Goal: Task Accomplishment & Management: Complete application form

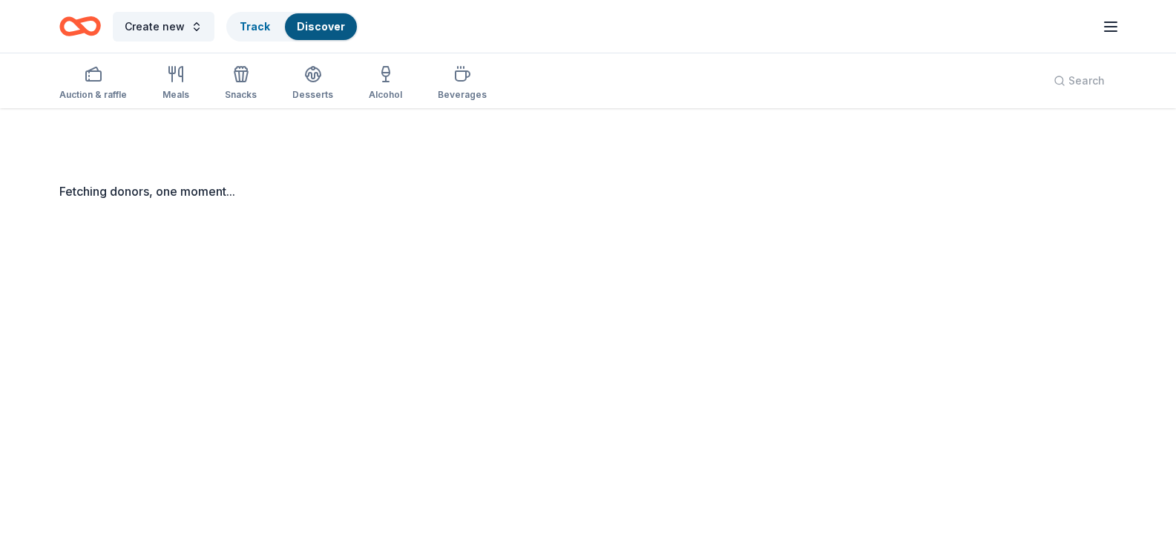
scroll to position [108, 0]
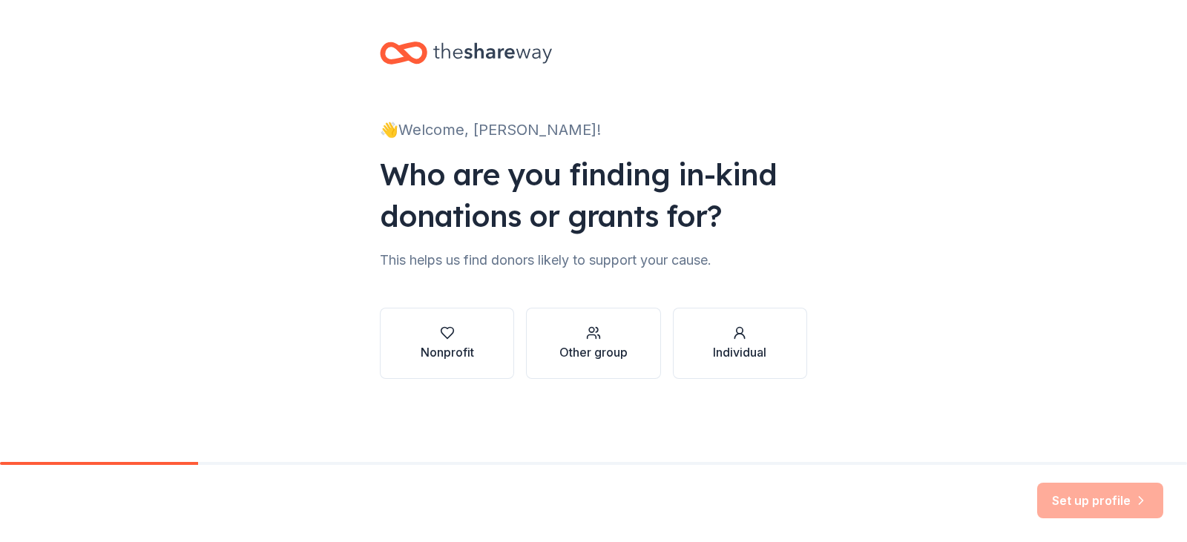
drag, startPoint x: 0, startPoint y: 0, endPoint x: 1045, endPoint y: 366, distance: 1107.6
click at [1091, 384] on div "👋 Welcome, Kelly! Who are you finding in-kind donations or grants for? This hel…" at bounding box center [593, 225] width 1187 height 450
click at [475, 333] on button "Nonprofit" at bounding box center [447, 343] width 134 height 71
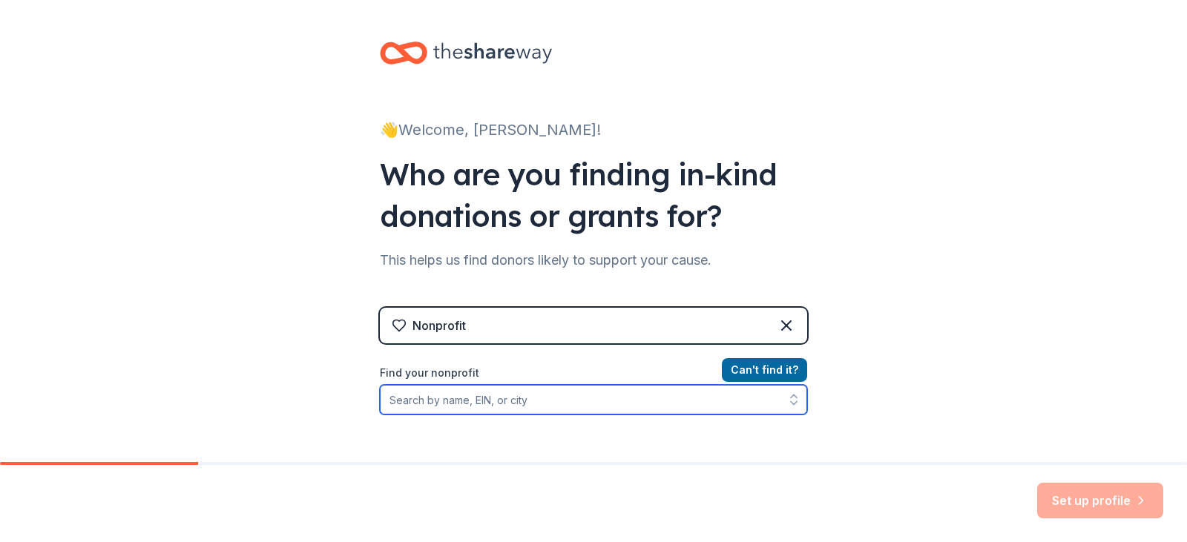
click at [466, 395] on input "Find your nonprofit" at bounding box center [593, 400] width 427 height 30
click at [480, 412] on input "Find your nonprofit" at bounding box center [593, 400] width 427 height 30
type input "Bland County PTSO"
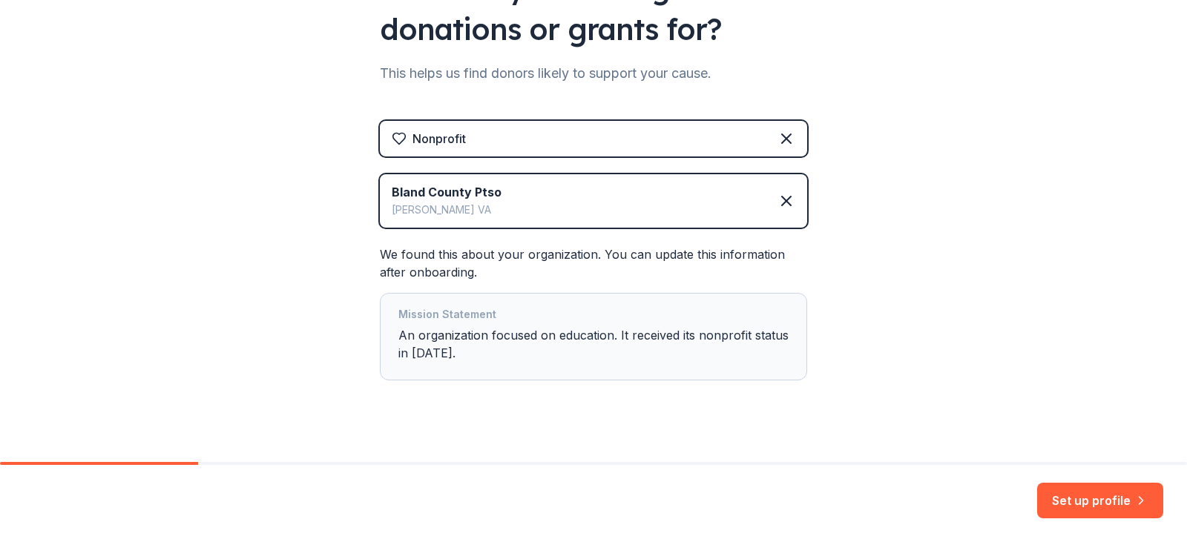
scroll to position [206, 0]
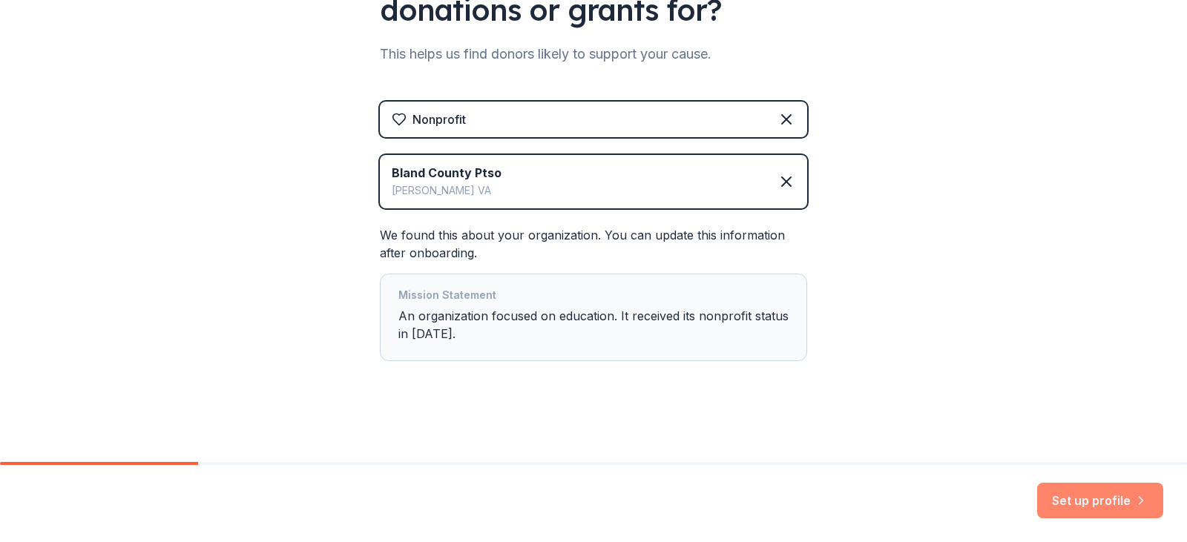
click at [1139, 516] on button "Set up profile" at bounding box center [1100, 501] width 126 height 36
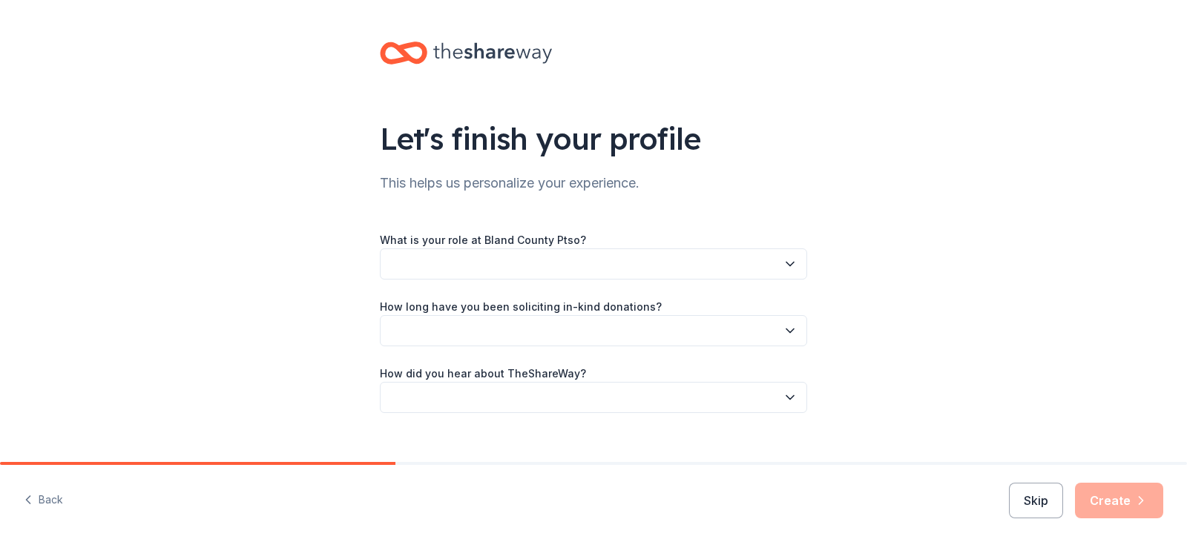
click at [528, 272] on button "button" at bounding box center [593, 264] width 427 height 31
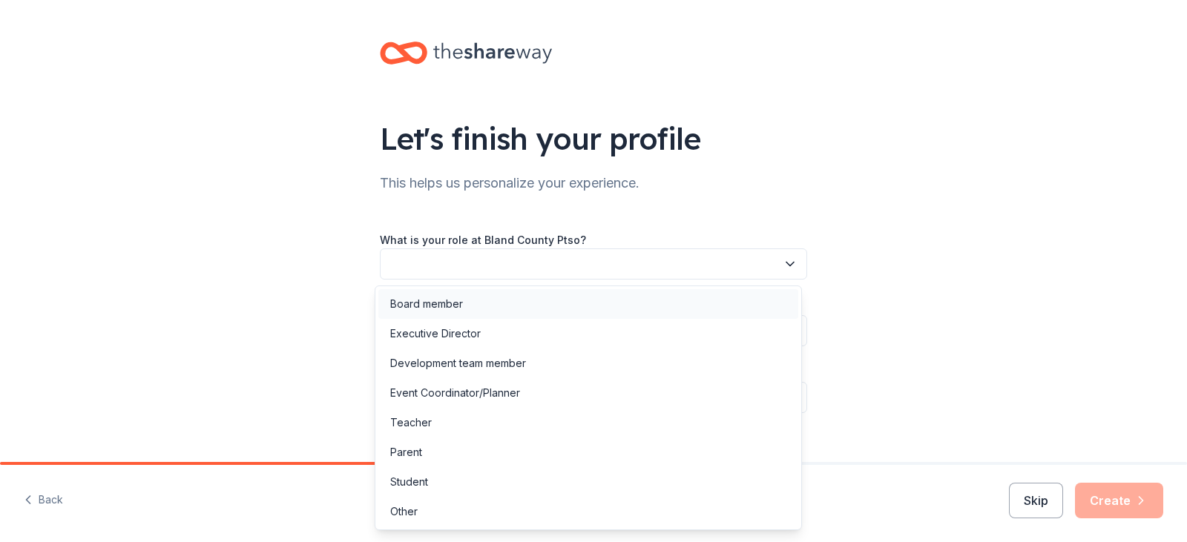
drag, startPoint x: 426, startPoint y: 260, endPoint x: 457, endPoint y: 301, distance: 51.3
click at [457, 301] on div "Board member" at bounding box center [426, 304] width 73 height 18
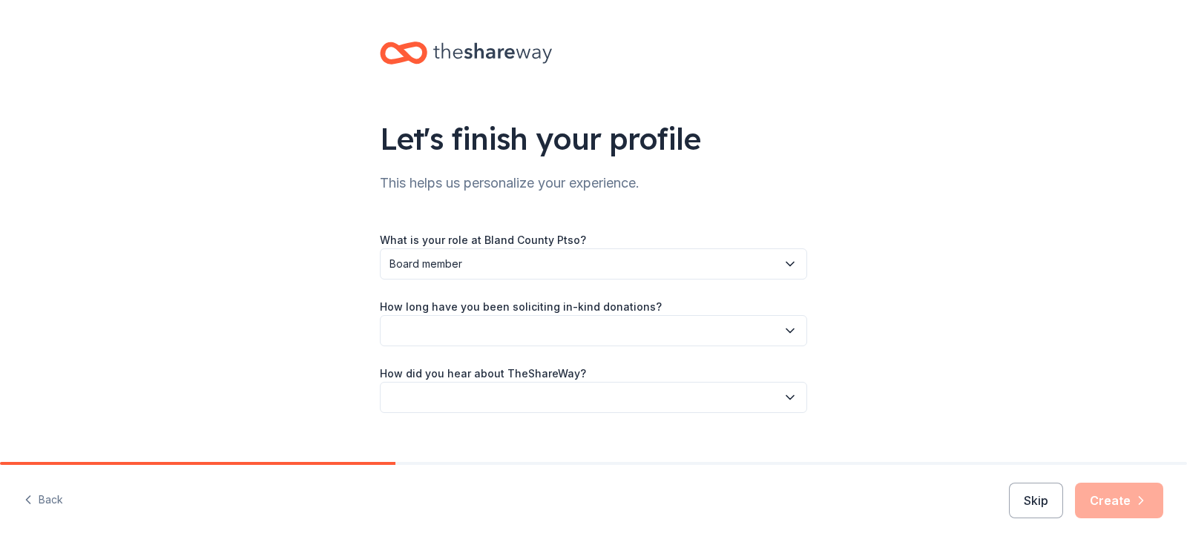
click at [449, 337] on button "button" at bounding box center [593, 330] width 427 height 31
click at [457, 402] on div "1 to 2 years" at bounding box center [588, 401] width 420 height 30
click at [457, 402] on button "button" at bounding box center [593, 397] width 427 height 31
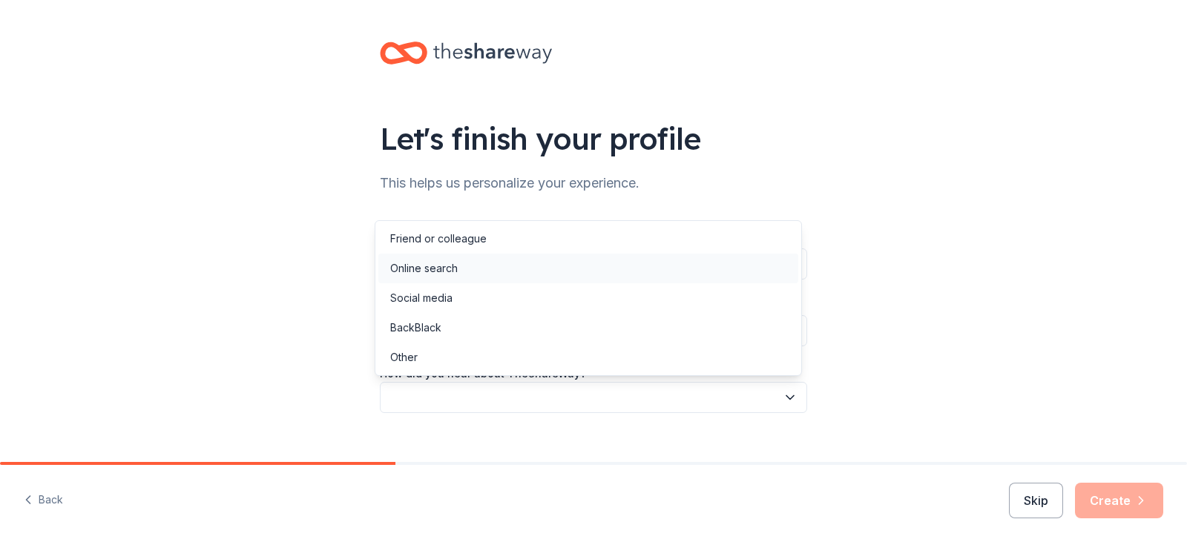
click at [506, 258] on div "Online search" at bounding box center [588, 269] width 420 height 30
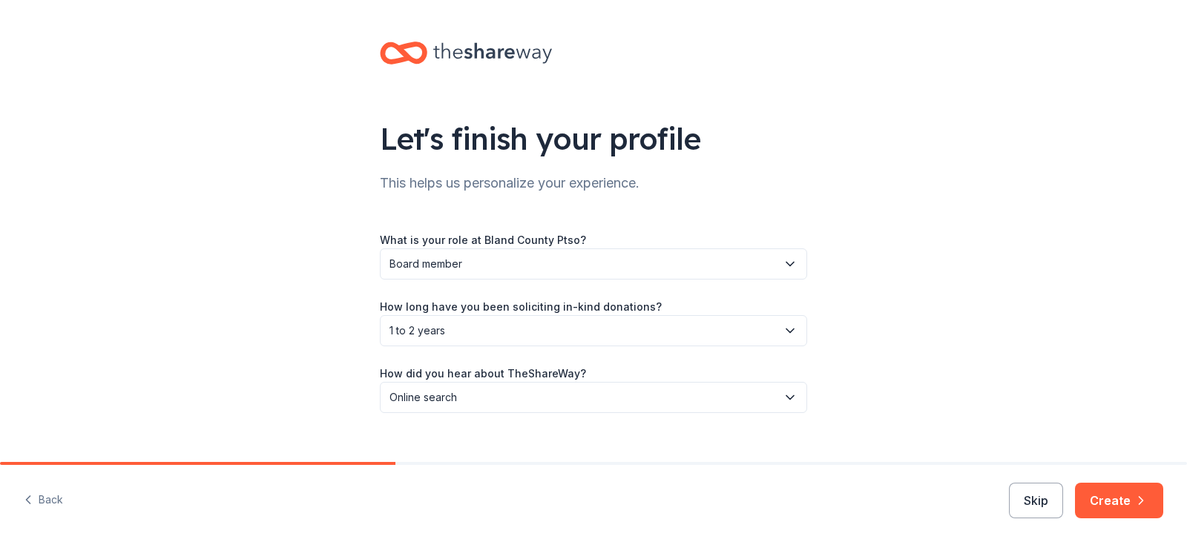
click at [345, 317] on div "Let's finish your profile This helps us personalize your experience. What is yo…" at bounding box center [593, 242] width 1187 height 484
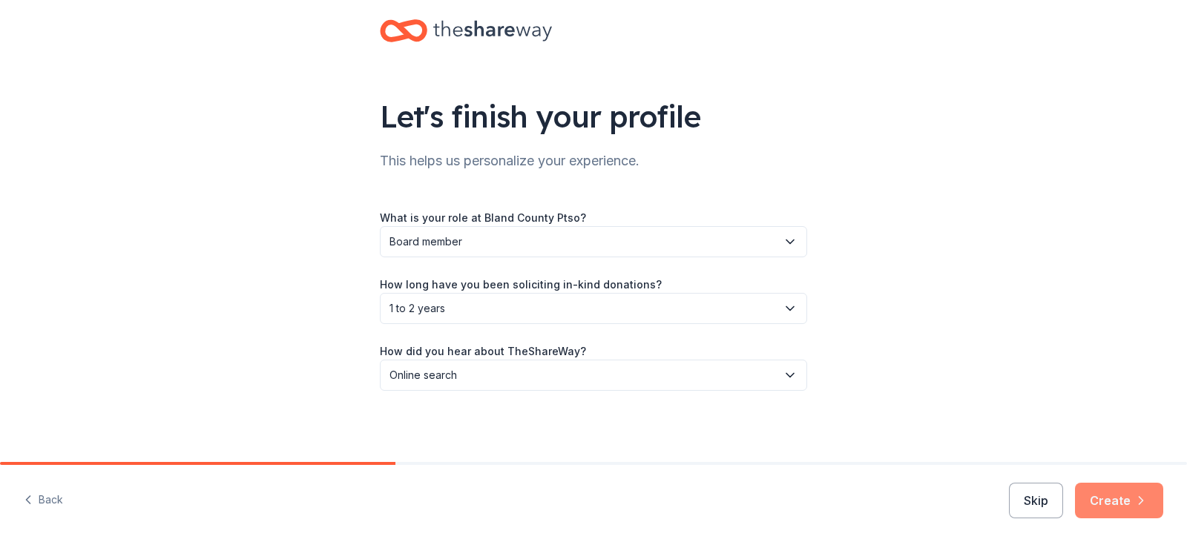
click at [1105, 515] on button "Create" at bounding box center [1119, 501] width 88 height 36
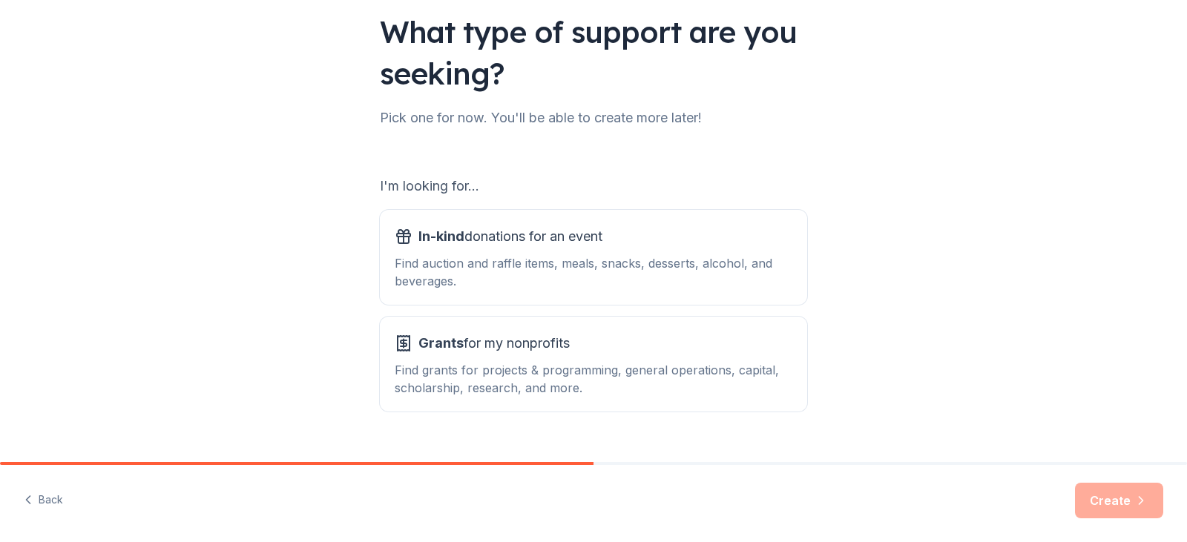
scroll to position [136, 0]
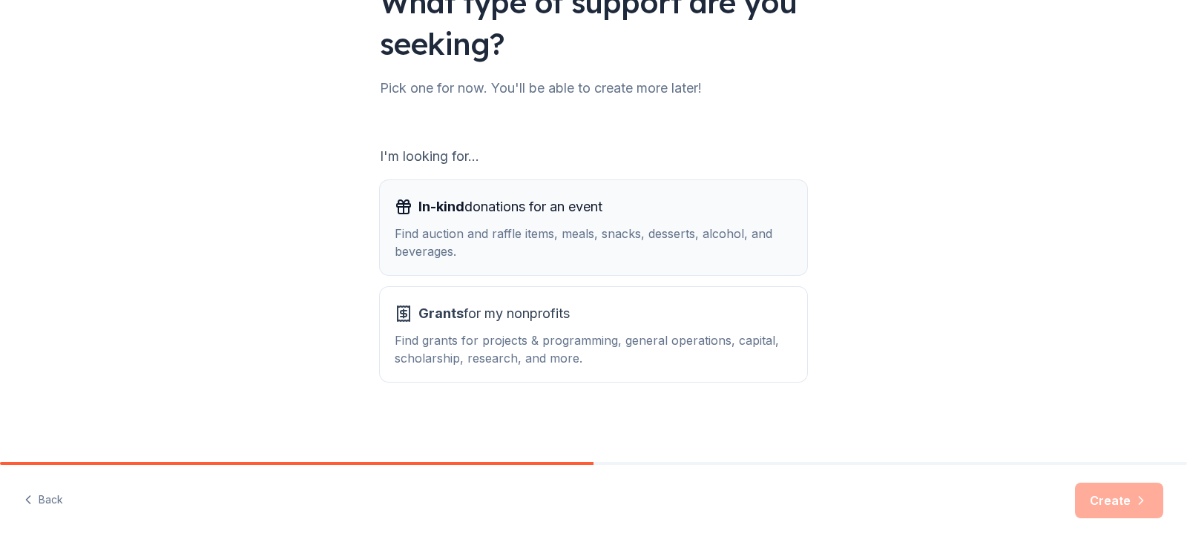
click at [484, 207] on span "In-kind donations for an event" at bounding box center [510, 207] width 184 height 24
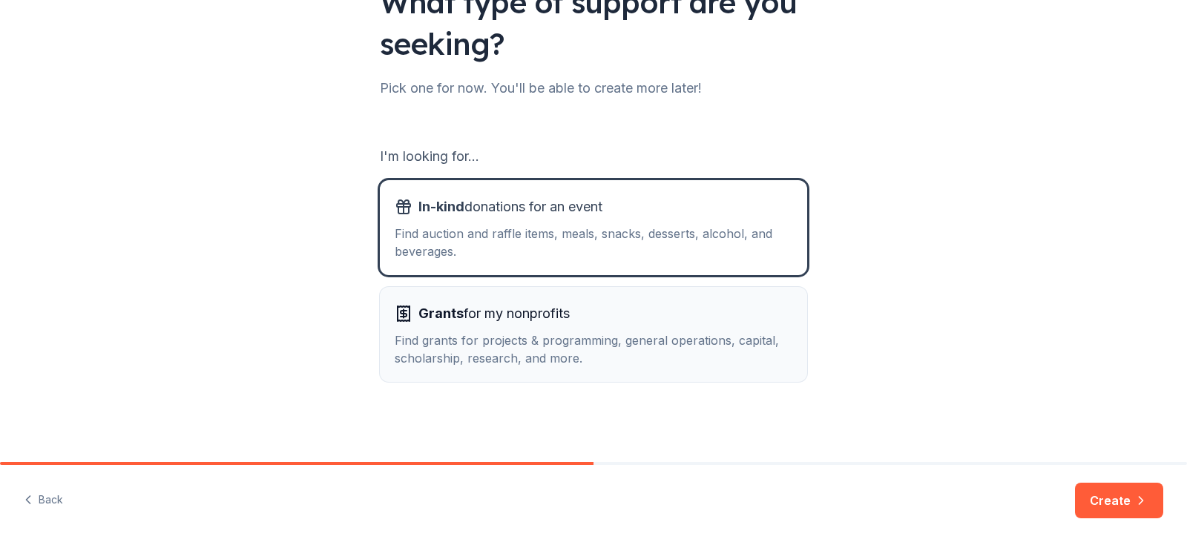
click at [473, 314] on span "Grants for my nonprofits" at bounding box center [493, 314] width 151 height 24
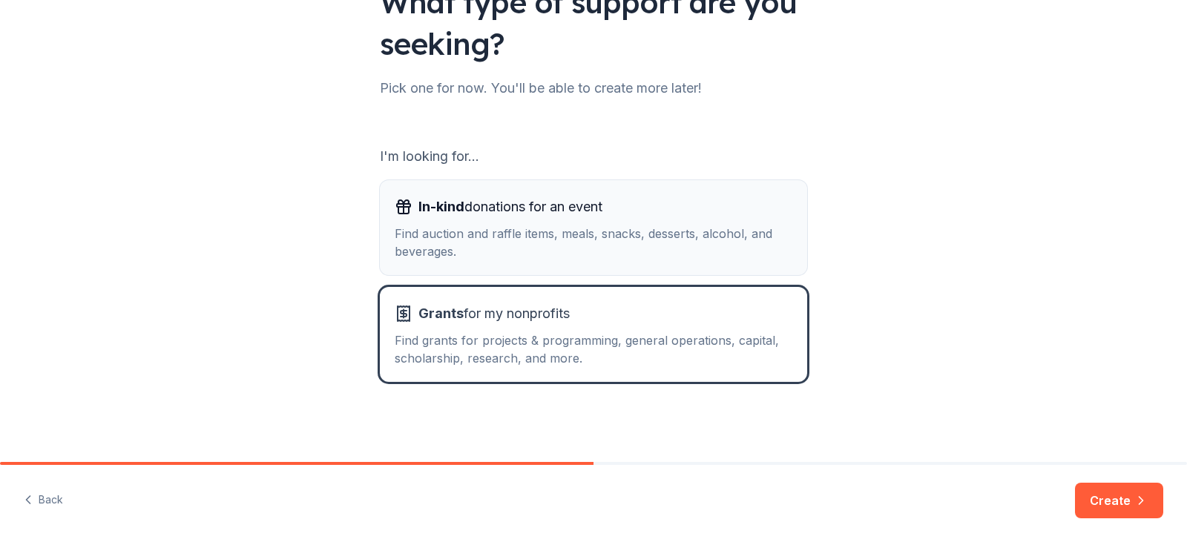
click at [509, 231] on div "Find auction and raffle items, meals, snacks, desserts, alcohol, and beverages." at bounding box center [594, 243] width 398 height 36
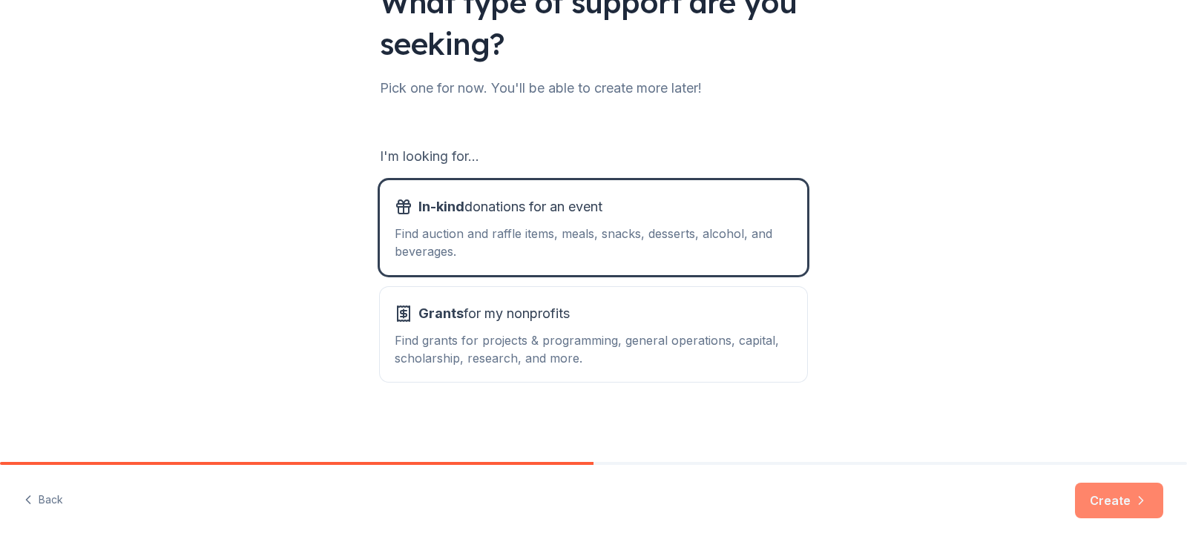
click at [1083, 489] on button "Create" at bounding box center [1119, 501] width 88 height 36
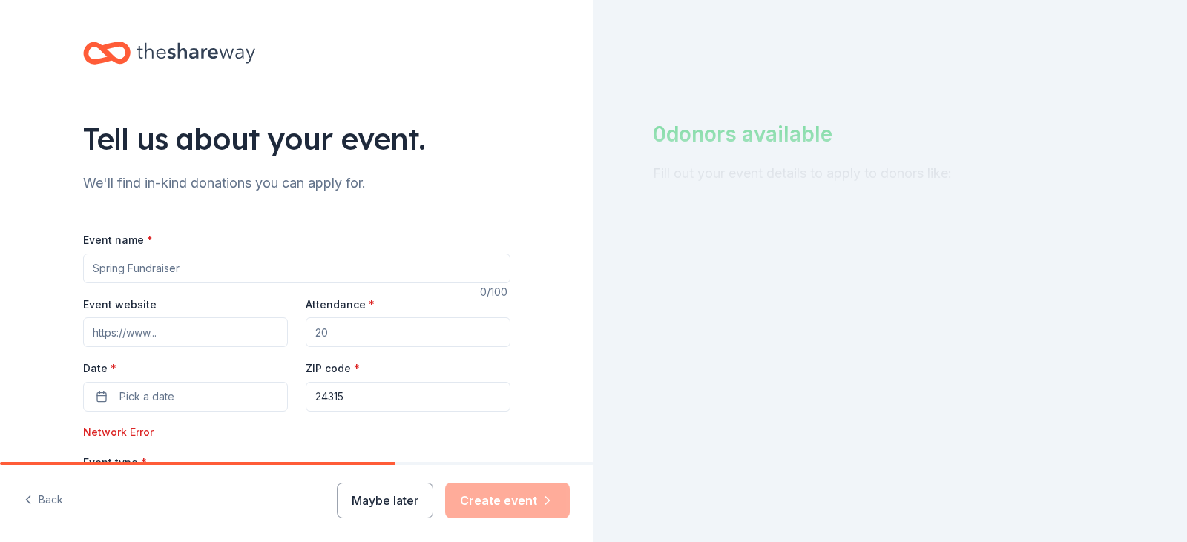
click at [453, 269] on input "Event name *" at bounding box center [296, 269] width 427 height 30
type input "Winter Extravaganza"
type input "www.bland.k12.va.us"
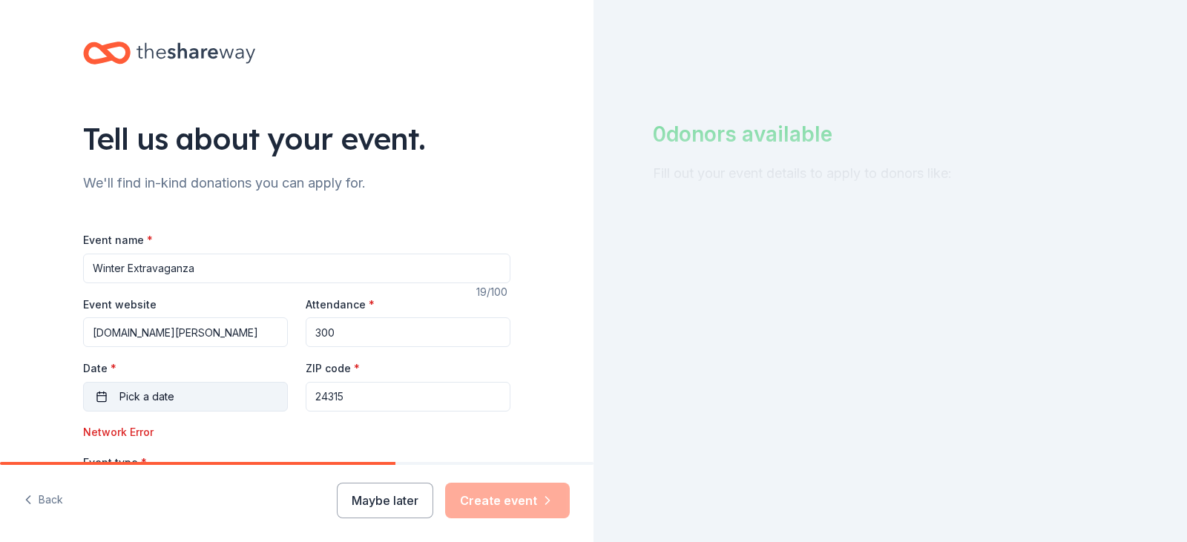
type input "300"
click at [180, 386] on button "Pick a date" at bounding box center [185, 397] width 205 height 30
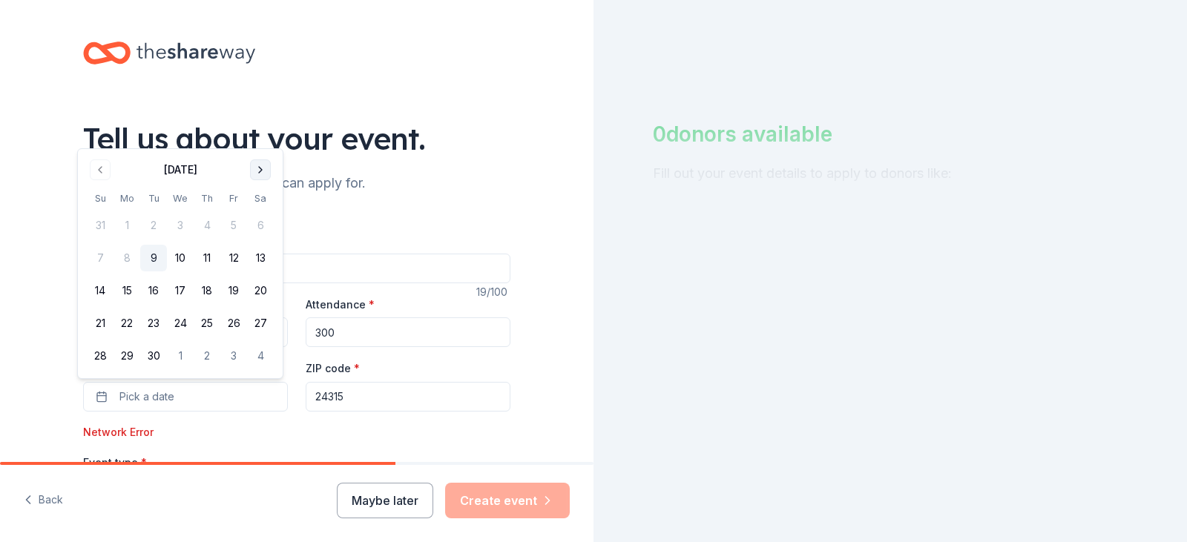
click at [257, 165] on button "Go to next month" at bounding box center [260, 169] width 21 height 21
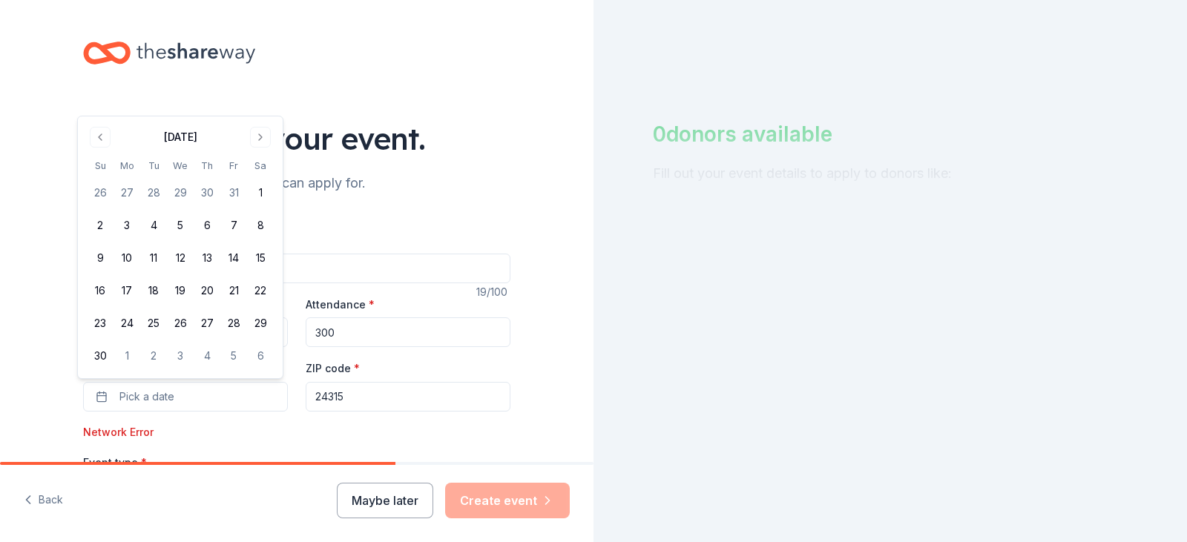
click at [255, 148] on div "November 2025 Su Mo Tu We Th Fr Sa 26 27 28 29 30 31 1 2 3 4 5 6 7 8 9 10 11 12…" at bounding box center [180, 247] width 187 height 244
click at [255, 143] on button "Go to next month" at bounding box center [260, 137] width 21 height 21
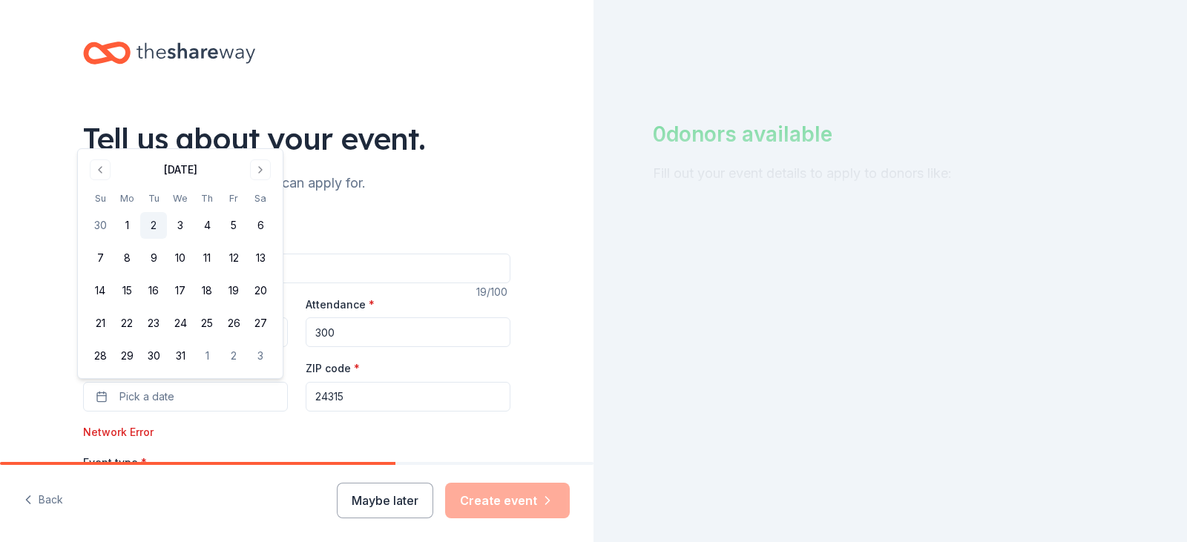
click at [148, 220] on button "2" at bounding box center [153, 225] width 27 height 27
click at [426, 391] on input "24315" at bounding box center [408, 397] width 205 height 30
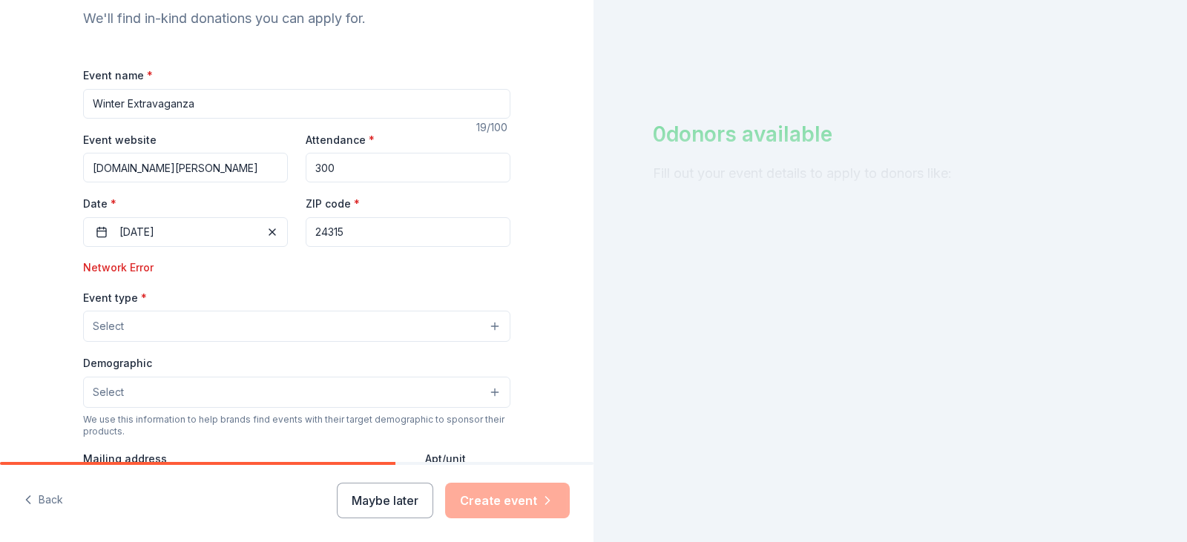
scroll to position [223, 0]
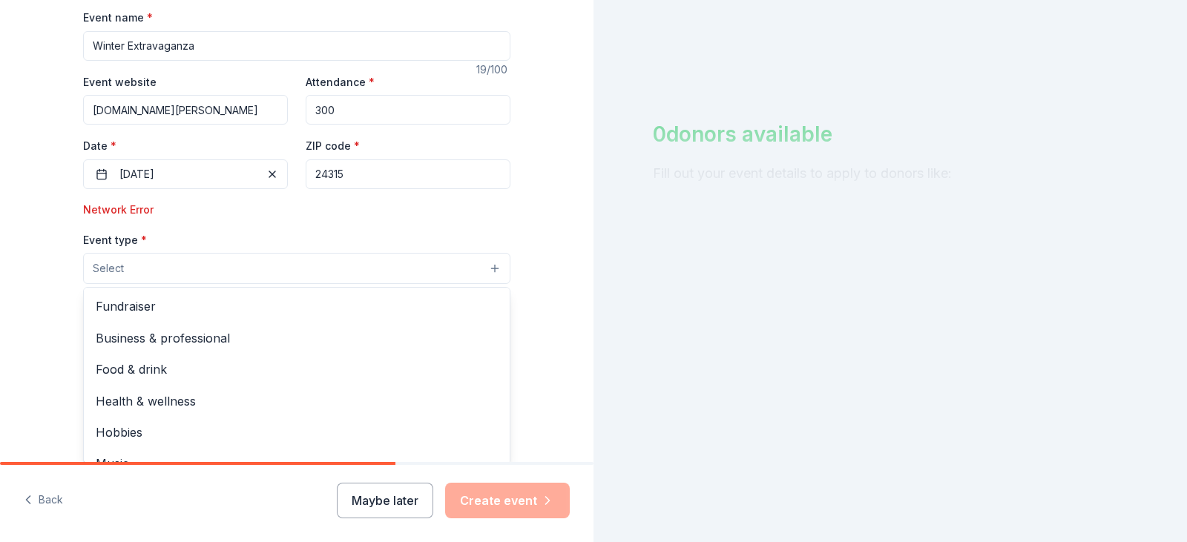
click at [248, 277] on button "Select" at bounding box center [296, 268] width 427 height 31
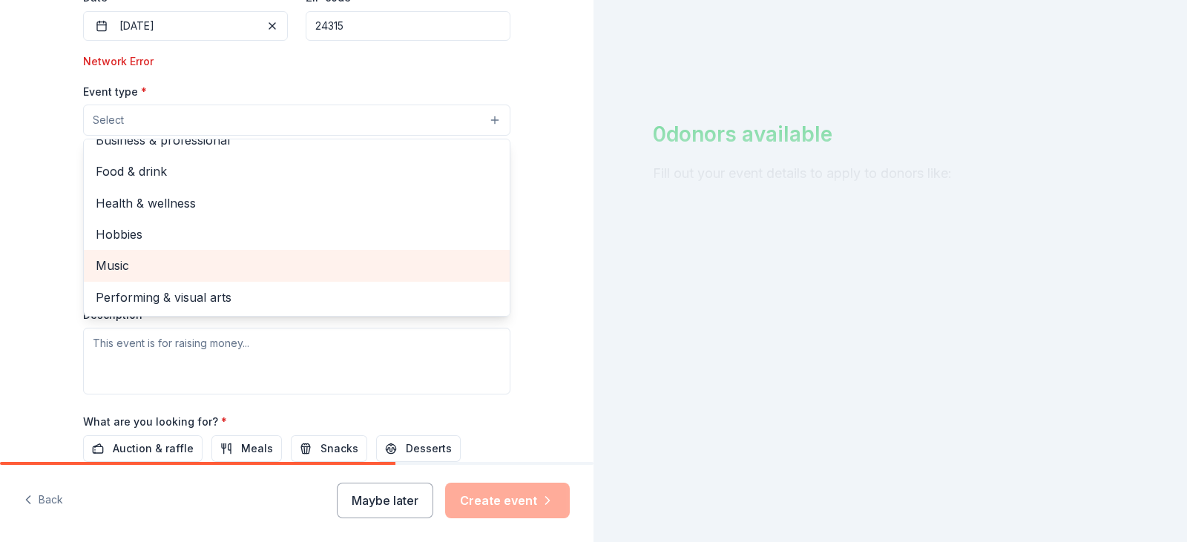
scroll to position [0, 0]
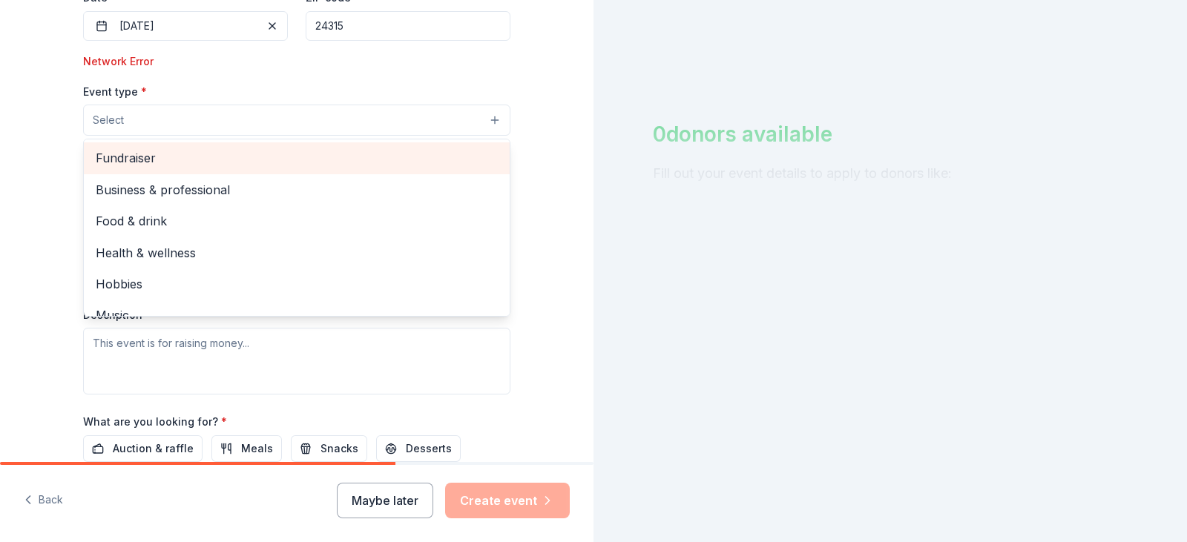
click at [164, 158] on span "Fundraiser" at bounding box center [297, 157] width 402 height 19
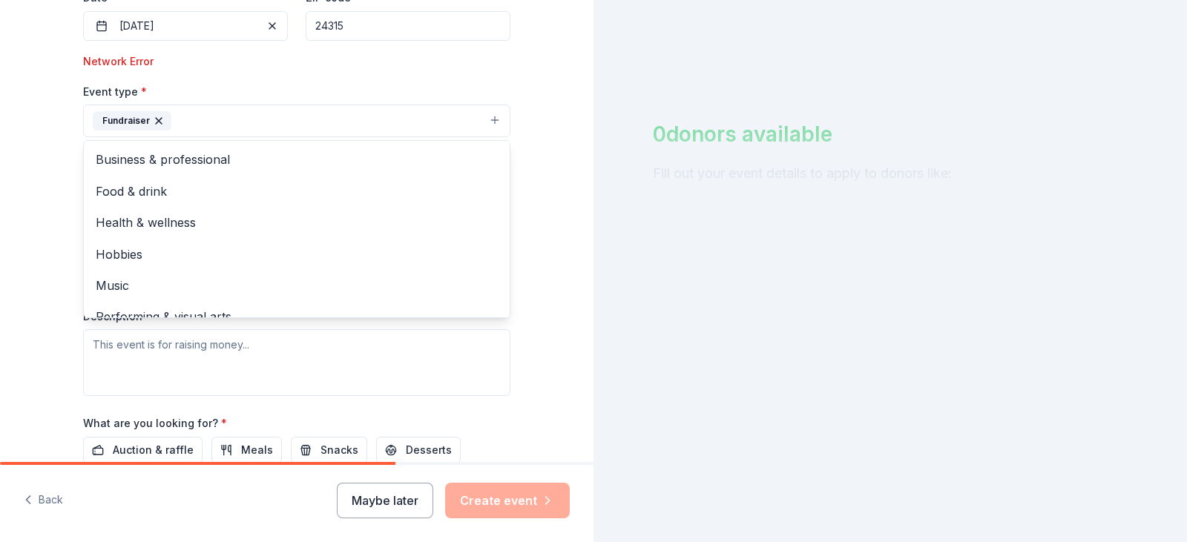
click at [53, 209] on div "Tell us about your event. We'll find in-kind donations you can apply for. Event…" at bounding box center [296, 138] width 593 height 1019
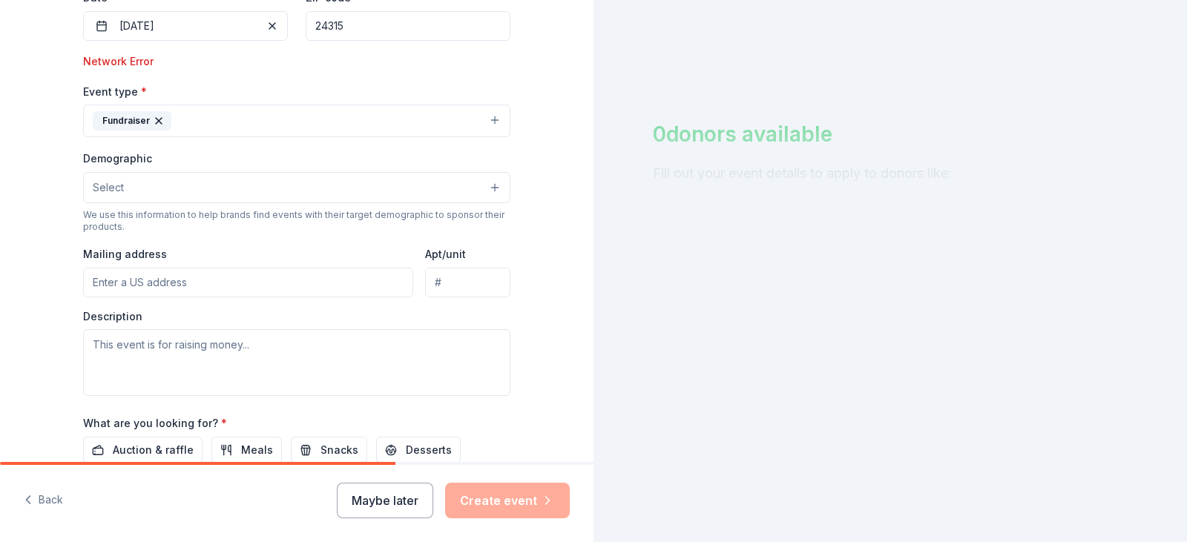
click at [200, 121] on button "Fundraiser" at bounding box center [296, 121] width 427 height 33
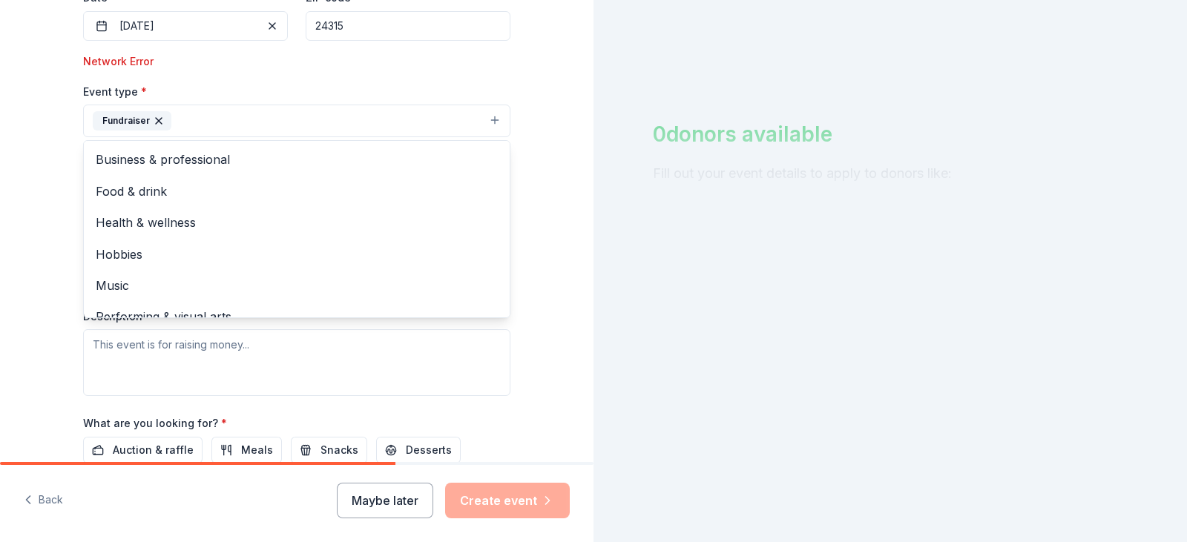
click at [34, 217] on div "Tell us about your event. We'll find in-kind donations you can apply for. Event…" at bounding box center [296, 138] width 593 height 1019
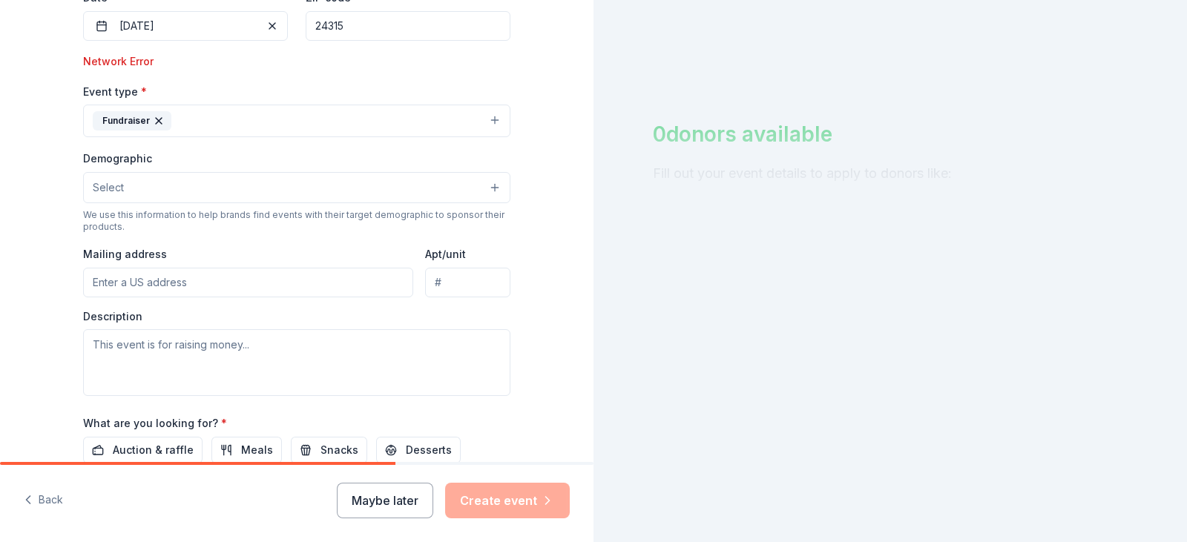
click at [153, 191] on button "Select" at bounding box center [296, 187] width 427 height 31
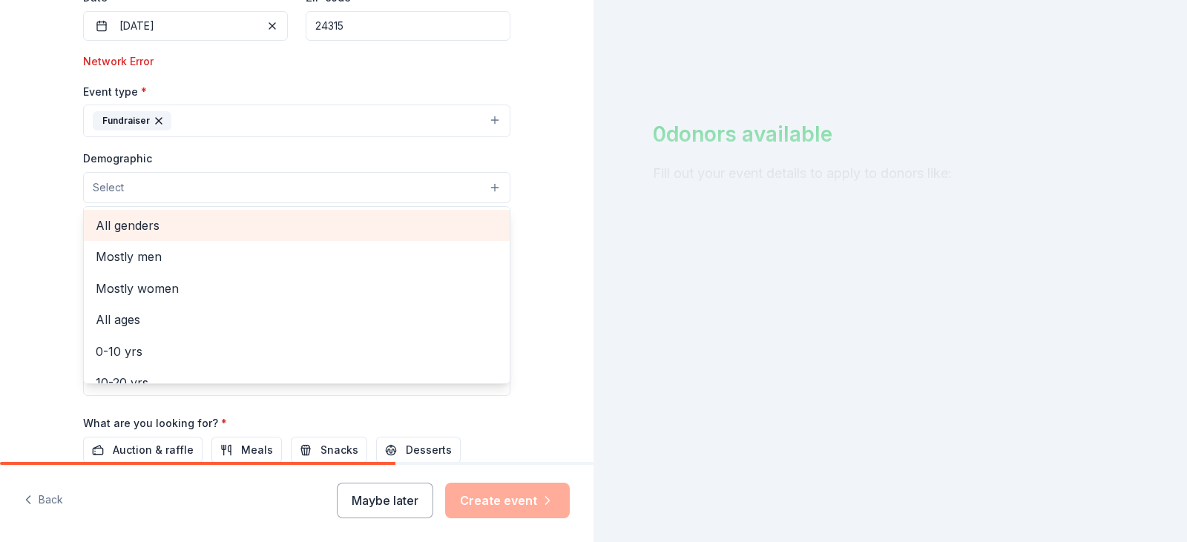
click at [136, 229] on span "All genders" at bounding box center [297, 225] width 402 height 19
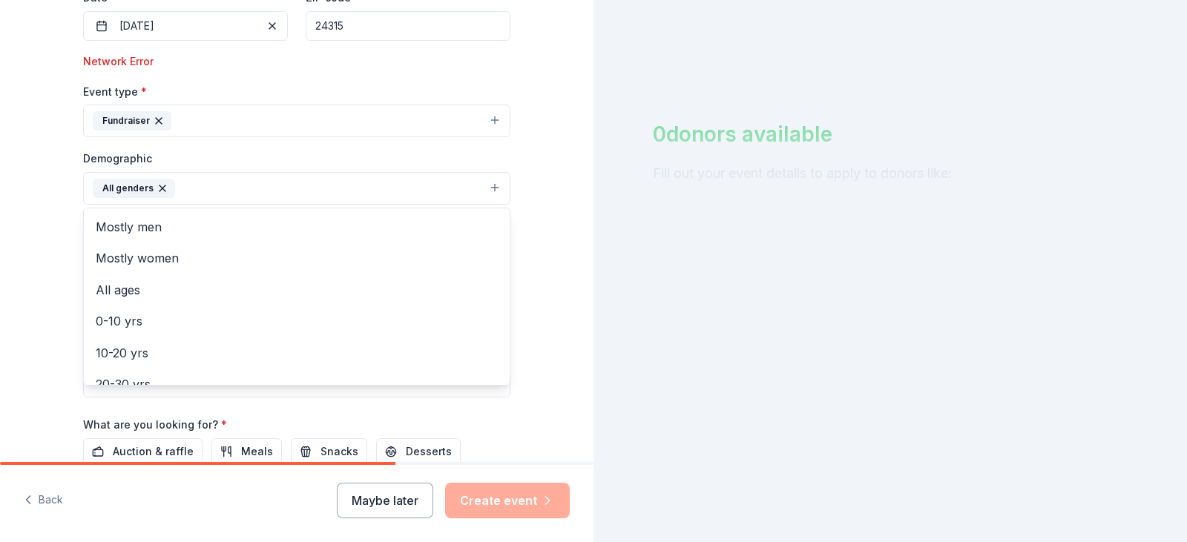
click at [42, 225] on div "Tell us about your event. We'll find in-kind donations you can apply for. Event…" at bounding box center [296, 139] width 593 height 1020
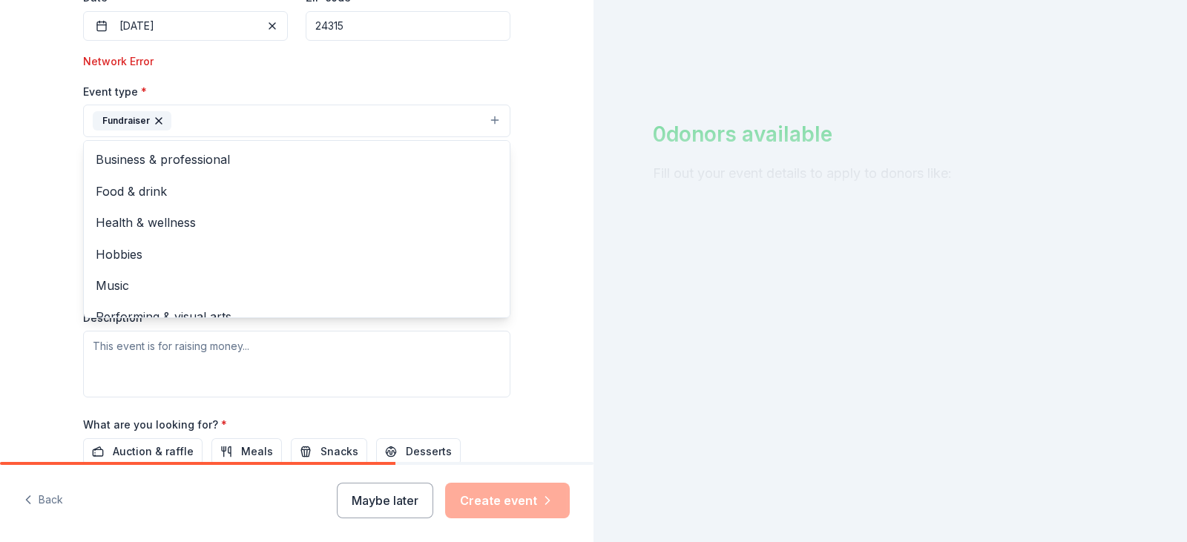
click at [232, 127] on button "Fundraiser" at bounding box center [296, 121] width 427 height 33
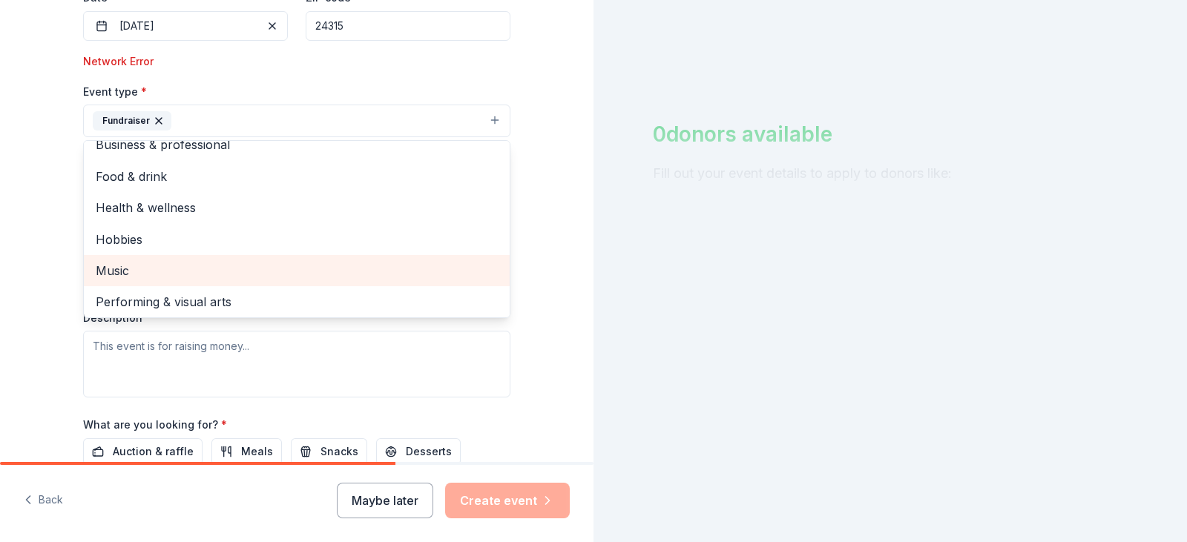
scroll to position [18, 0]
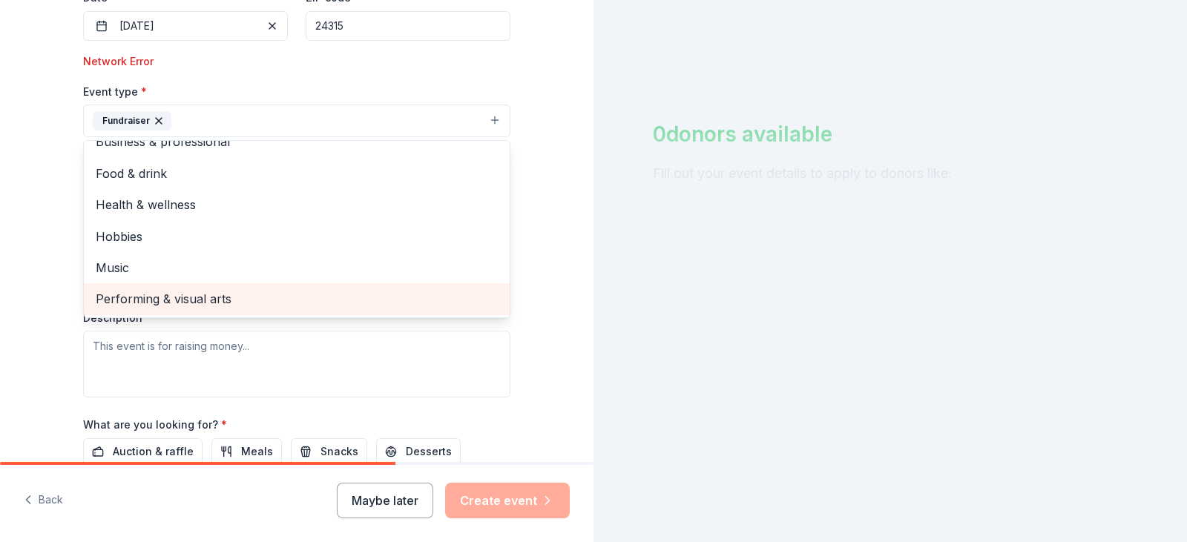
click at [188, 298] on span "Performing & visual arts" at bounding box center [297, 298] width 402 height 19
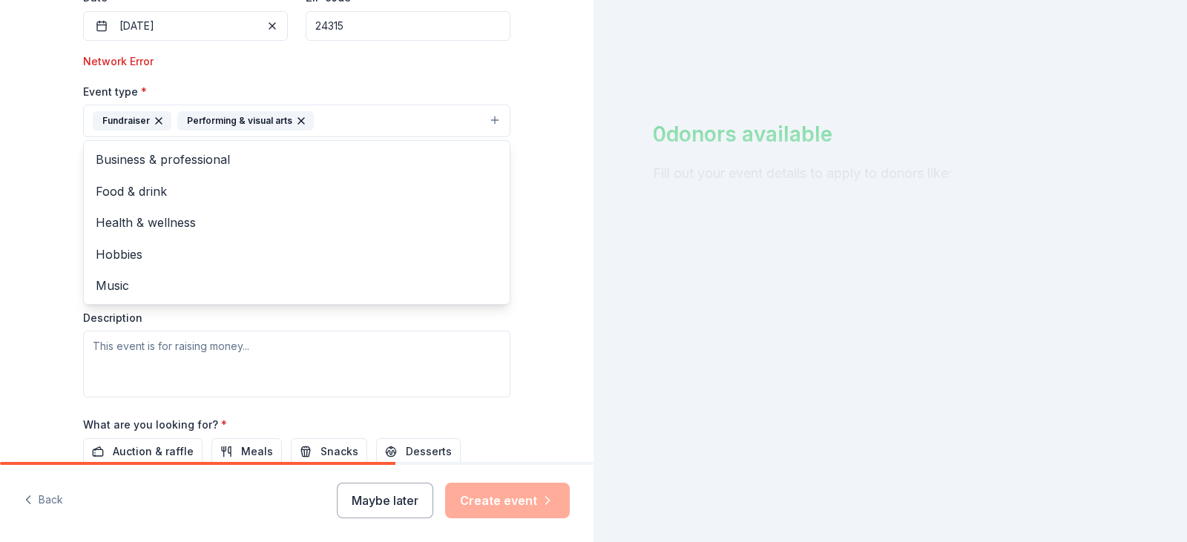
click at [26, 231] on div "Tell us about your event. We'll find in-kind donations you can apply for. Event…" at bounding box center [296, 139] width 593 height 1020
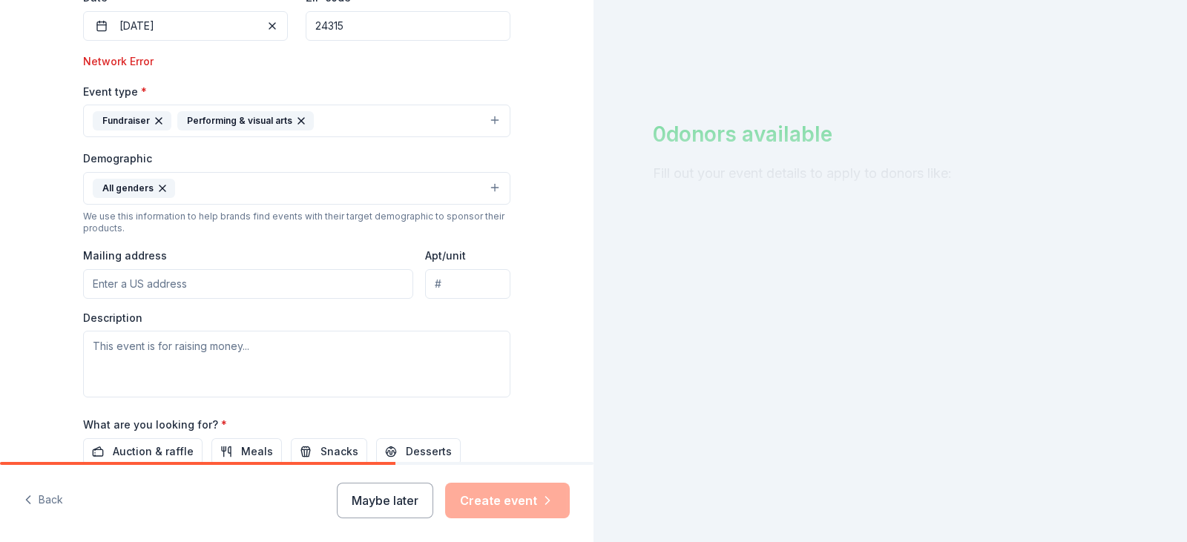
click at [357, 117] on button "Fundraiser Performing & visual arts" at bounding box center [296, 121] width 427 height 33
click at [295, 121] on icon "button" at bounding box center [301, 121] width 12 height 12
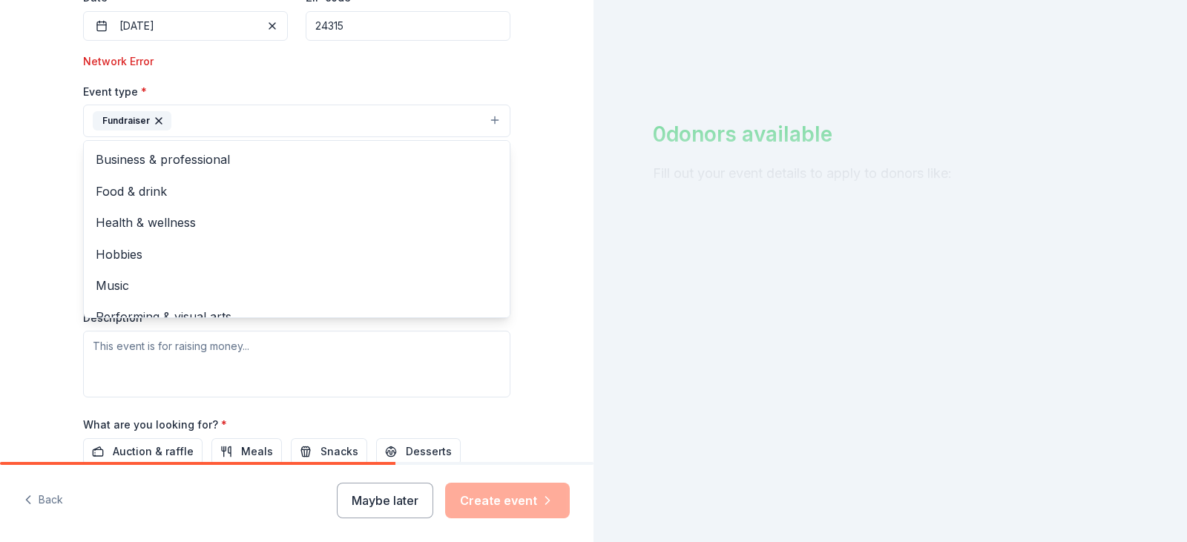
click at [295, 118] on button "Fundraiser" at bounding box center [296, 121] width 427 height 33
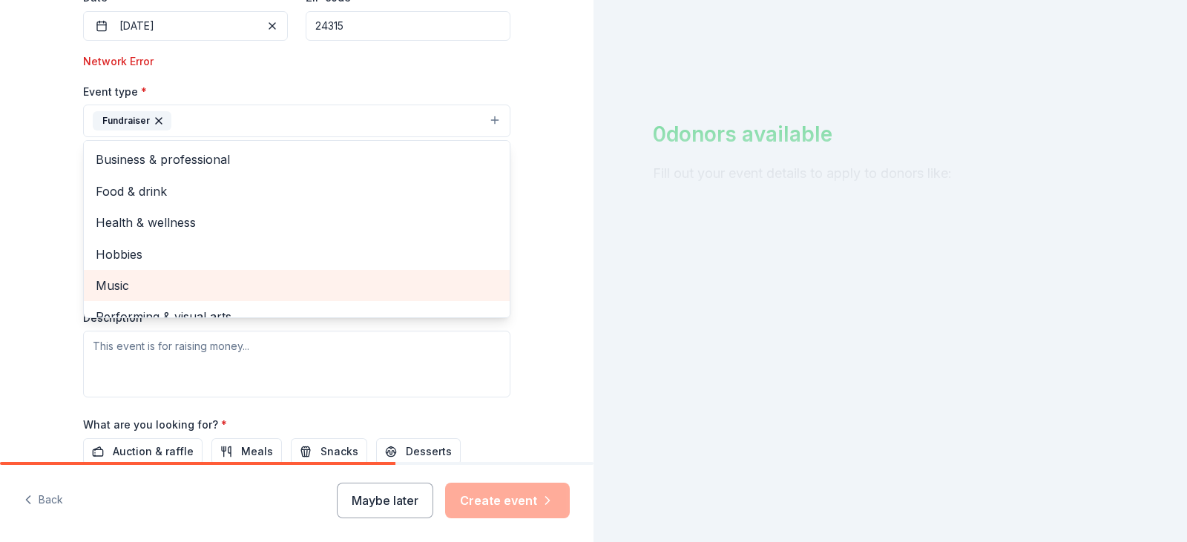
click at [168, 283] on span "Music" at bounding box center [297, 285] width 402 height 19
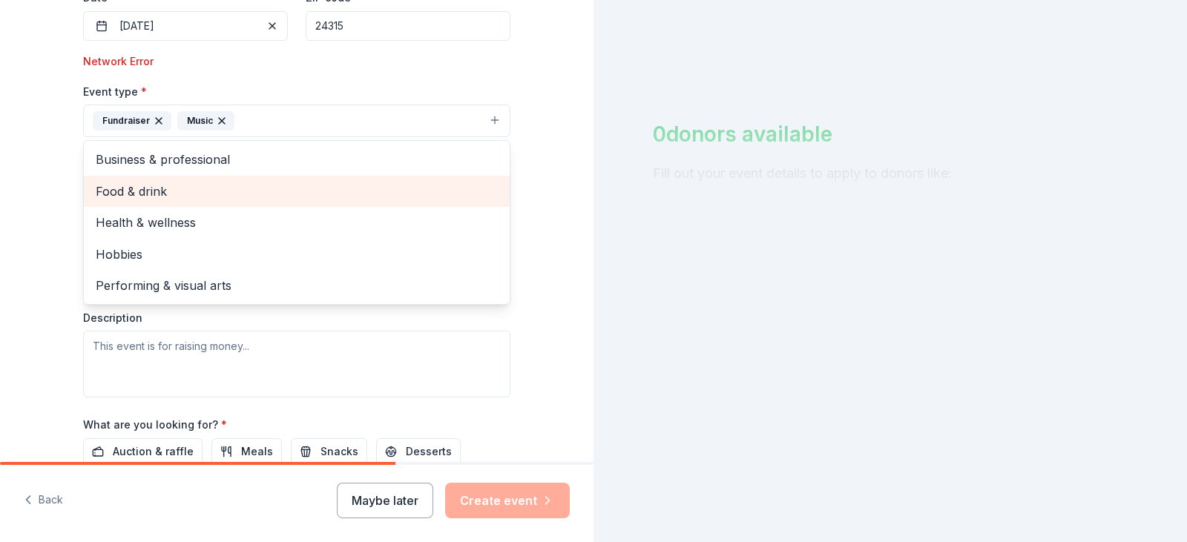
click at [160, 194] on span "Food & drink" at bounding box center [297, 191] width 402 height 19
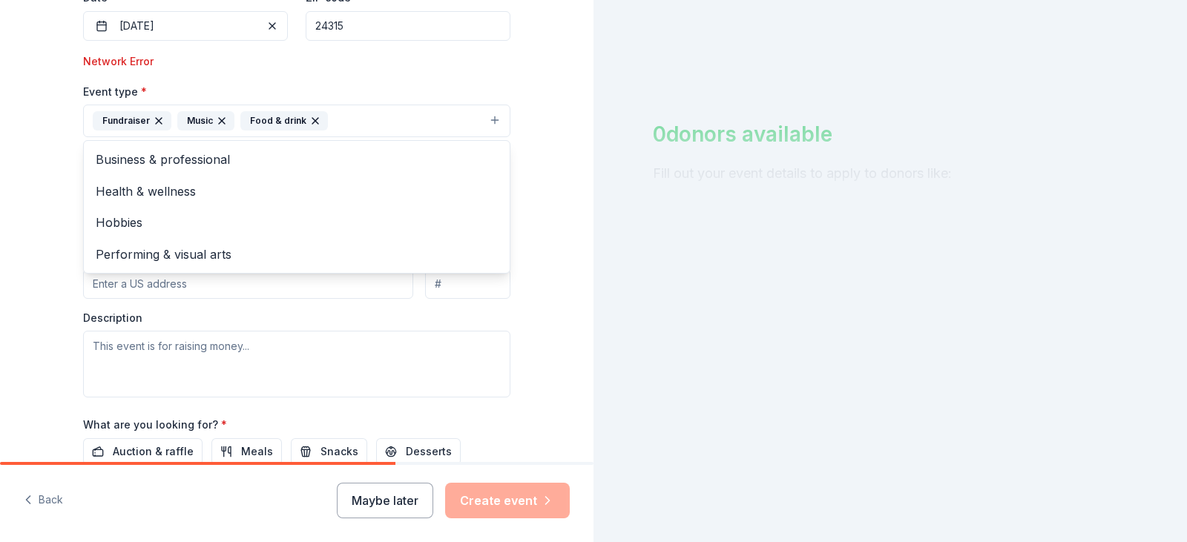
click at [64, 210] on div "Tell us about your event. We'll find in-kind donations you can apply for. Event…" at bounding box center [296, 139] width 475 height 1020
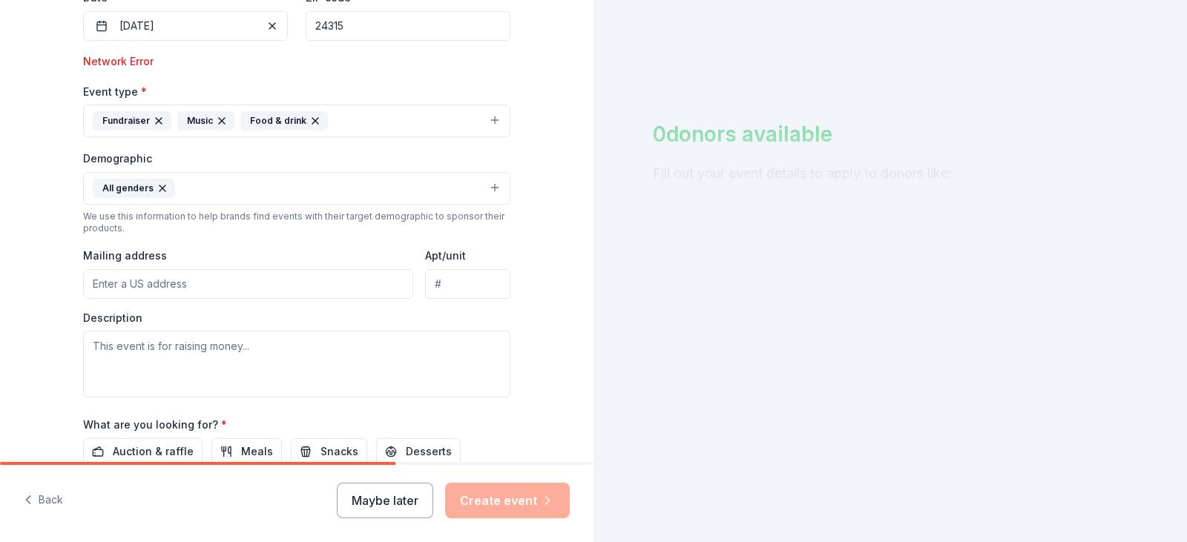
click at [224, 282] on input "Mailing address" at bounding box center [248, 284] width 330 height 30
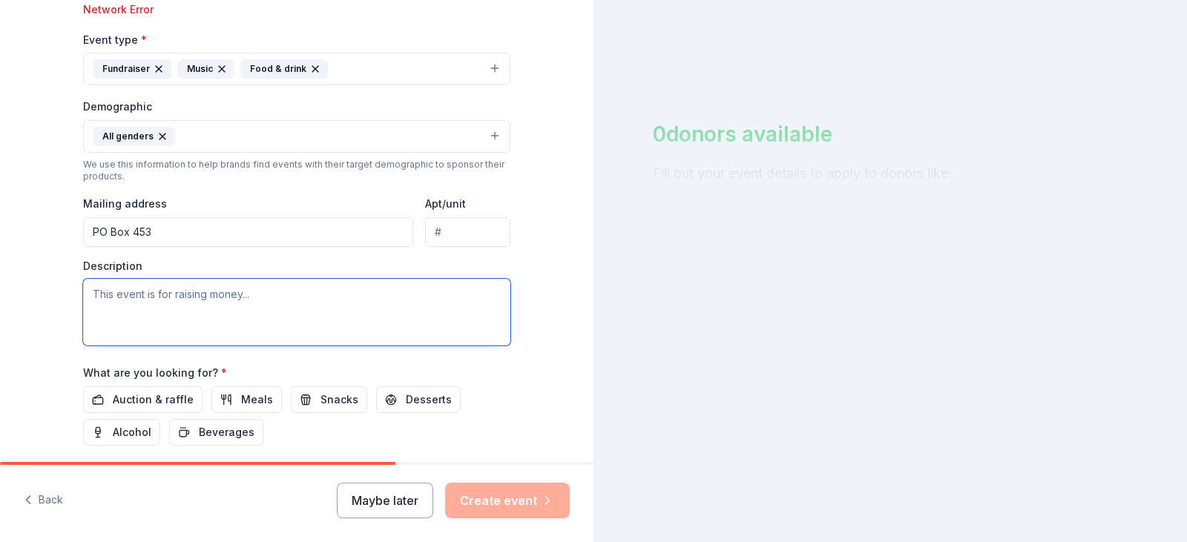
scroll to position [445, 0]
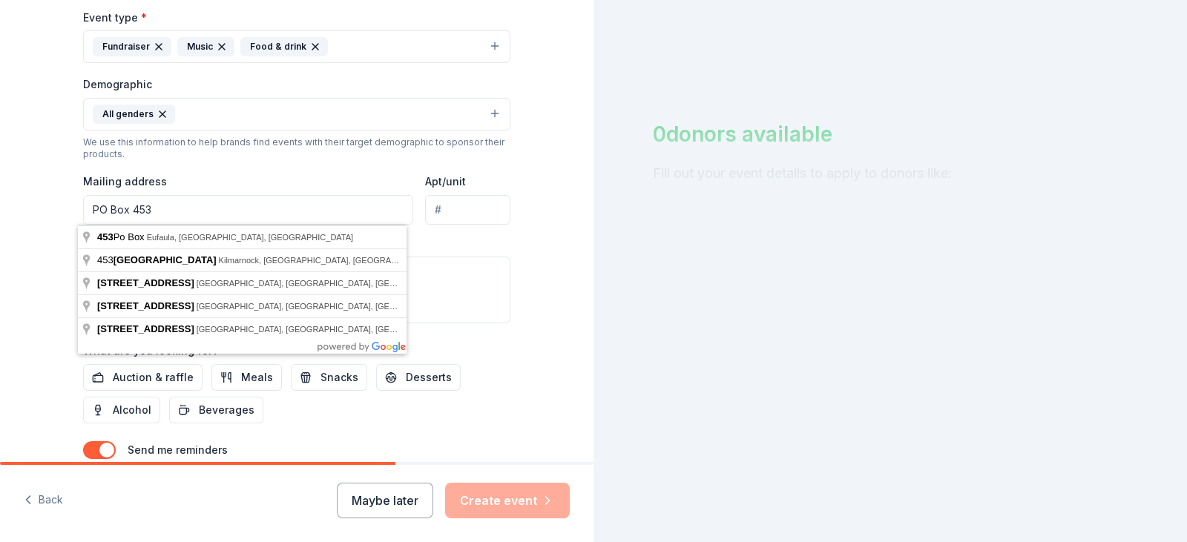
click at [244, 205] on input "PO Box 453" at bounding box center [248, 210] width 330 height 30
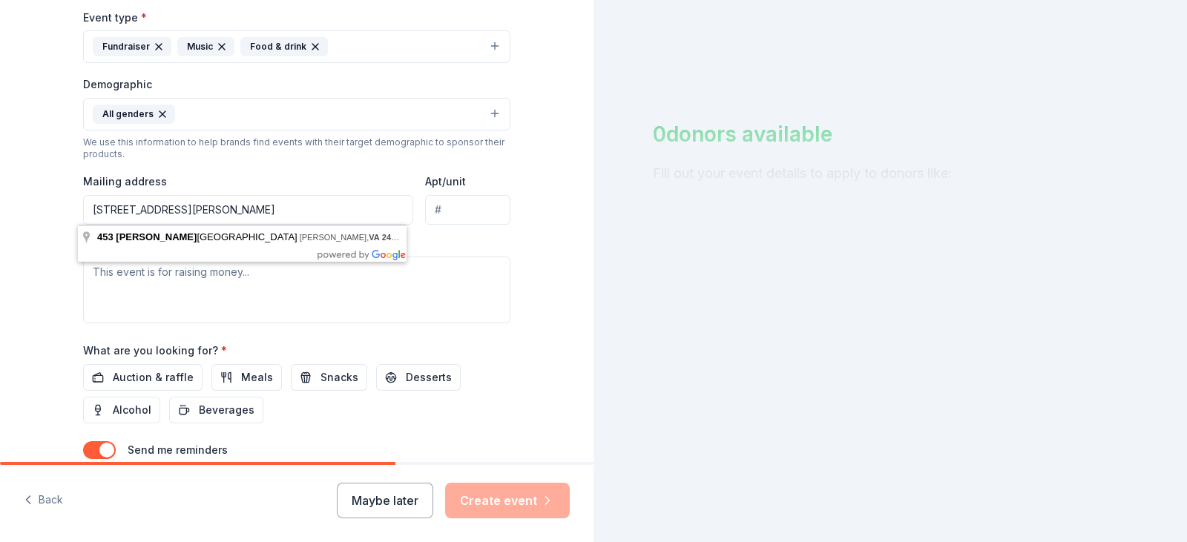
type input "PO Box 453, Bland, VA 24315"
click at [700, 203] on div at bounding box center [890, 129] width 475 height 148
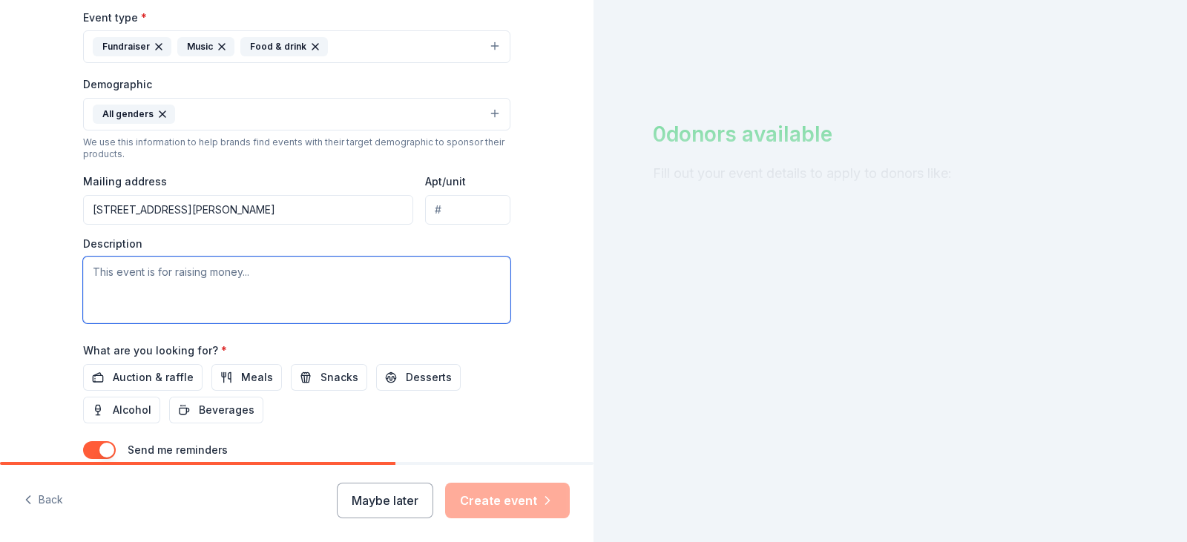
click at [178, 281] on textarea at bounding box center [296, 290] width 427 height 67
paste textarea "Bland County Elementary School's PTSO (Parent Teacher Student Organization) is …"
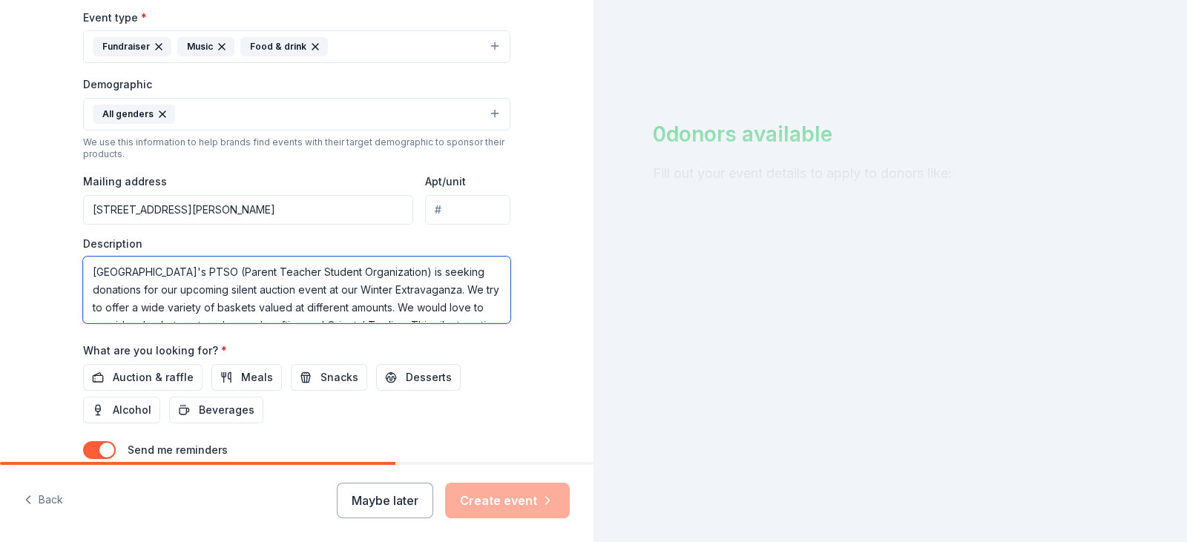
scroll to position [53, 0]
drag, startPoint x: 168, startPoint y: 289, endPoint x: 139, endPoint y: 275, distance: 32.5
click at [139, 275] on textarea "Bland County Elementary School's PTSO (Parent Teacher Student Organization) is …" at bounding box center [296, 290] width 427 height 67
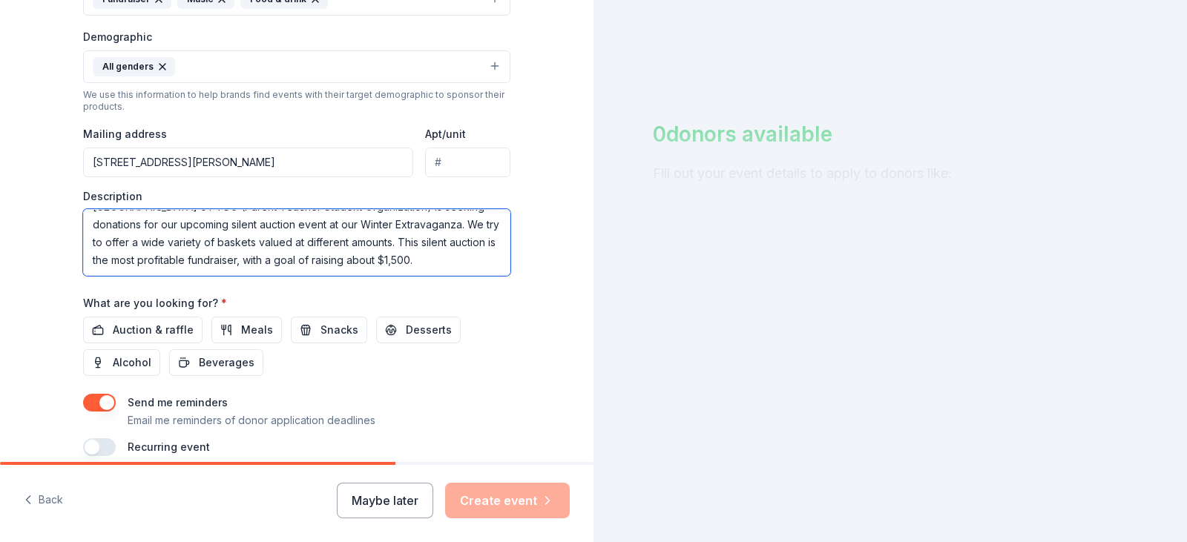
scroll to position [519, 0]
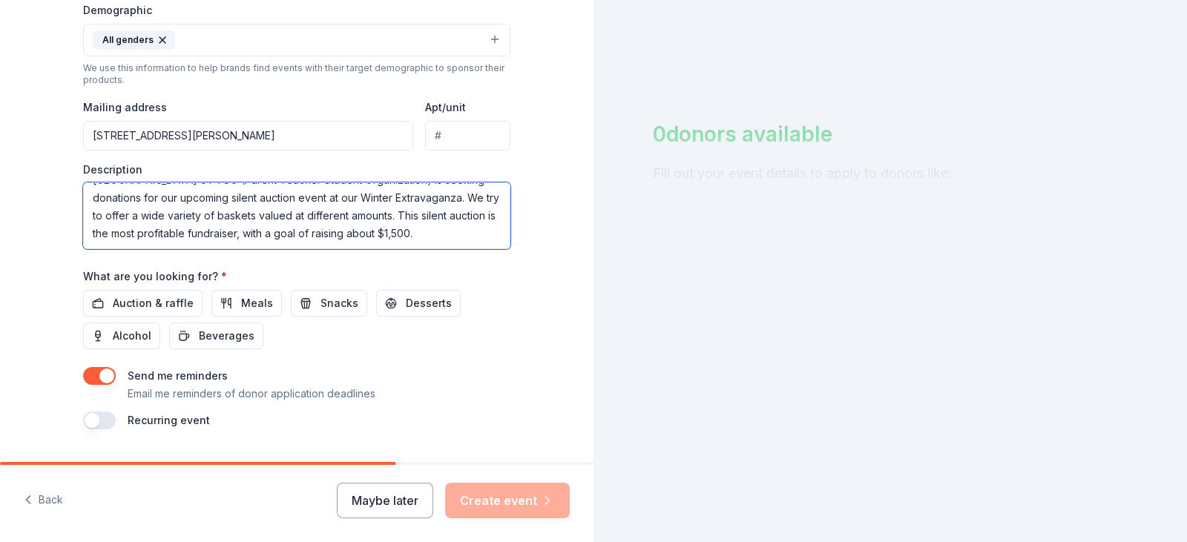
click at [220, 231] on textarea "Bland County Elementary School's PTSO (Parent Teacher Student Organization) is …" at bounding box center [296, 215] width 427 height 67
paste textarea "During our Winter Extravaganza, grade levels perform songs, participate in acti…"
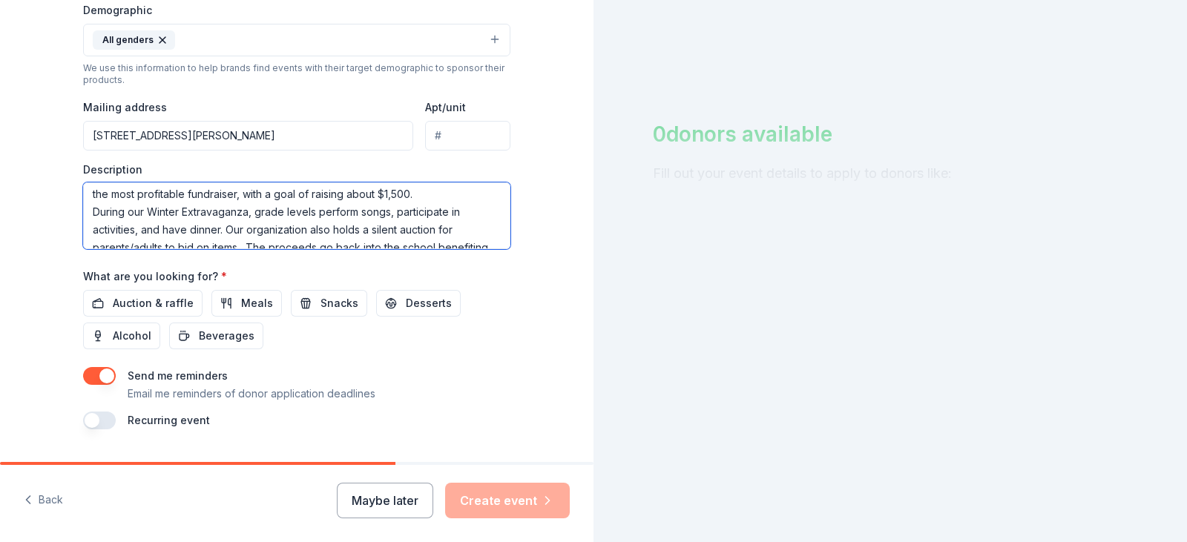
scroll to position [107, 0]
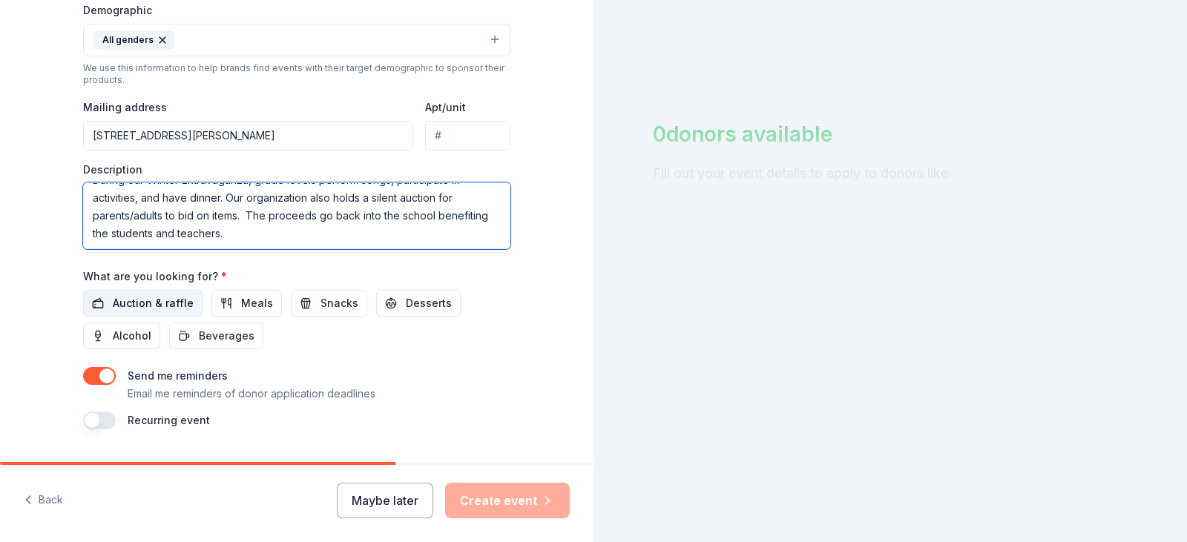
type textarea "Bland County Elementary School's PTSO (Parent Teacher Student Organization) is …"
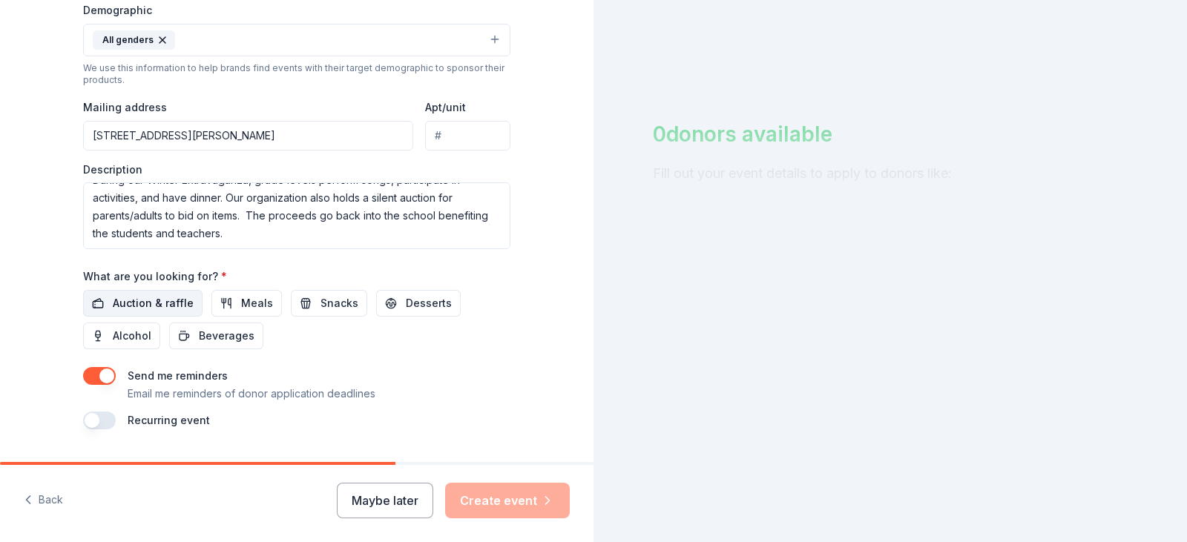
click at [152, 300] on span "Auction & raffle" at bounding box center [153, 304] width 81 height 18
click at [406, 304] on span "Desserts" at bounding box center [429, 304] width 46 height 18
click at [320, 311] on span "Snacks" at bounding box center [339, 304] width 38 height 18
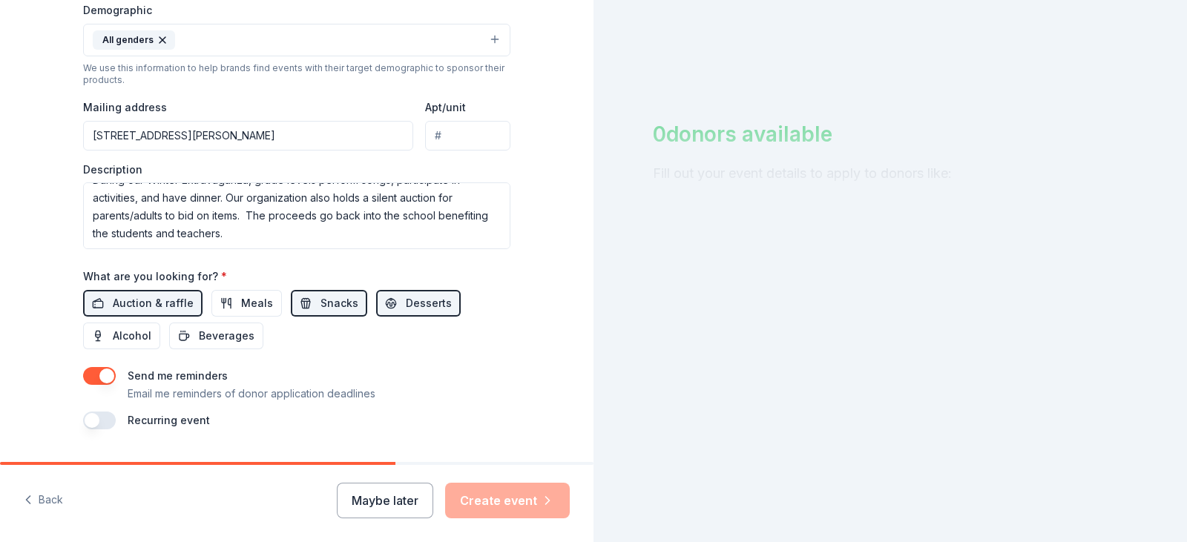
scroll to position [558, 0]
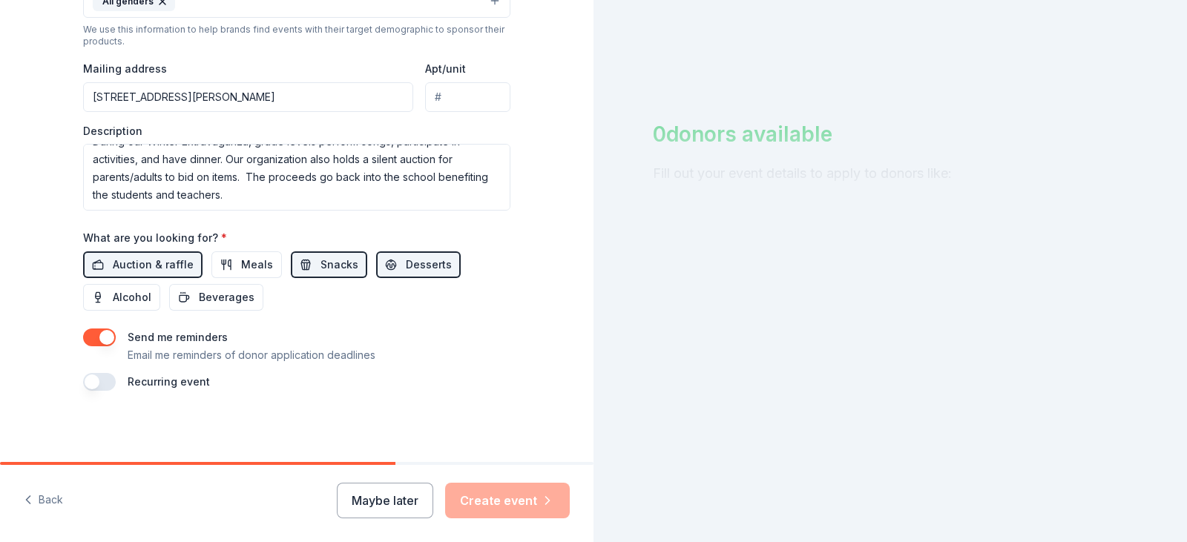
click at [289, 386] on div "Recurring event" at bounding box center [296, 382] width 427 height 18
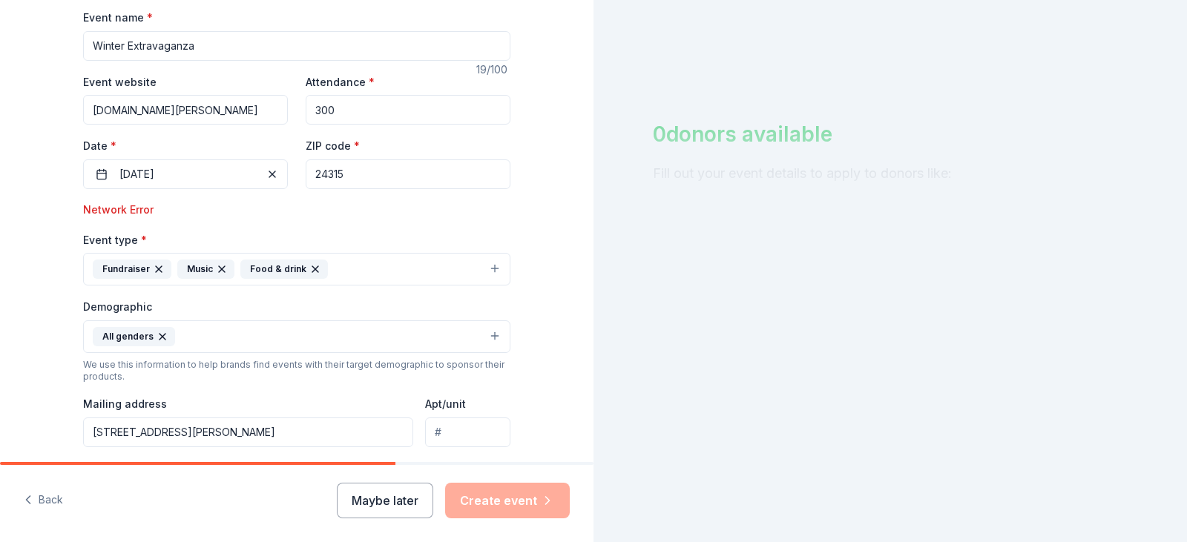
scroll to position [445, 0]
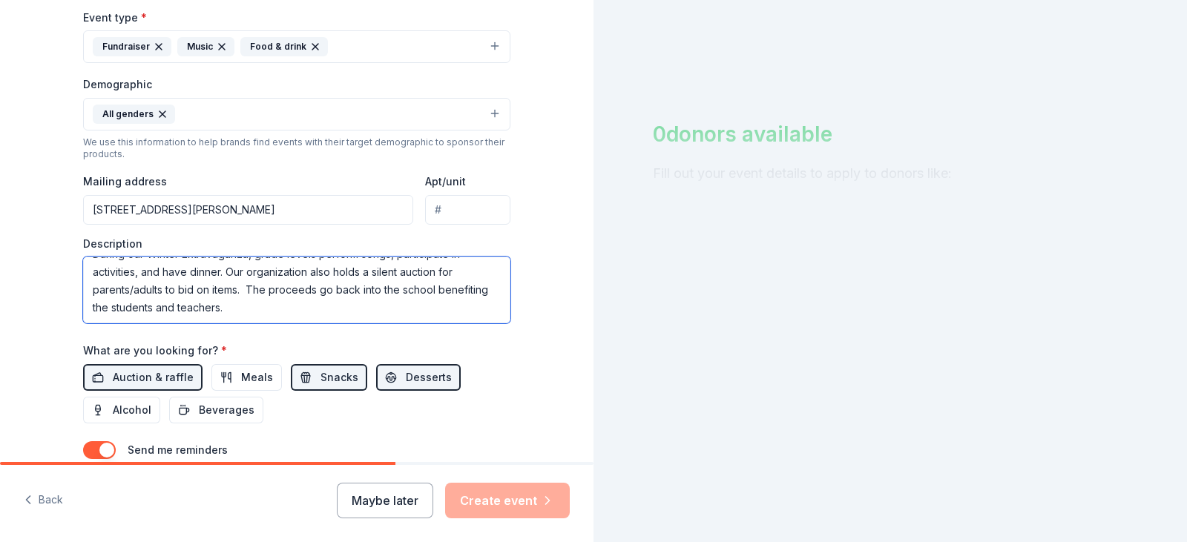
click at [154, 286] on textarea "Bland County Elementary School's PTSO (Parent Teacher Student Organization) is …" at bounding box center [296, 290] width 427 height 67
click at [741, 274] on div "0 donors available Fill out your event details to apply to donors like:" at bounding box center [889, 271] width 593 height 542
click at [501, 499] on div "Maybe later Create event" at bounding box center [453, 501] width 233 height 36
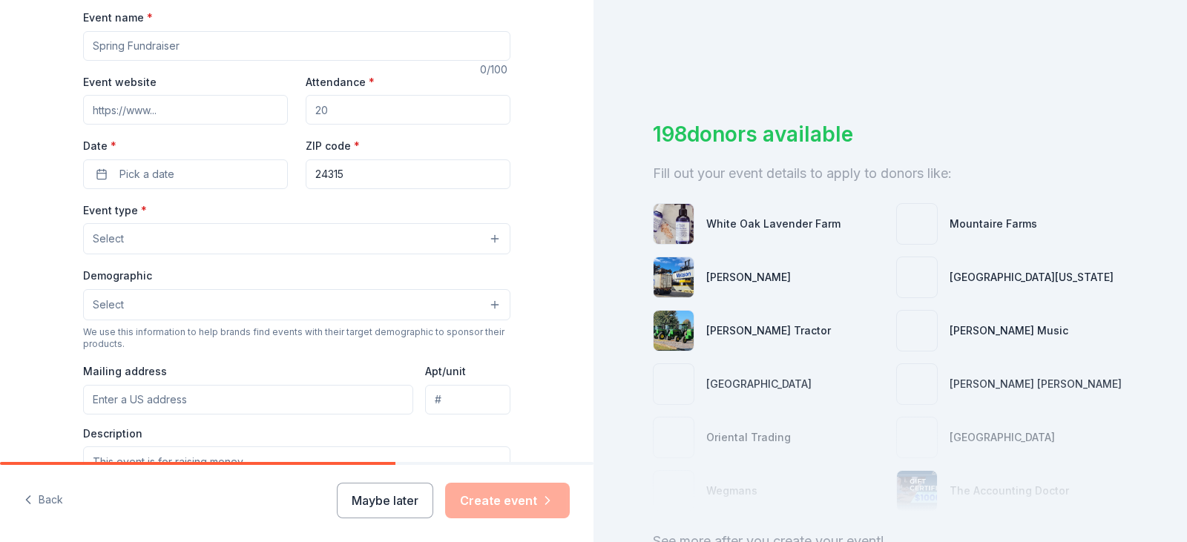
scroll to position [519, 0]
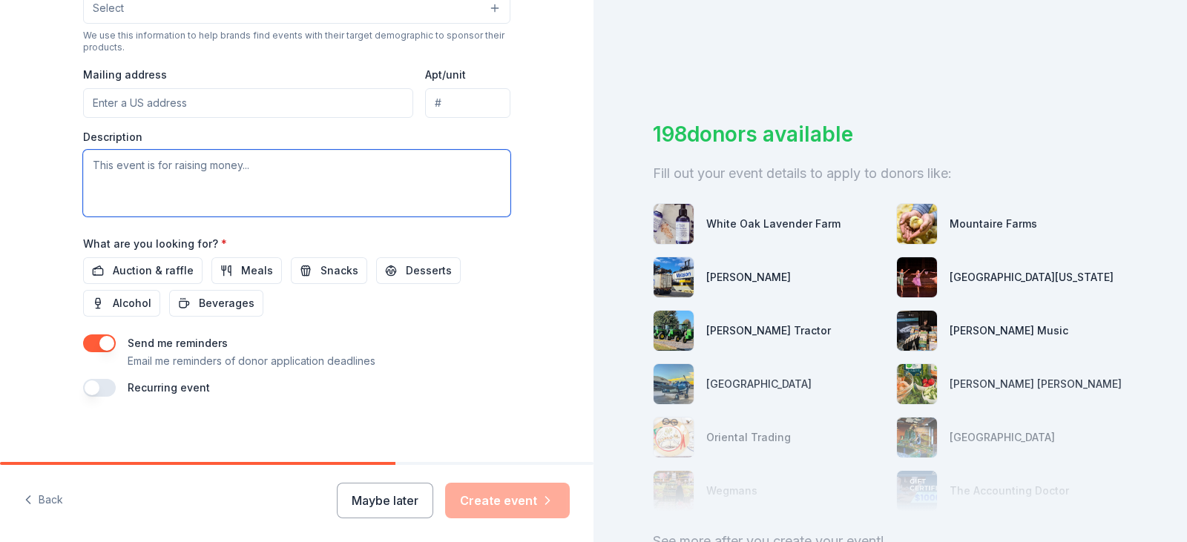
click at [160, 175] on textarea at bounding box center [296, 183] width 427 height 67
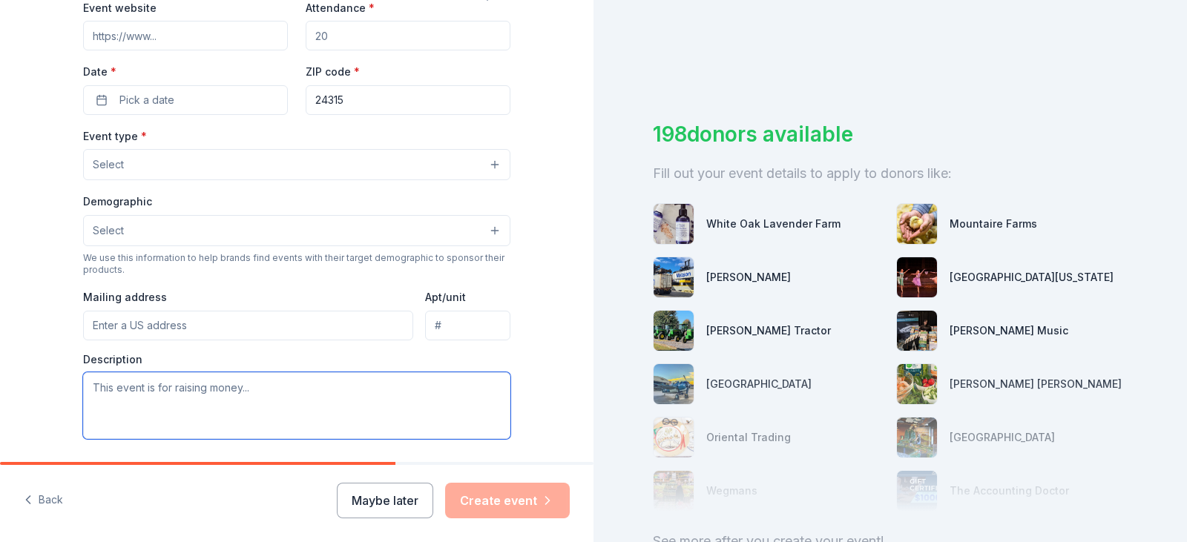
scroll to position [0, 0]
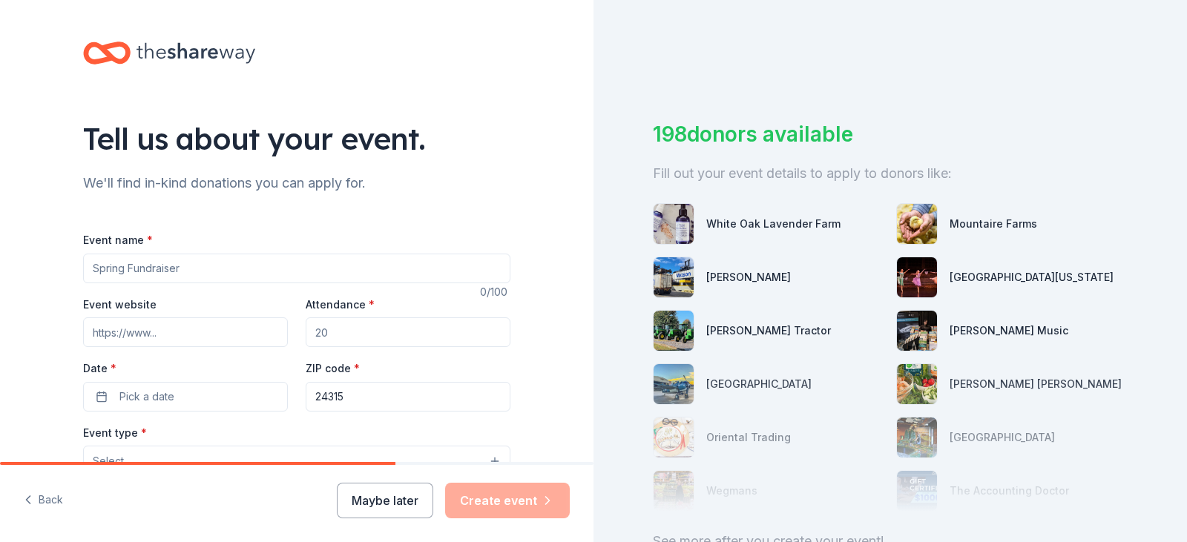
click at [215, 269] on input "Event name *" at bounding box center [296, 269] width 427 height 30
click at [215, 268] on input "Event name *" at bounding box center [296, 269] width 427 height 30
type input "Winter Extravaganza"
click at [191, 336] on input "Event website" at bounding box center [185, 333] width 205 height 30
type input "www.bland.k12.va.us"
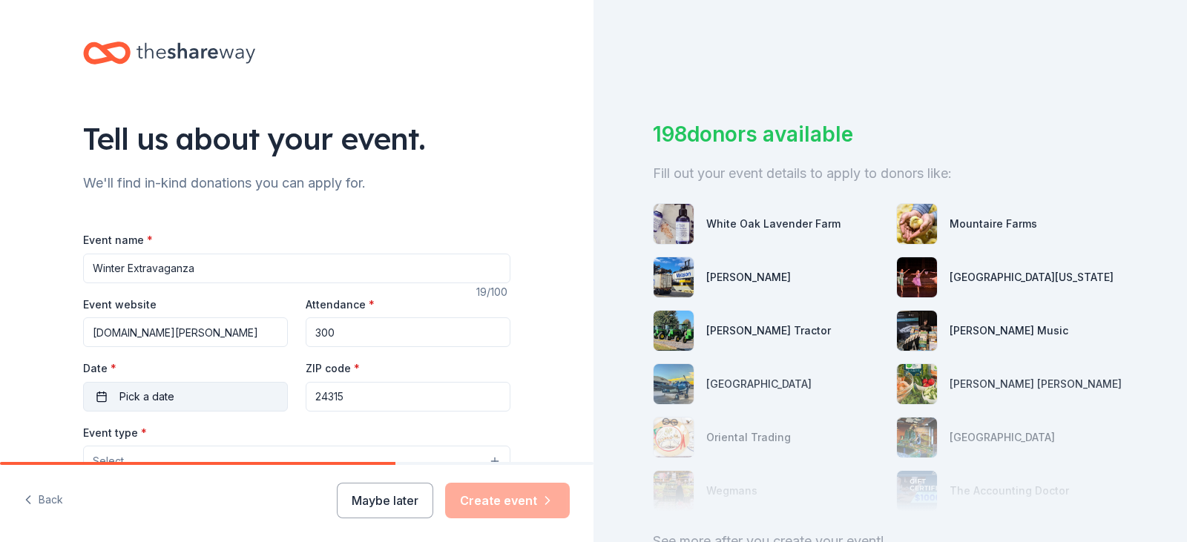
type input "300"
click at [177, 399] on button "Pick a date" at bounding box center [185, 397] width 205 height 30
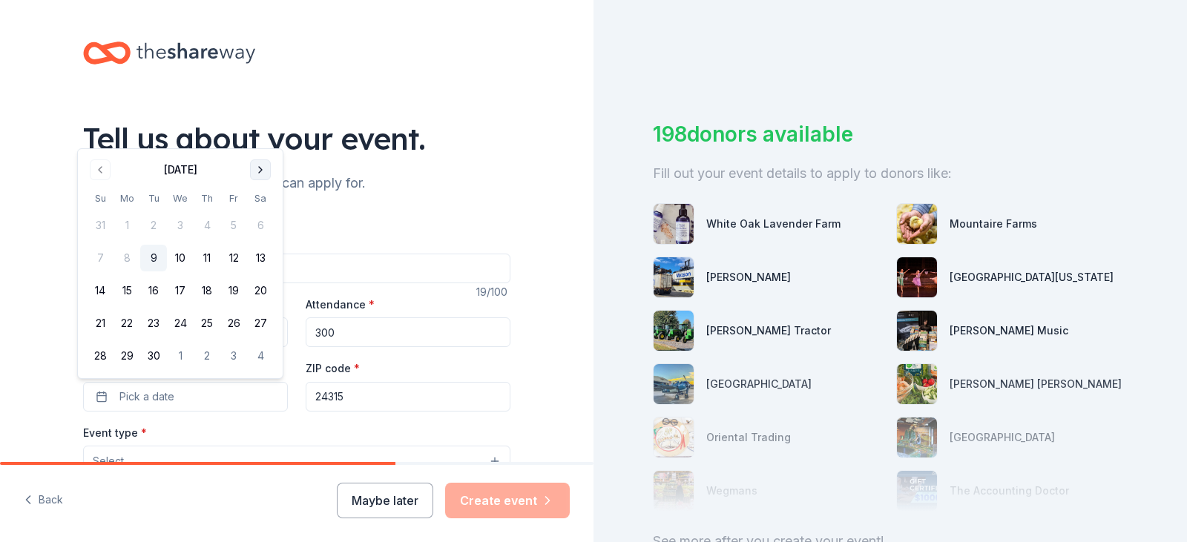
click at [269, 168] on button "Go to next month" at bounding box center [260, 169] width 21 height 21
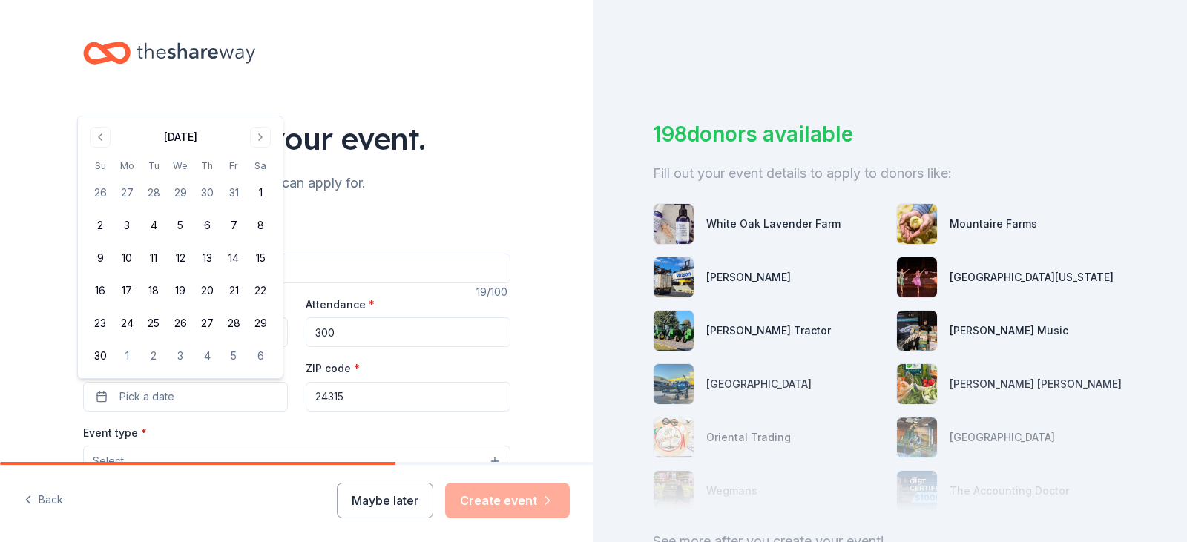
click at [260, 148] on div "November 2025 Su Mo Tu We Th Fr Sa 26 27 28 29 30 31 1 2 3 4 5 6 7 8 9 10 11 12…" at bounding box center [180, 247] width 187 height 244
click at [257, 142] on button "Go to next month" at bounding box center [260, 137] width 21 height 21
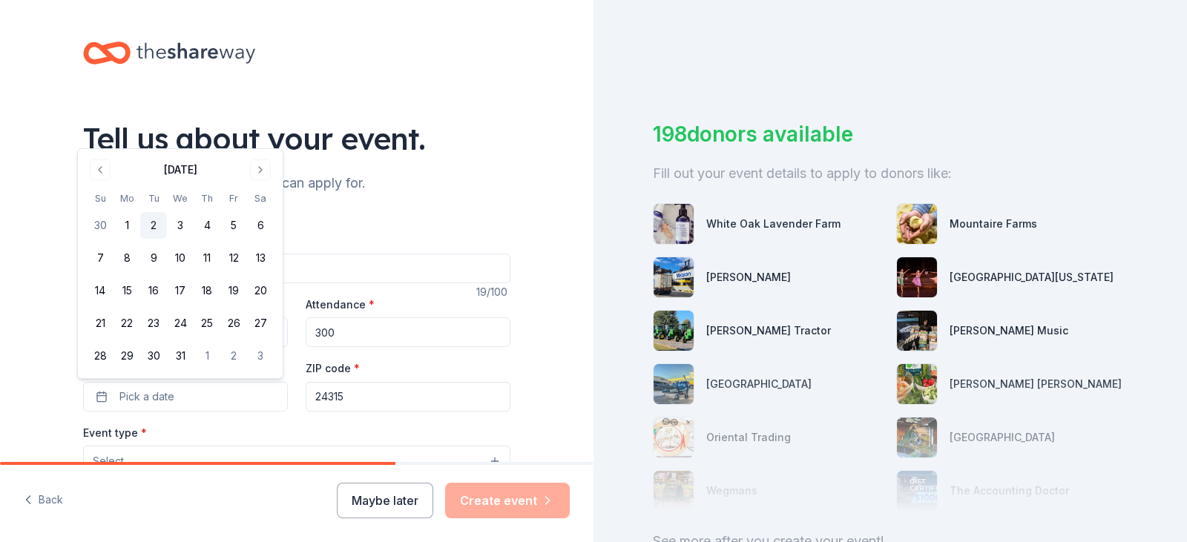
click at [156, 225] on button "2" at bounding box center [153, 225] width 27 height 27
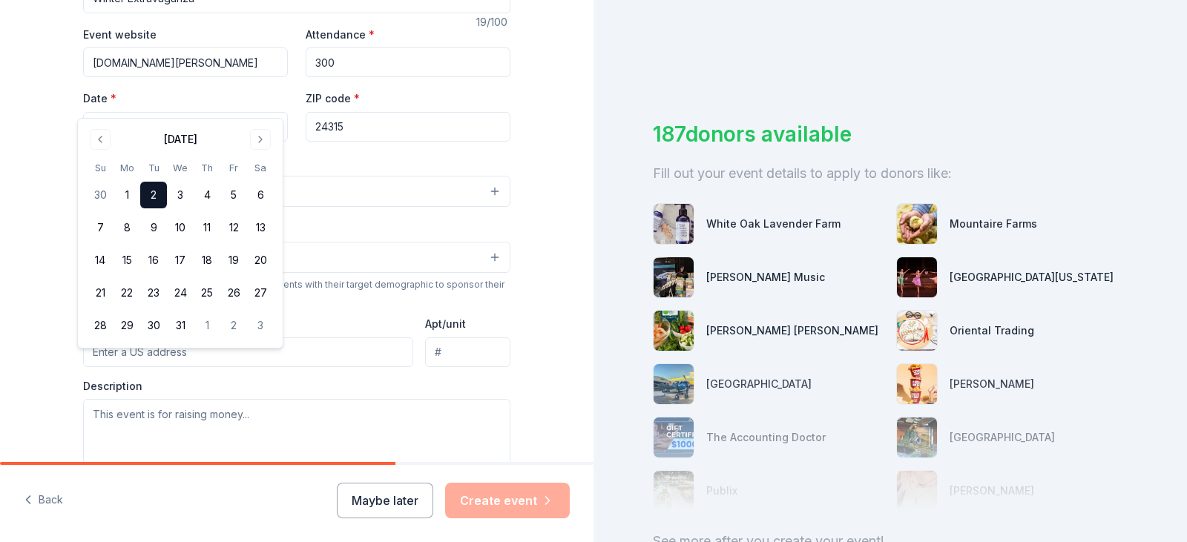
scroll to position [297, 0]
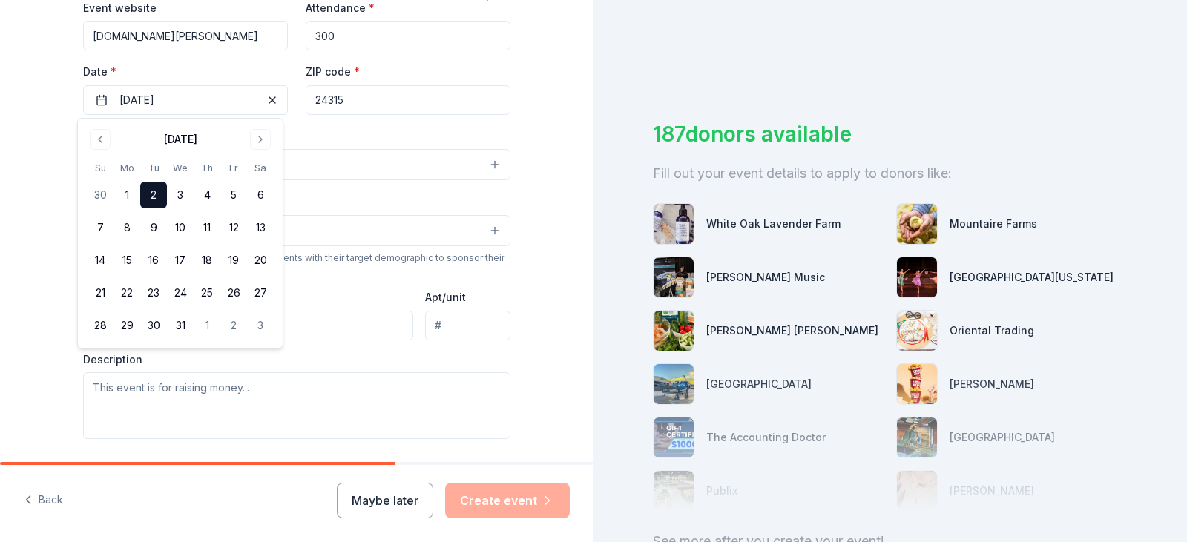
click at [410, 134] on div "Event type * Select" at bounding box center [296, 154] width 427 height 54
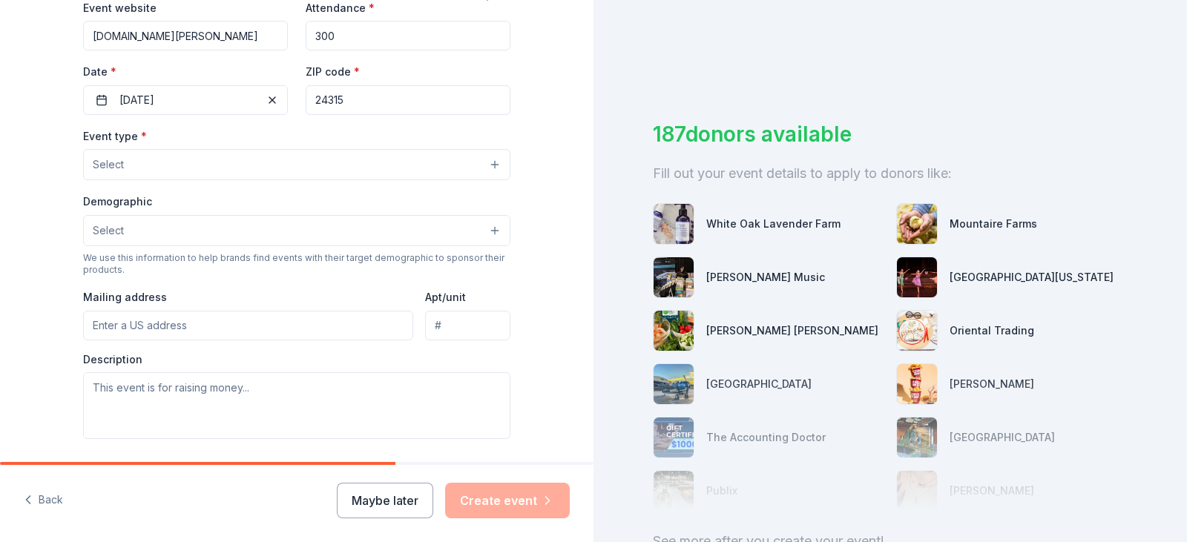
click at [208, 164] on button "Select" at bounding box center [296, 164] width 427 height 31
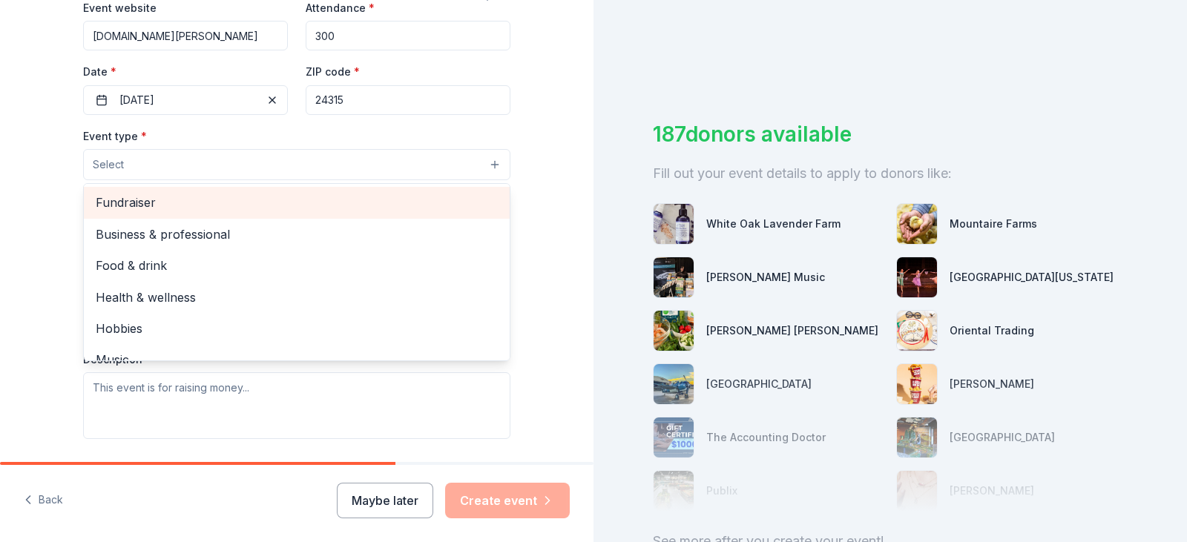
click at [191, 202] on span "Fundraiser" at bounding box center [297, 202] width 402 height 19
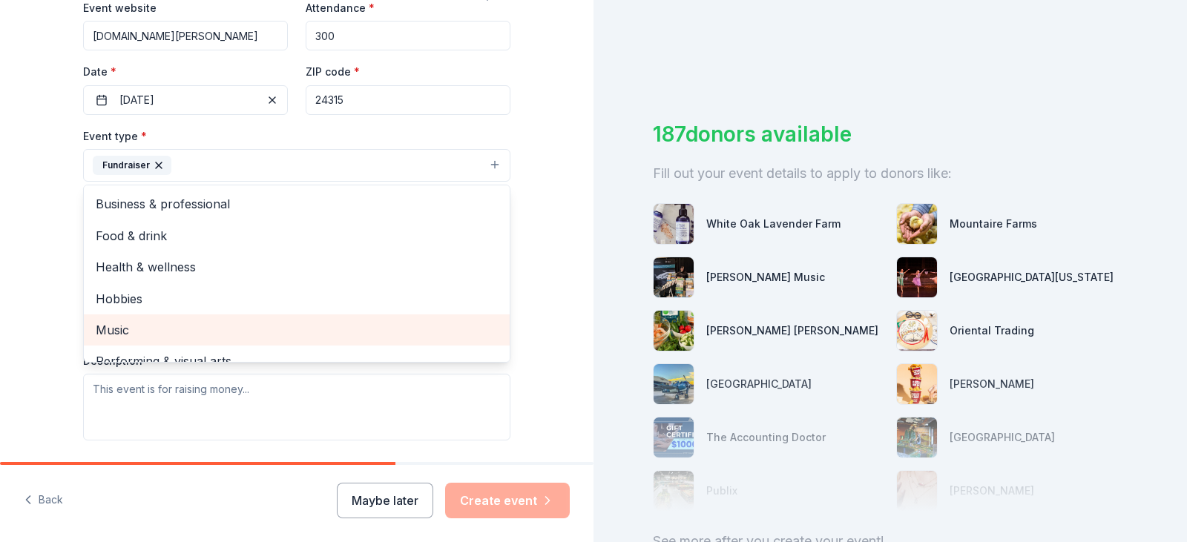
click at [162, 325] on span "Music" at bounding box center [297, 329] width 402 height 19
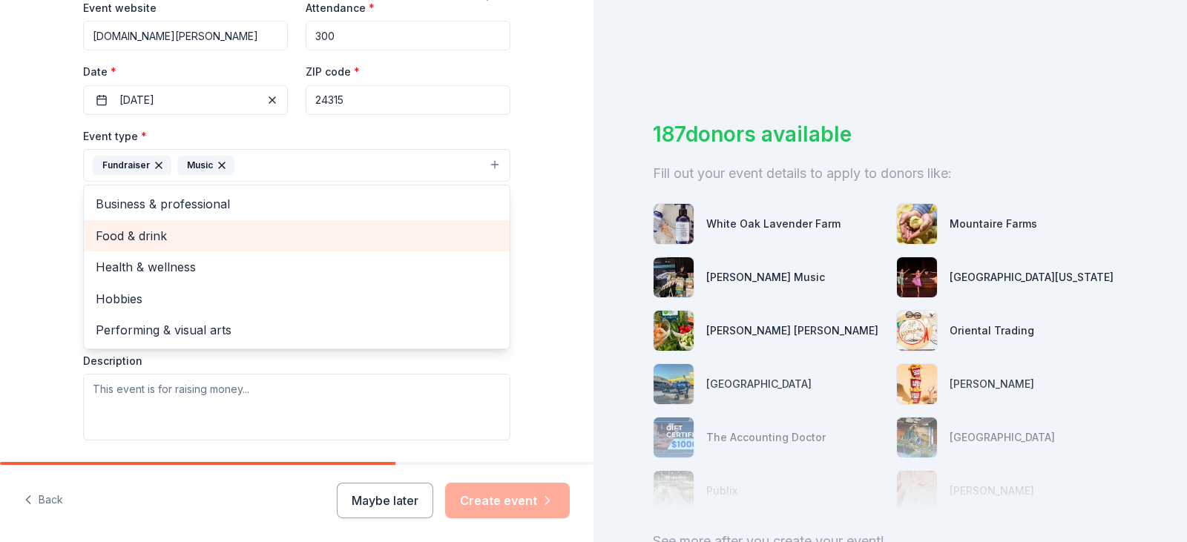
click at [167, 242] on span "Food & drink" at bounding box center [297, 235] width 402 height 19
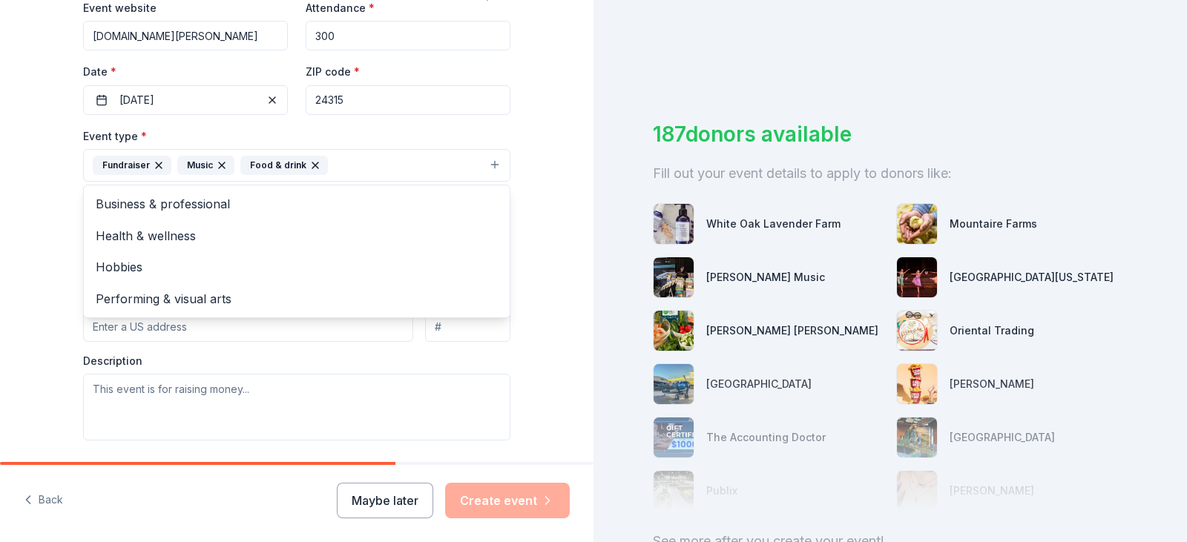
click at [33, 287] on div "Tell us about your event. We'll find in-kind donations you can apply for. Event…" at bounding box center [296, 197] width 593 height 989
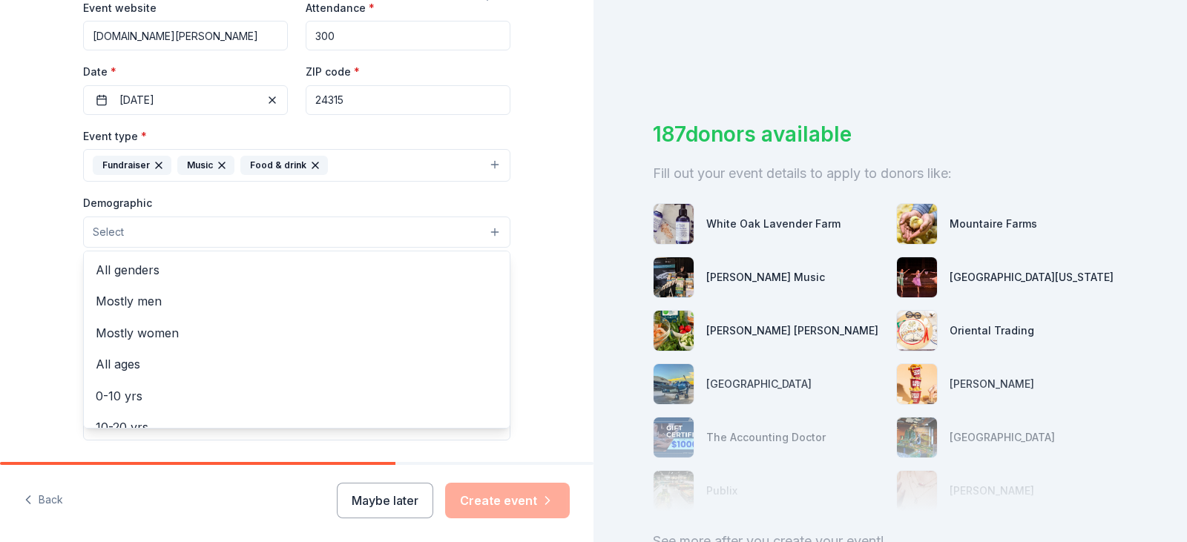
click at [170, 237] on button "Select" at bounding box center [296, 232] width 427 height 31
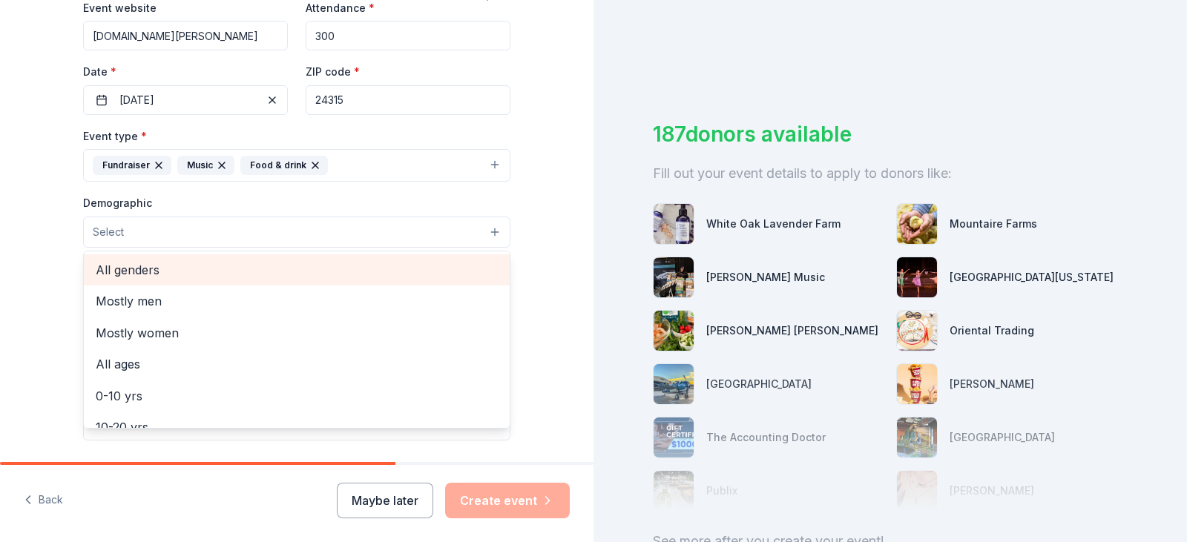
click at [166, 269] on span "All genders" at bounding box center [297, 269] width 402 height 19
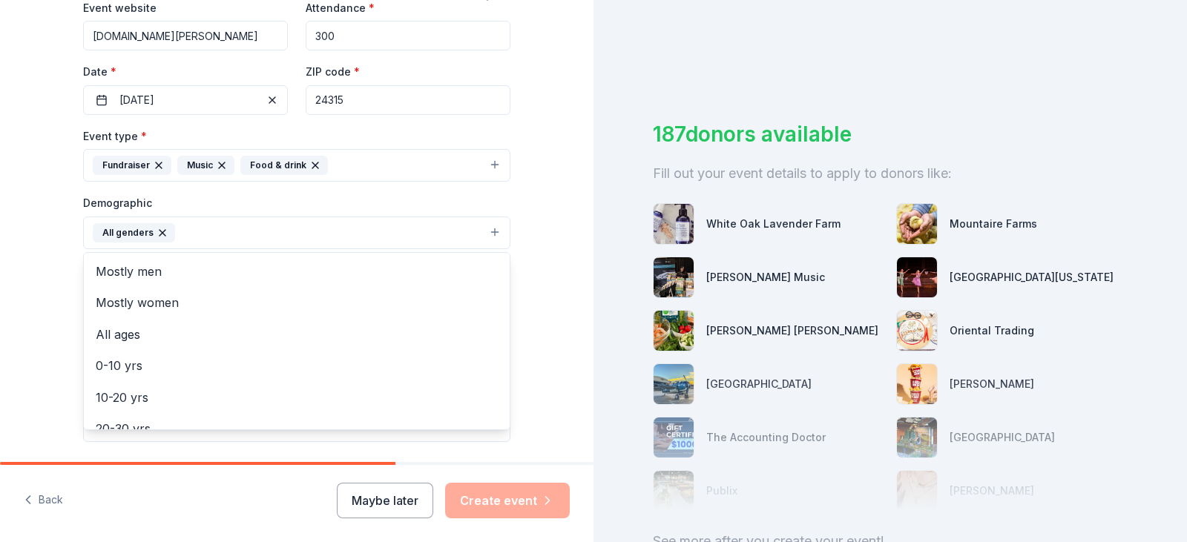
click at [59, 296] on div "Tell us about your event. We'll find in-kind donations you can apply for. Event…" at bounding box center [296, 198] width 475 height 990
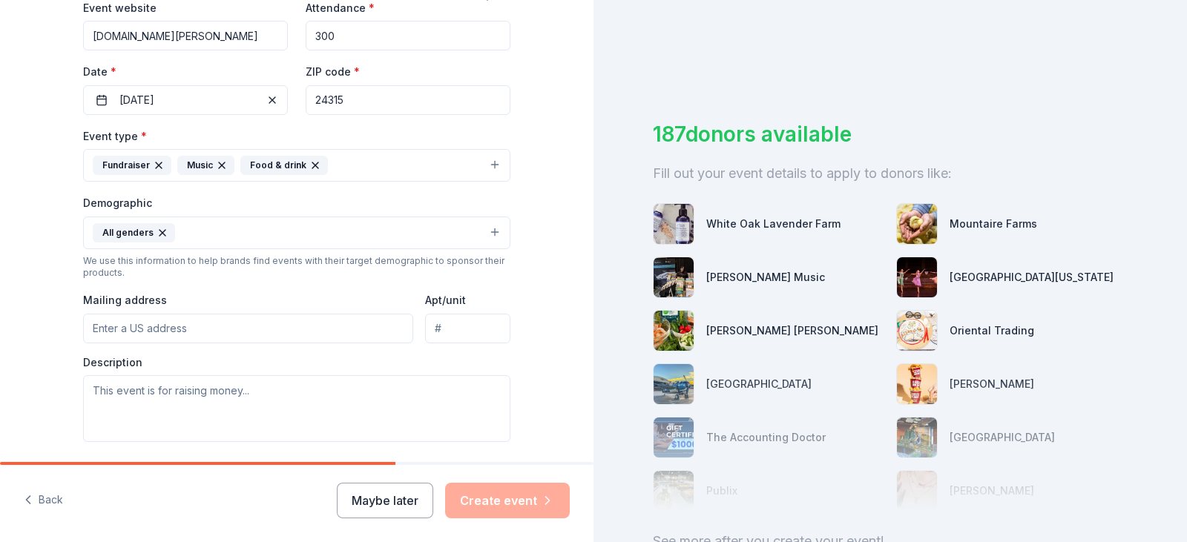
click at [166, 332] on input "Mailing address" at bounding box center [248, 329] width 330 height 30
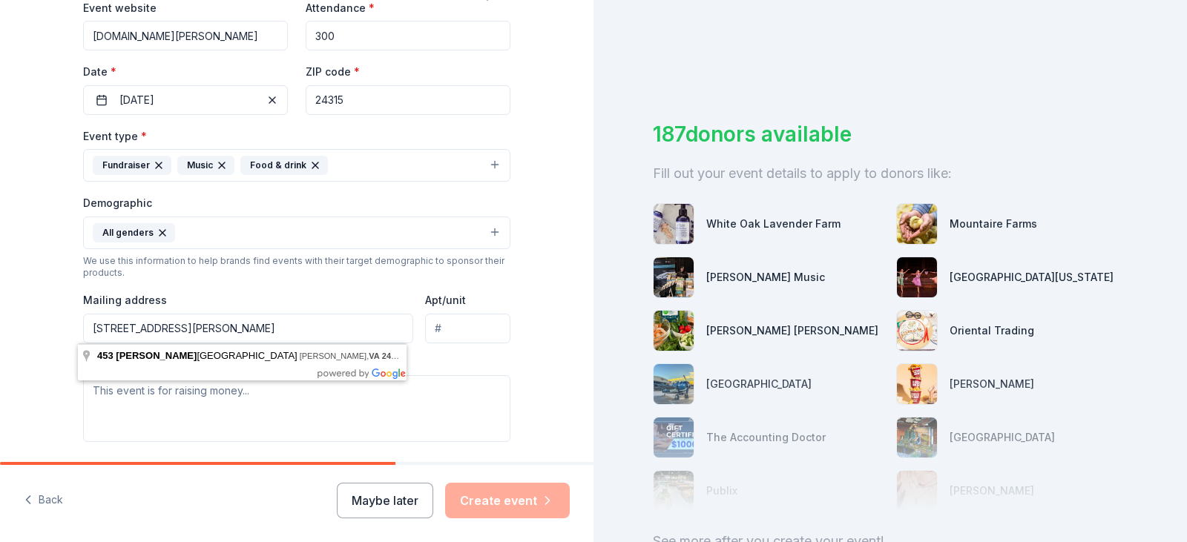
type input "PO Box 453, Bland, VA 24315"
click at [521, 277] on div "Tell us about your event. We'll find in-kind donations you can apply for. Event…" at bounding box center [296, 198] width 475 height 990
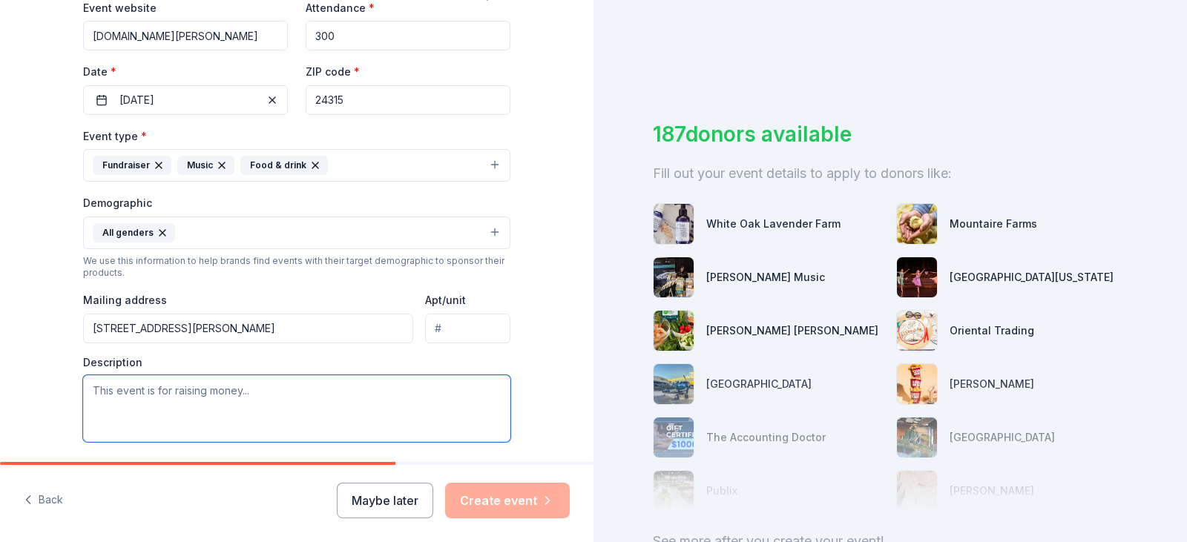
click at [258, 406] on textarea at bounding box center [296, 408] width 427 height 67
paste textarea "[GEOGRAPHIC_DATA]'s PTSO (Parent Teacher Student Organization) is seeking donat…"
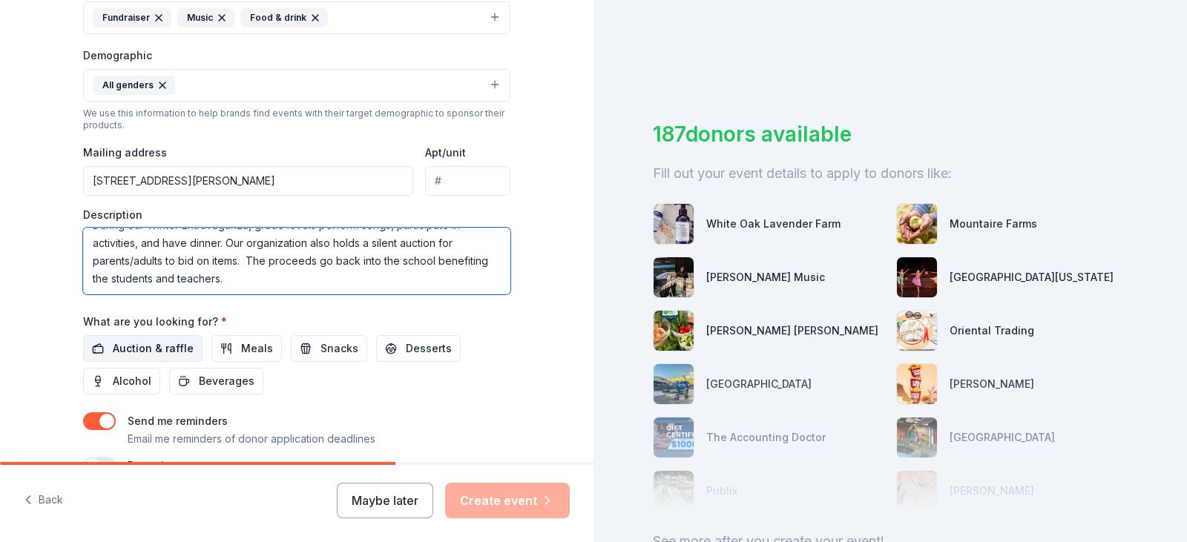
scroll to position [445, 0]
type textarea "[GEOGRAPHIC_DATA]'s PTSO (Parent Teacher Student Organization) is seeking donat…"
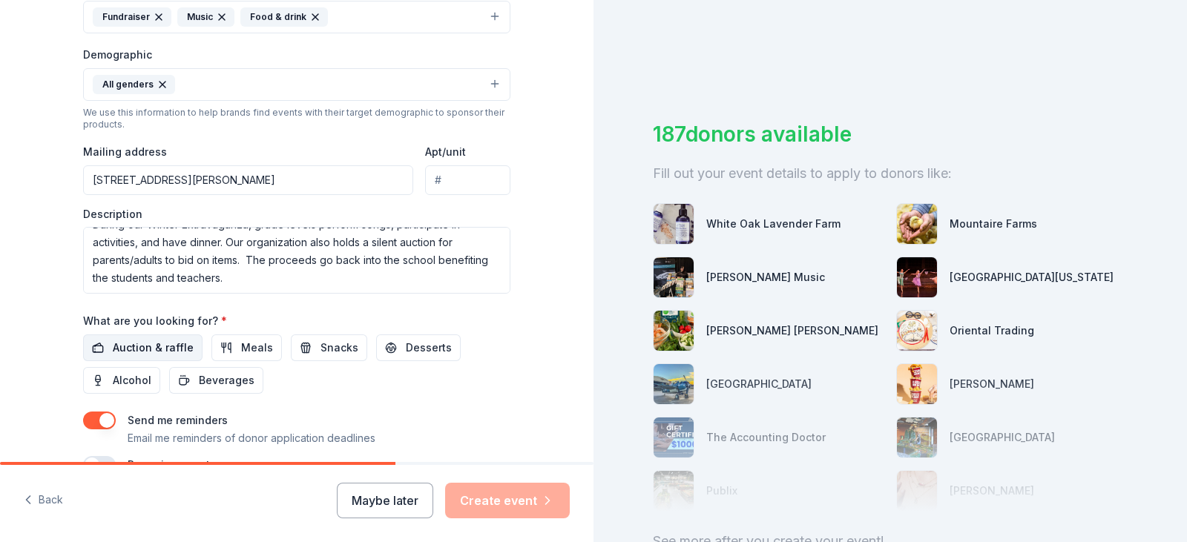
click at [138, 341] on span "Auction & raffle" at bounding box center [153, 348] width 81 height 18
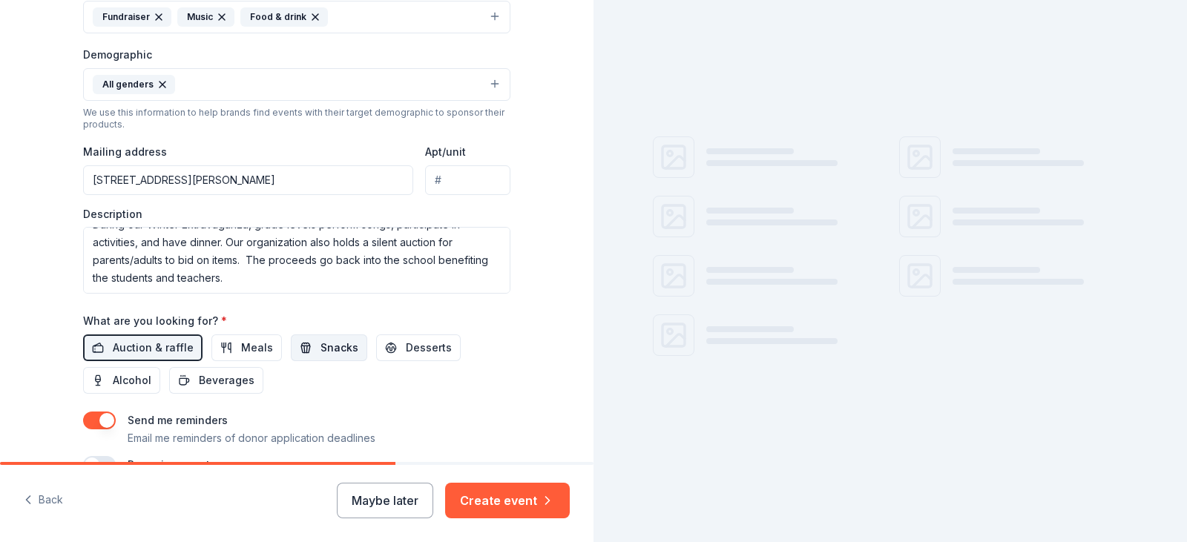
click at [323, 343] on span "Snacks" at bounding box center [339, 348] width 38 height 18
click at [386, 344] on button "Desserts" at bounding box center [418, 348] width 85 height 27
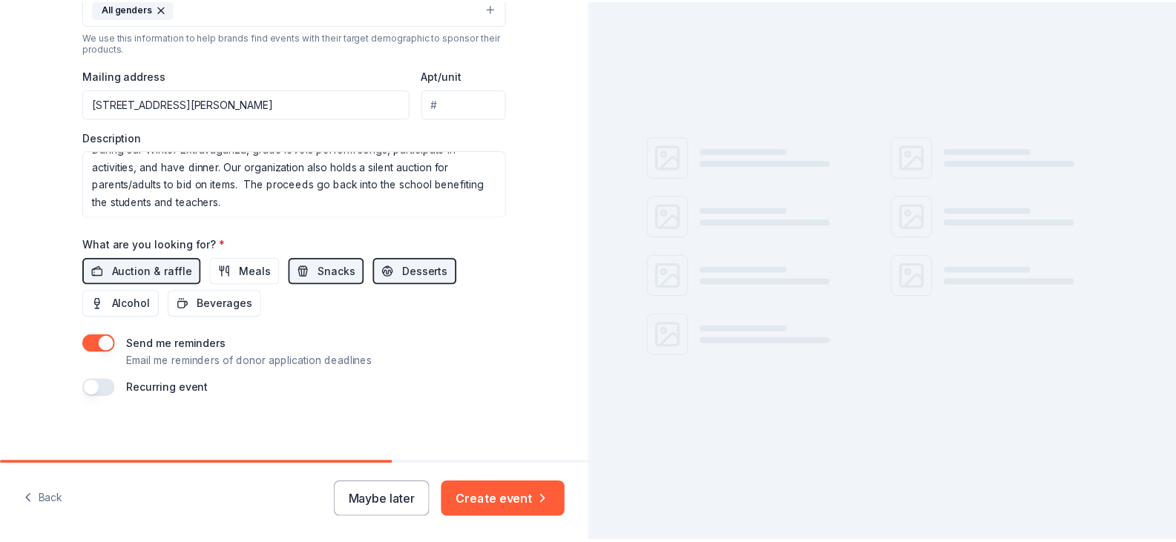
scroll to position [528, 0]
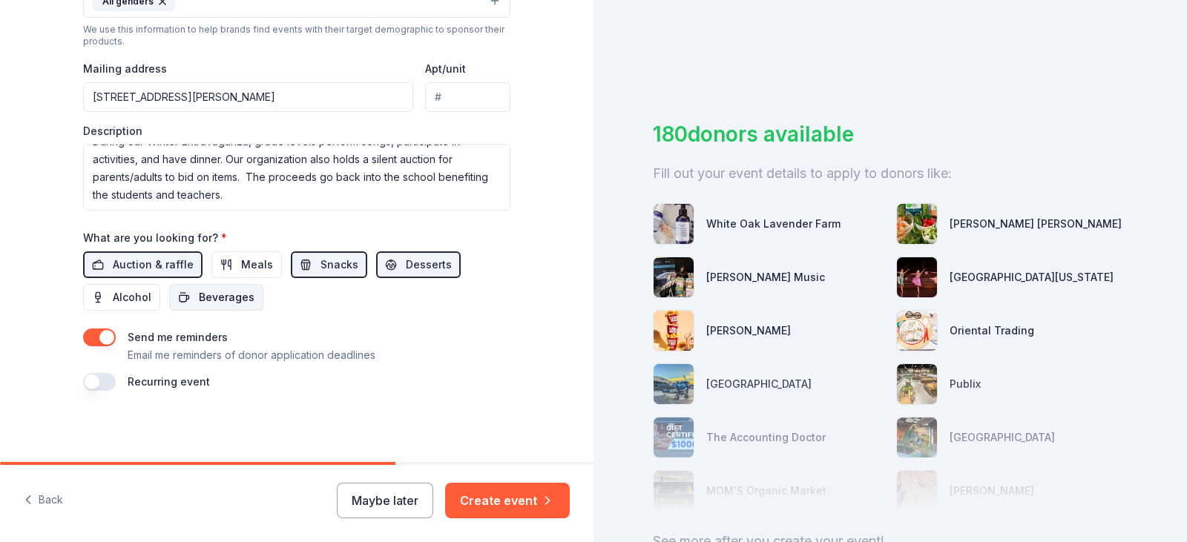
click at [217, 303] on span "Beverages" at bounding box center [227, 298] width 56 height 18
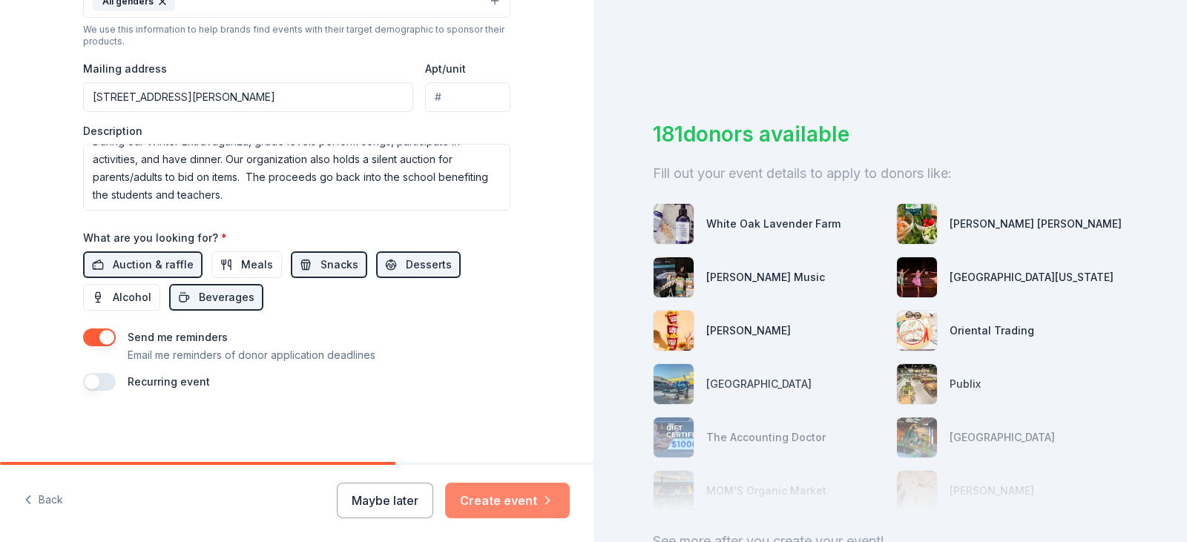
click at [507, 499] on button "Create event" at bounding box center [507, 501] width 125 height 36
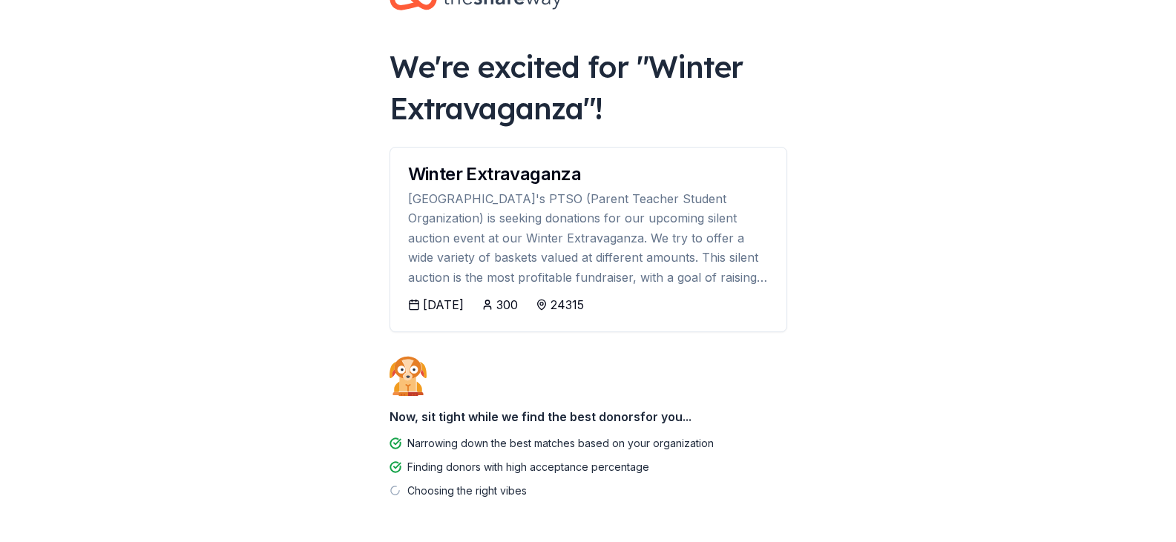
scroll to position [104, 0]
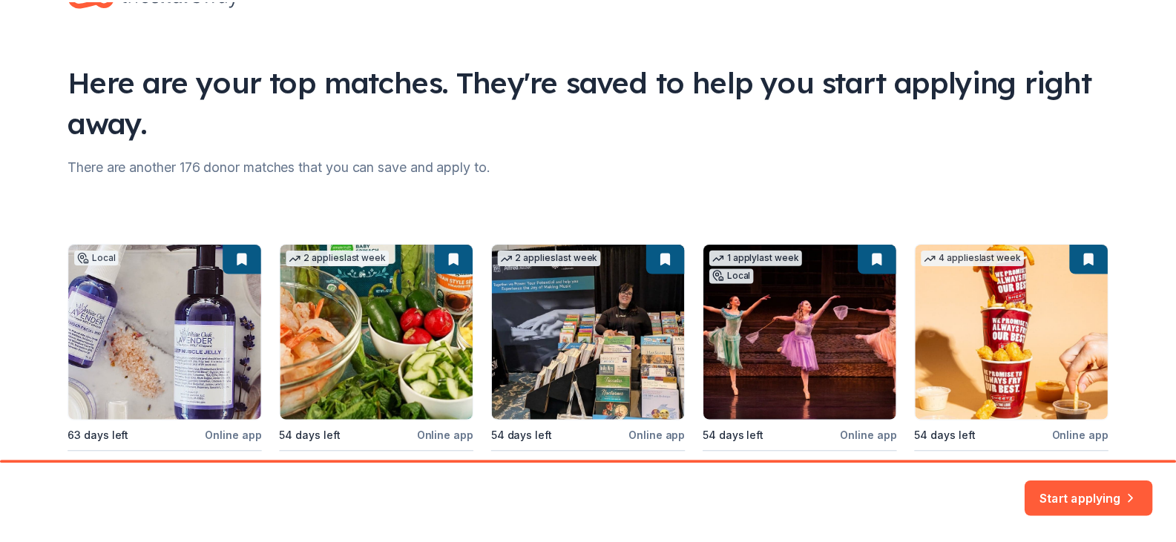
scroll to position [148, 0]
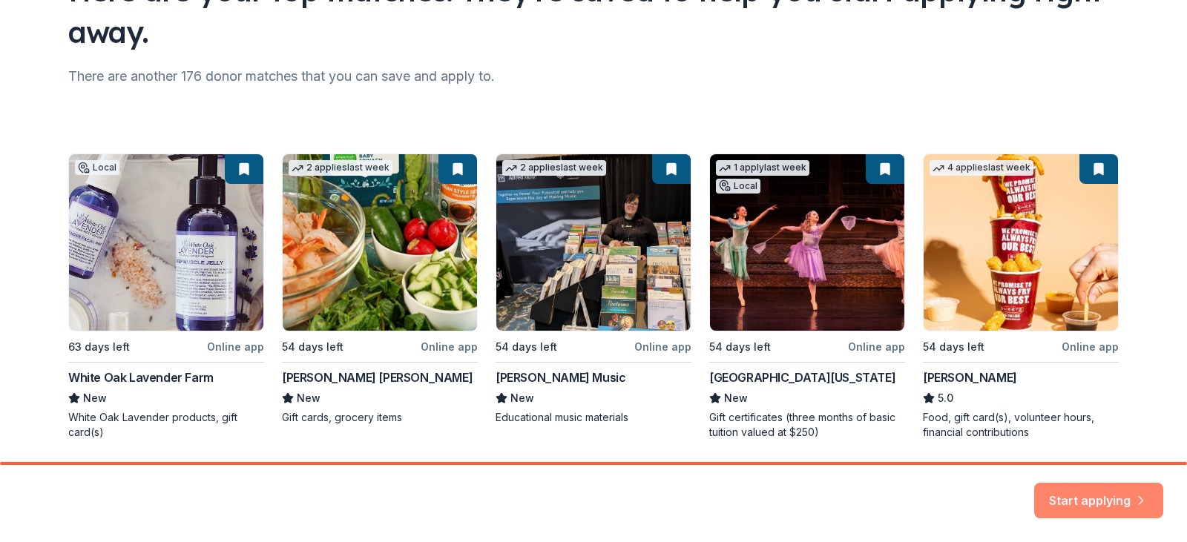
click at [1073, 502] on button "Start applying" at bounding box center [1098, 492] width 129 height 36
click at [107, 216] on div "Local 63 days left Online app White Oak Lavender Farm New White Oak Lavender pr…" at bounding box center [593, 297] width 1050 height 286
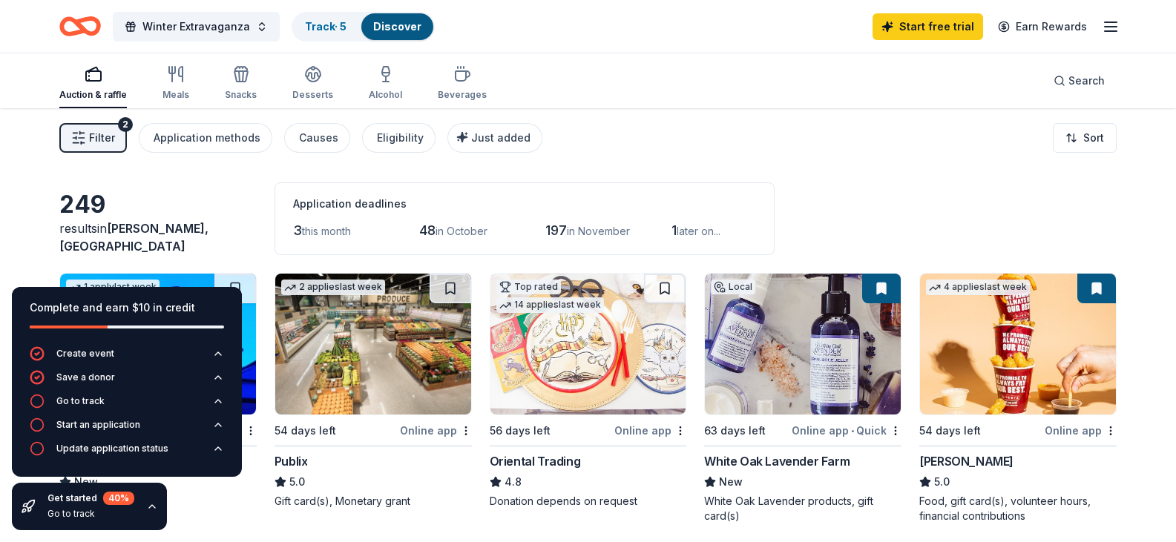
click at [862, 139] on div "Filter 2 Application methods Causes Eligibility Just added Sort" at bounding box center [588, 137] width 1176 height 59
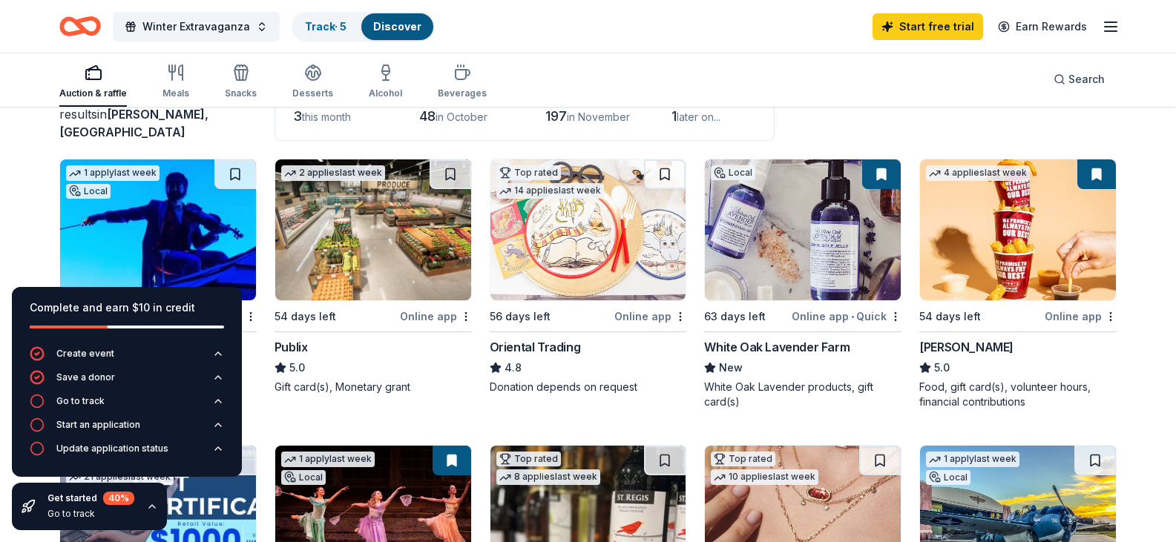
scroll to position [148, 0]
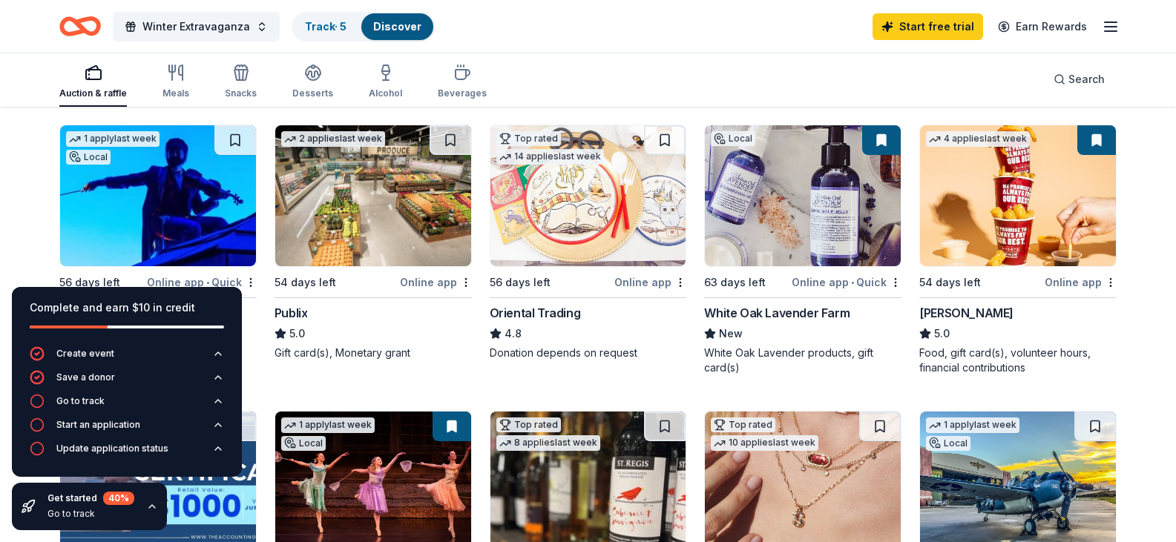
click at [852, 240] on img at bounding box center [803, 195] width 196 height 141
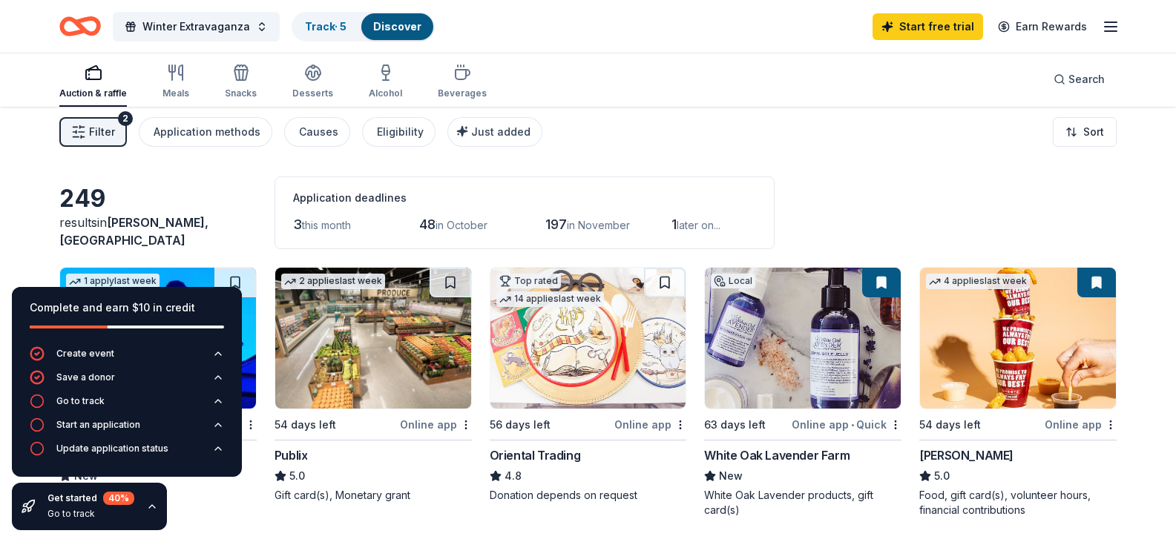
scroll to position [0, 0]
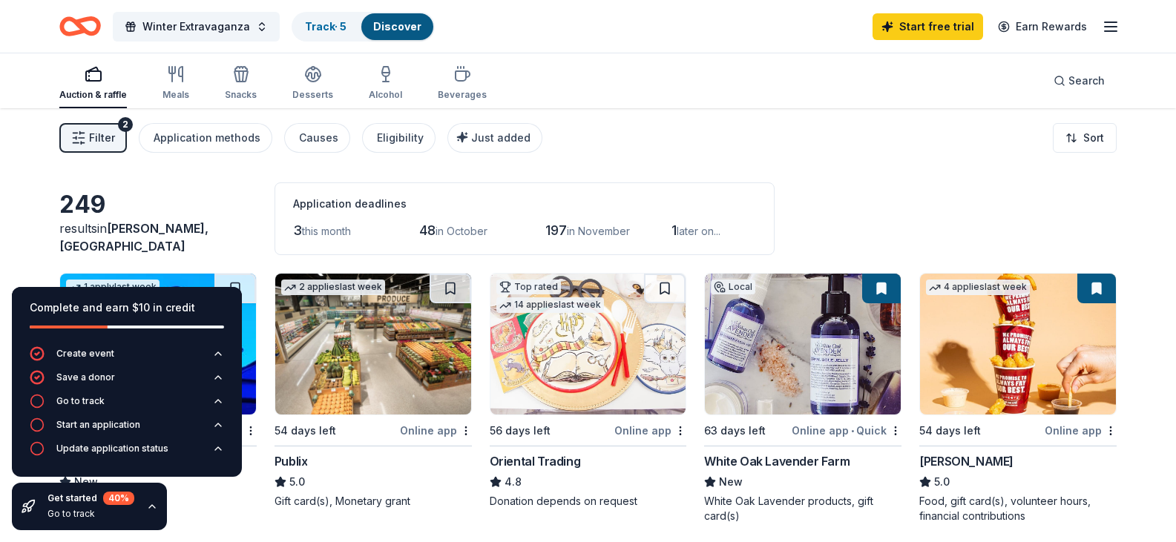
click at [1022, 367] on img at bounding box center [1018, 344] width 196 height 141
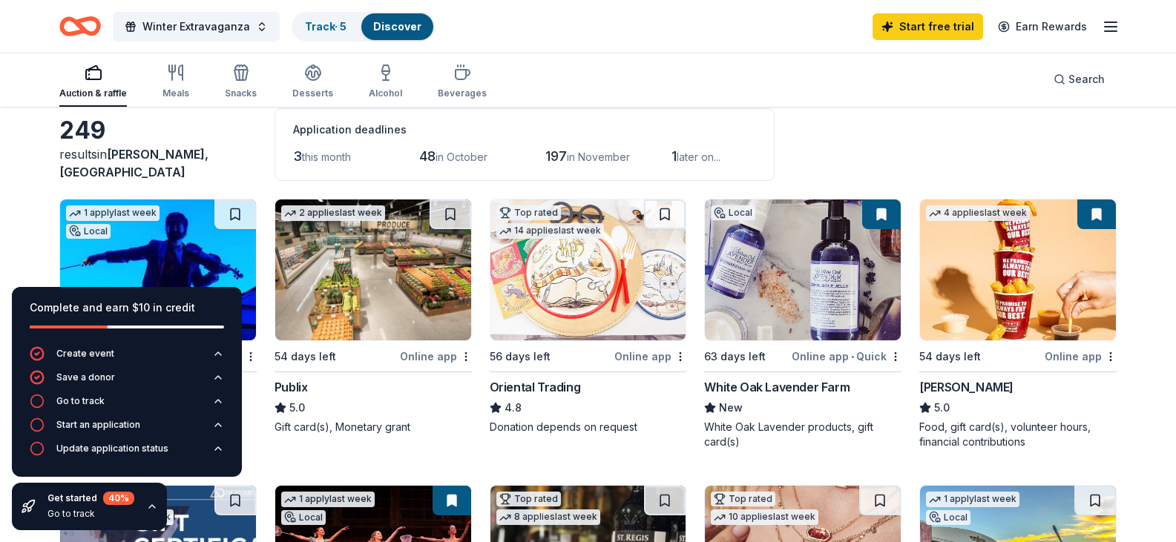
click at [207, 297] on div "Complete and earn $10 in credit" at bounding box center [127, 316] width 230 height 59
click at [114, 312] on div "Complete and earn $10 in credit" at bounding box center [127, 308] width 194 height 18
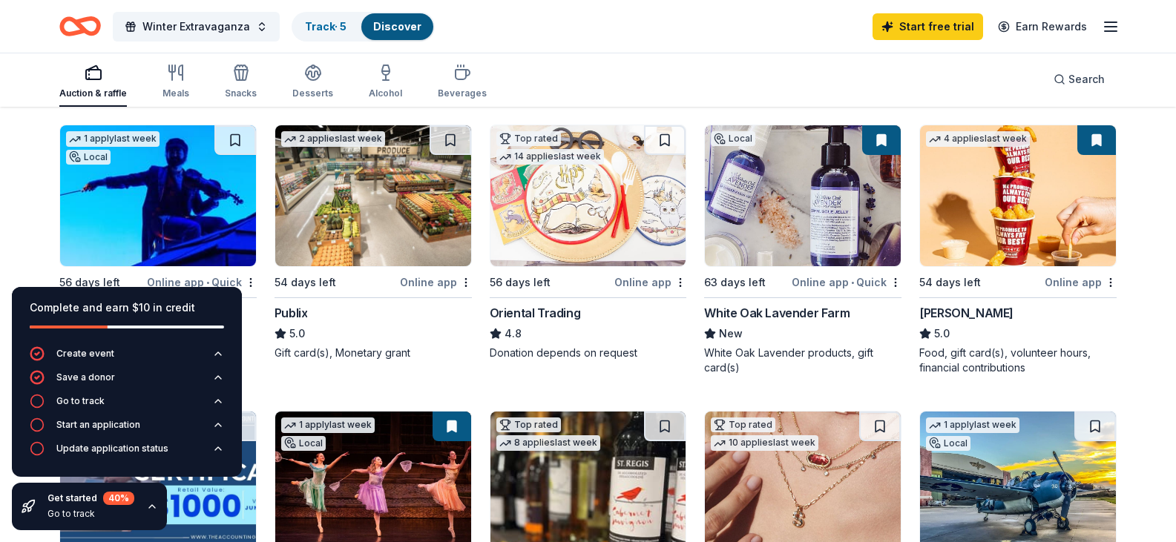
scroll to position [223, 0]
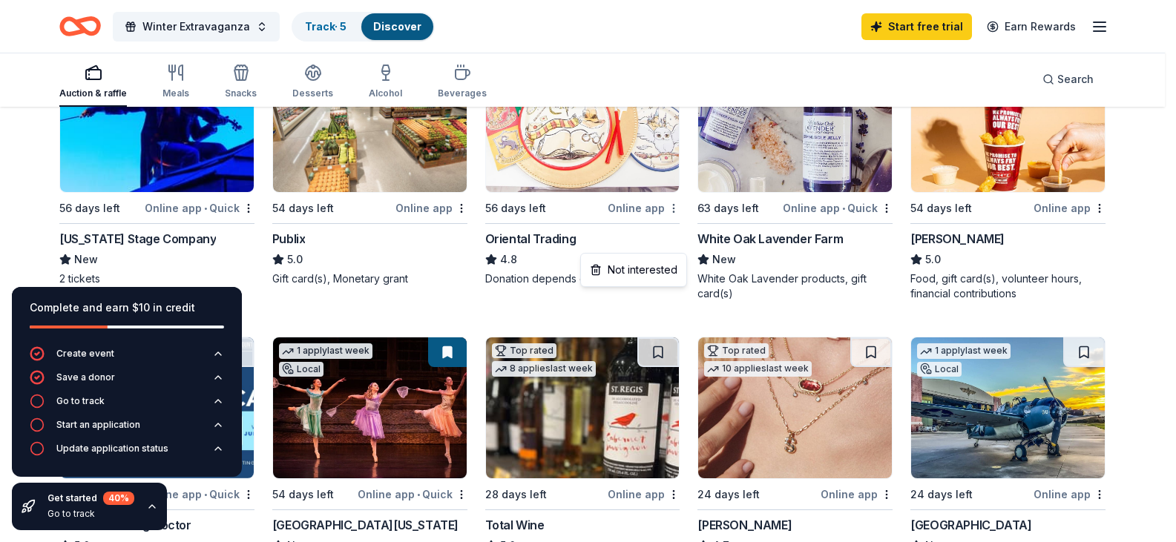
click at [677, 249] on html "453 Bland Farm Road Bland, VA 24315 , USA Winter Extravaganza Track · 5 Discove…" at bounding box center [588, 48] width 1176 height 542
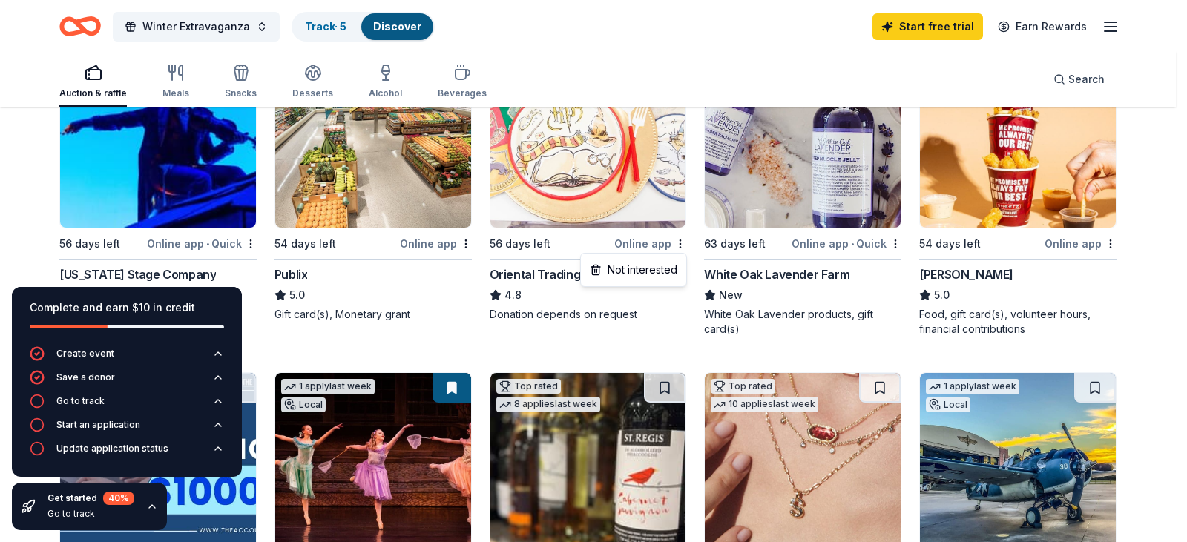
click at [17, 250] on html "453 Bland Farm Road Bland, VA 24315 , USA Winter Extravaganza Track · 5 Discove…" at bounding box center [593, 48] width 1187 height 542
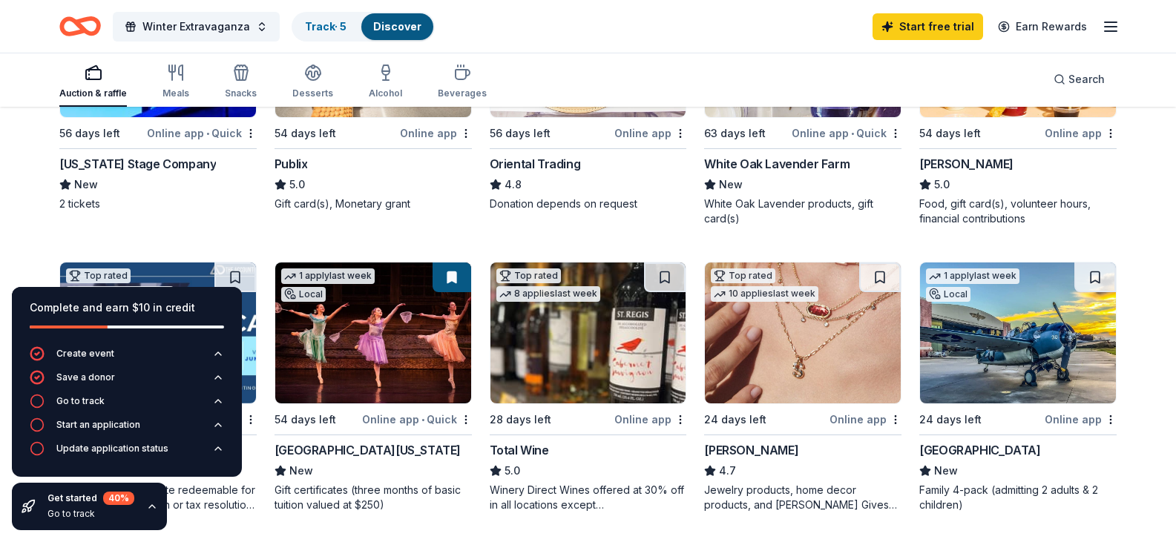
scroll to position [371, 0]
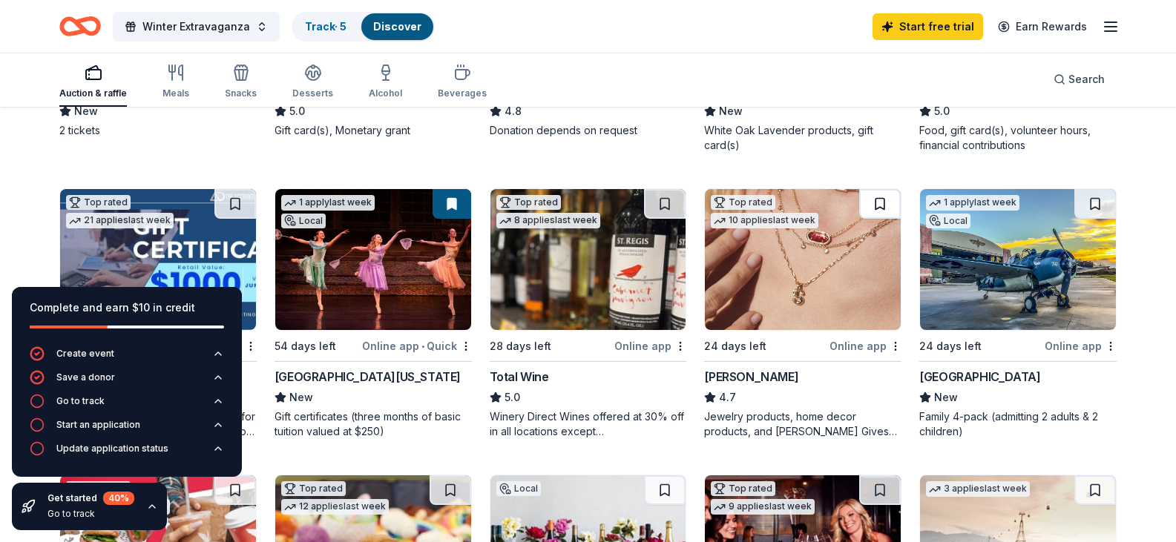
click at [871, 219] on button at bounding box center [880, 204] width 42 height 30
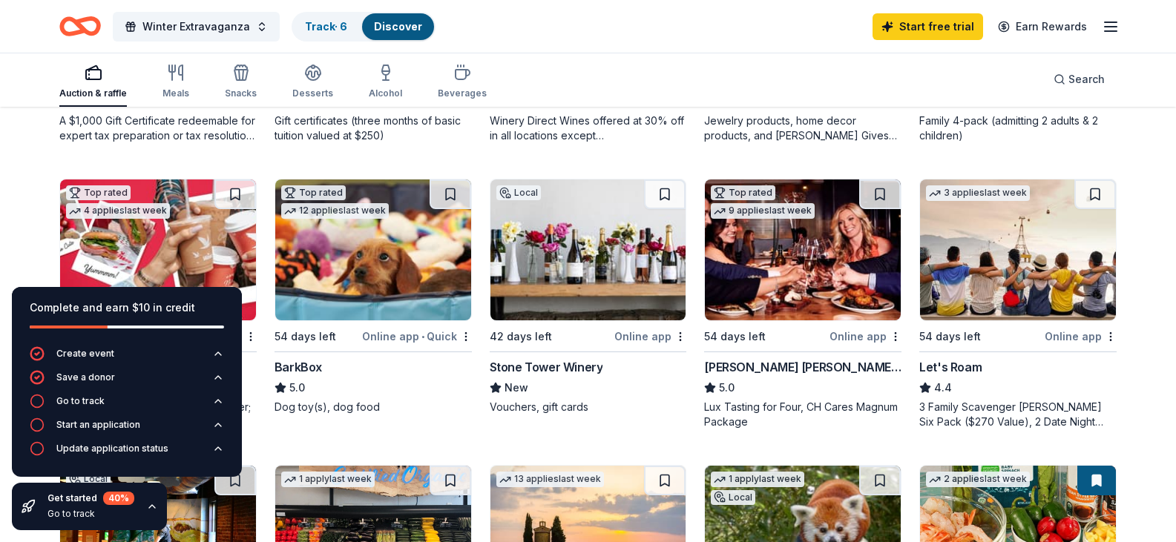
scroll to position [668, 0]
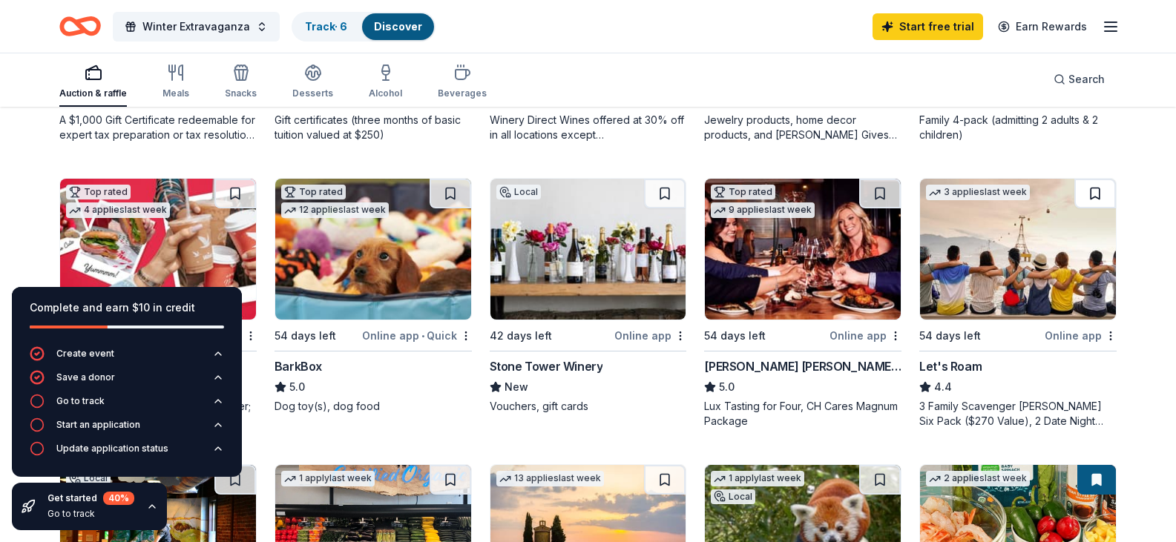
click at [1093, 208] on button at bounding box center [1095, 194] width 42 height 30
click at [447, 208] on button at bounding box center [451, 194] width 42 height 30
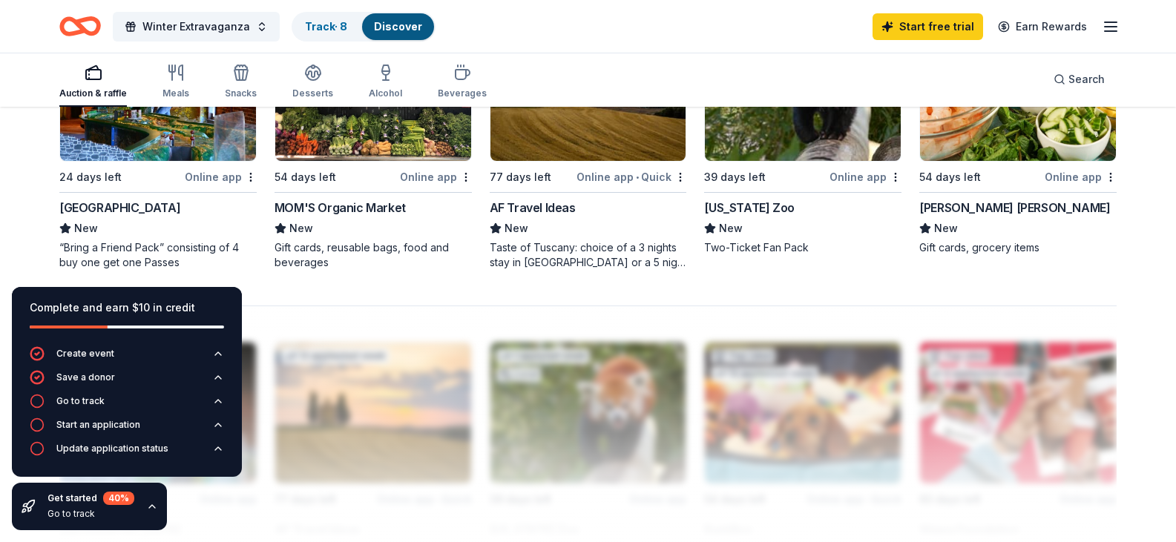
scroll to position [1039, 0]
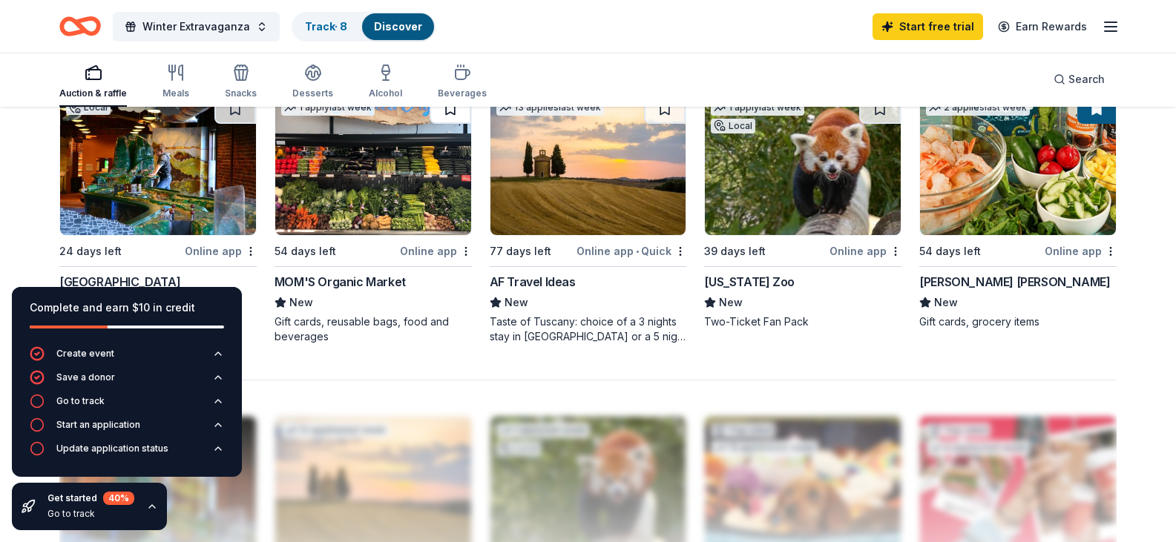
click at [461, 124] on button at bounding box center [451, 109] width 42 height 30
click at [453, 124] on button at bounding box center [451, 109] width 39 height 30
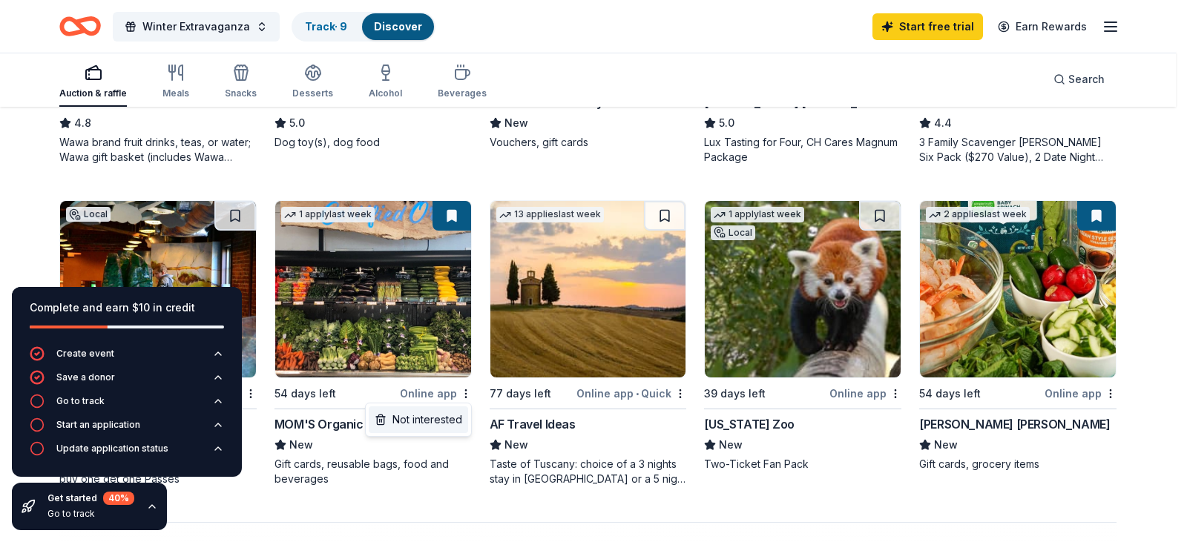
click at [446, 410] on div "Not interested" at bounding box center [418, 420] width 99 height 27
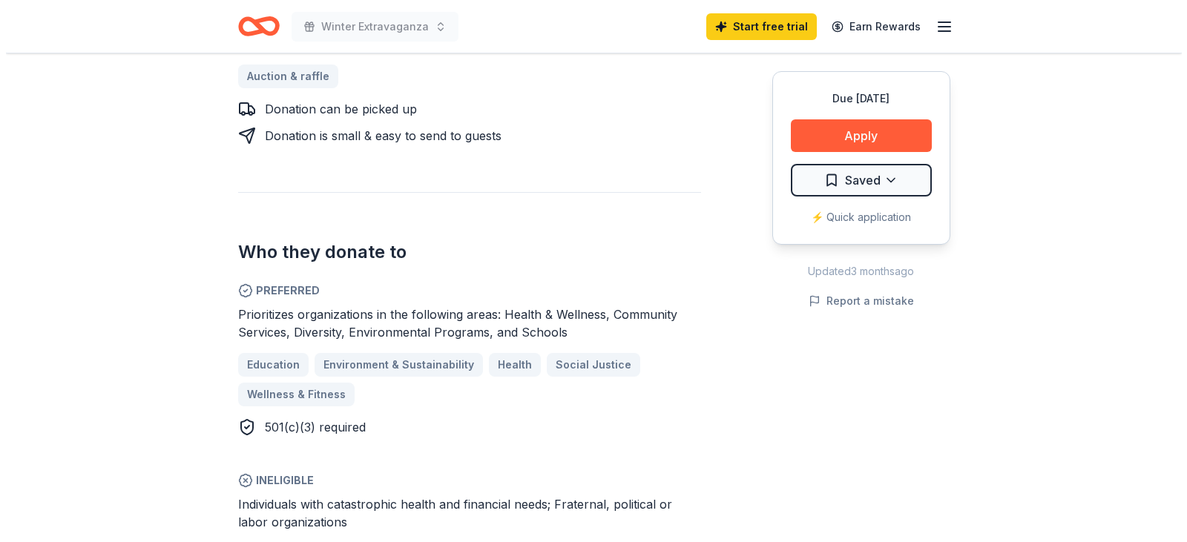
scroll to position [668, 0]
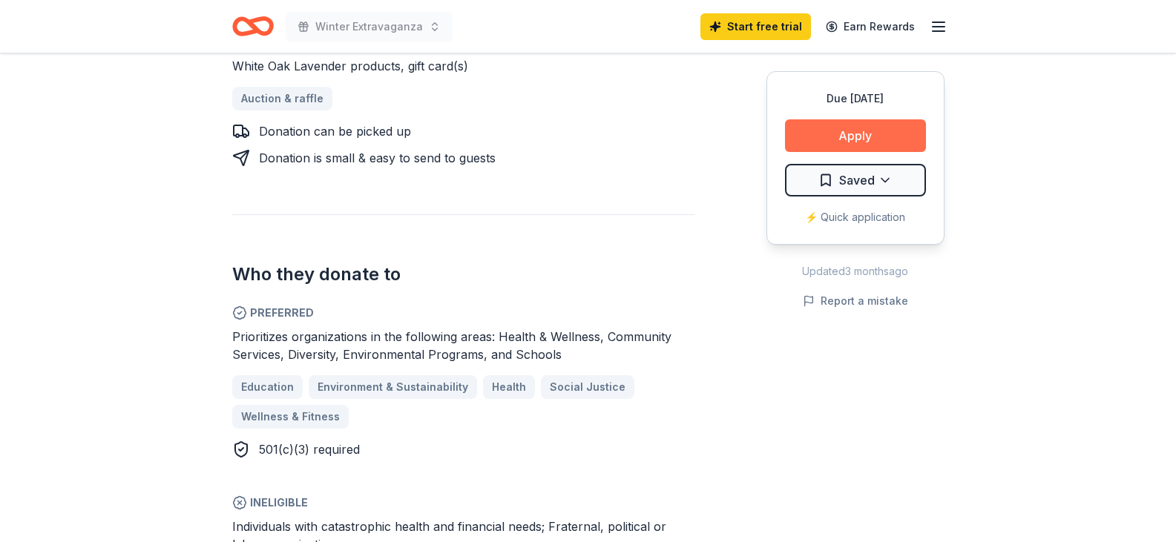
click at [839, 142] on button "Apply" at bounding box center [855, 135] width 141 height 33
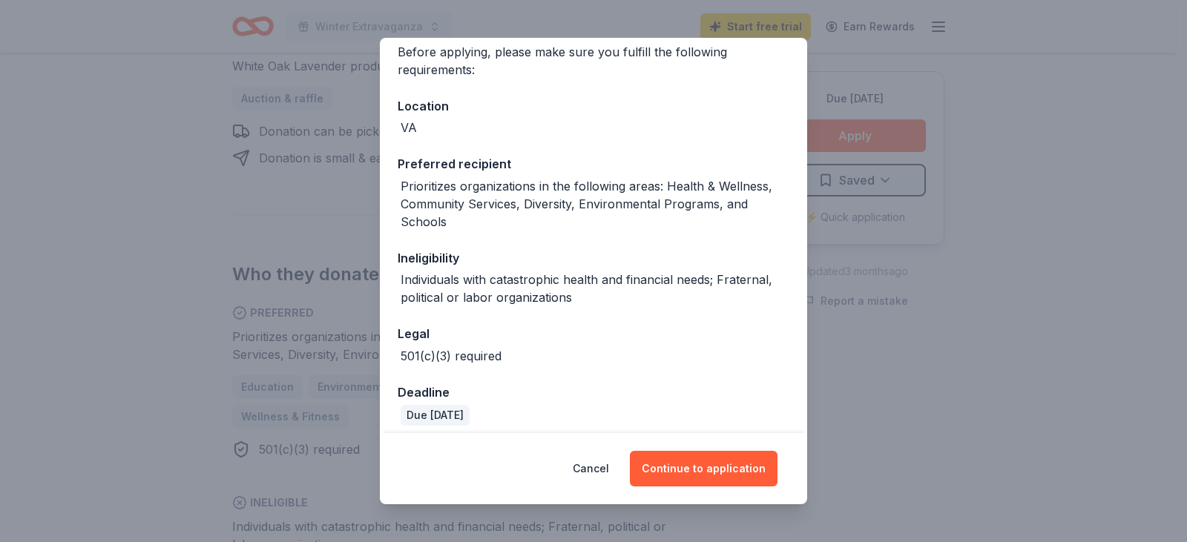
scroll to position [131, 0]
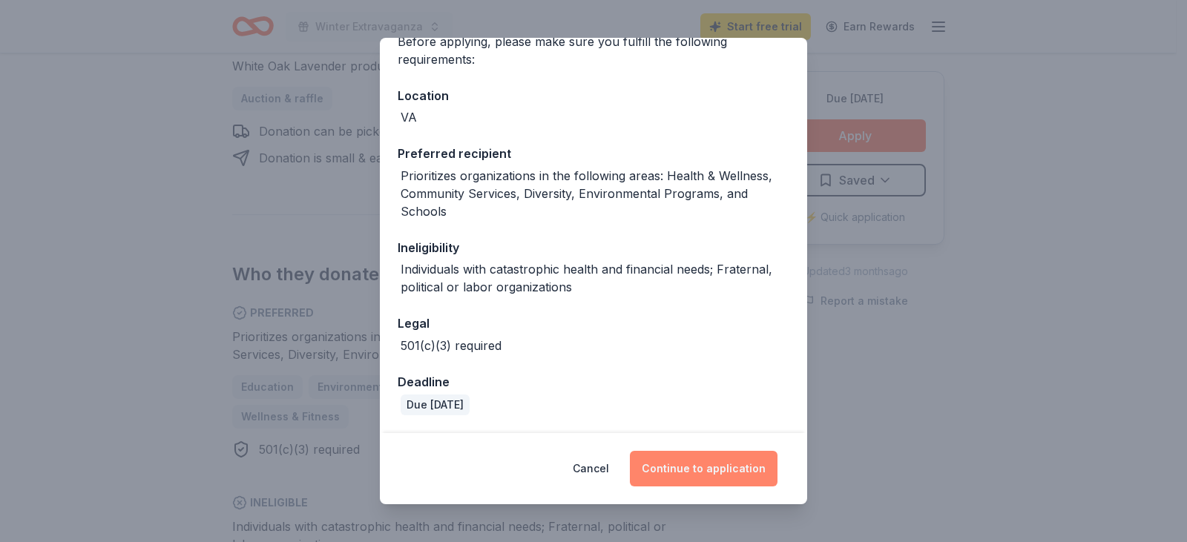
click at [699, 475] on button "Continue to application" at bounding box center [704, 469] width 148 height 36
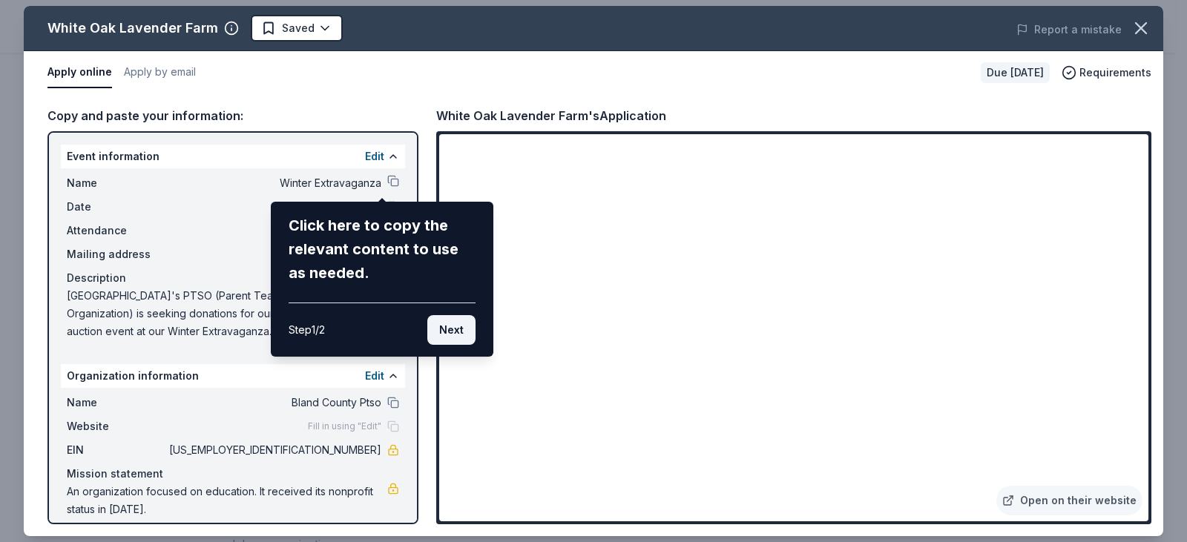
click at [465, 334] on button "Next" at bounding box center [451, 330] width 48 height 30
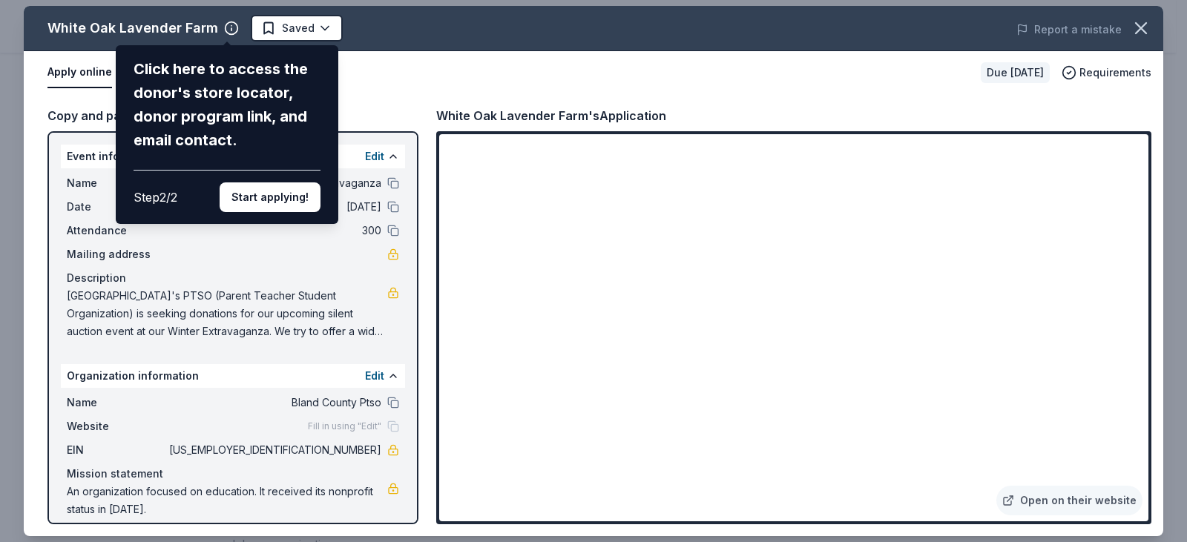
click at [298, 203] on button "Start applying!" at bounding box center [270, 197] width 101 height 30
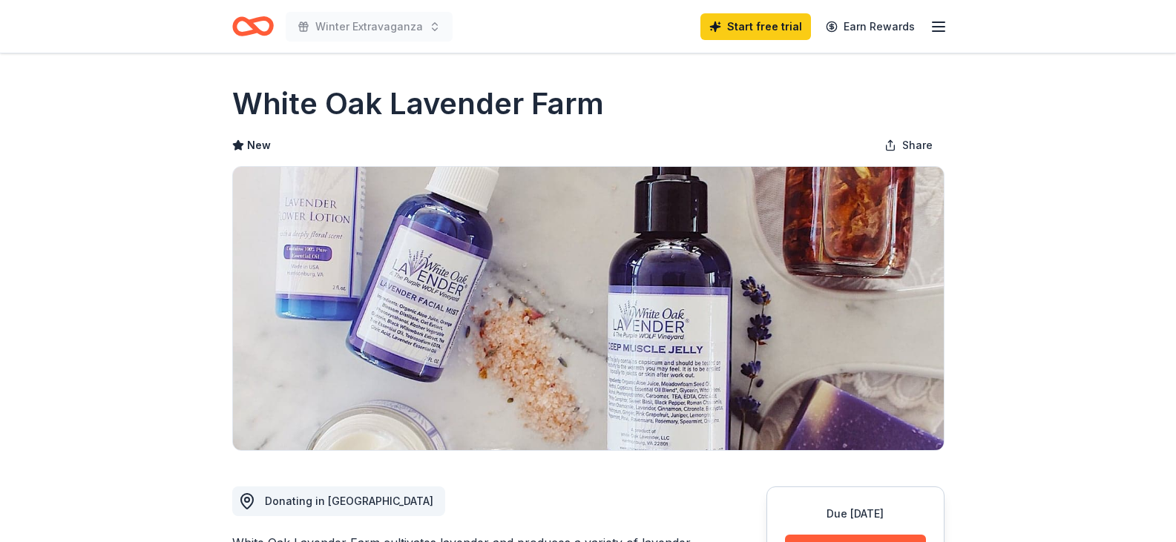
scroll to position [668, 0]
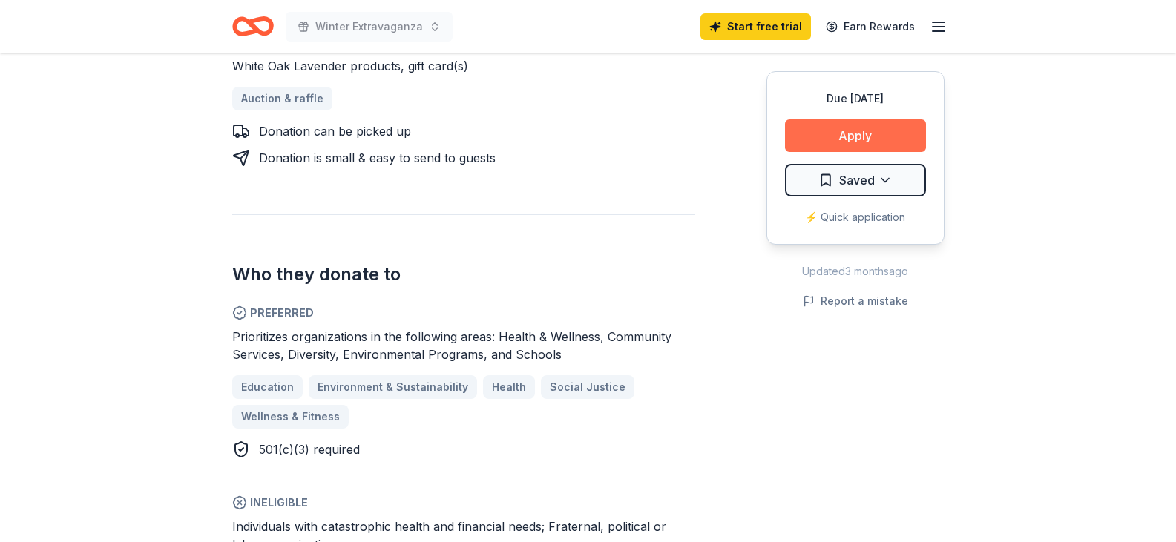
click at [876, 133] on button "Apply" at bounding box center [855, 135] width 141 height 33
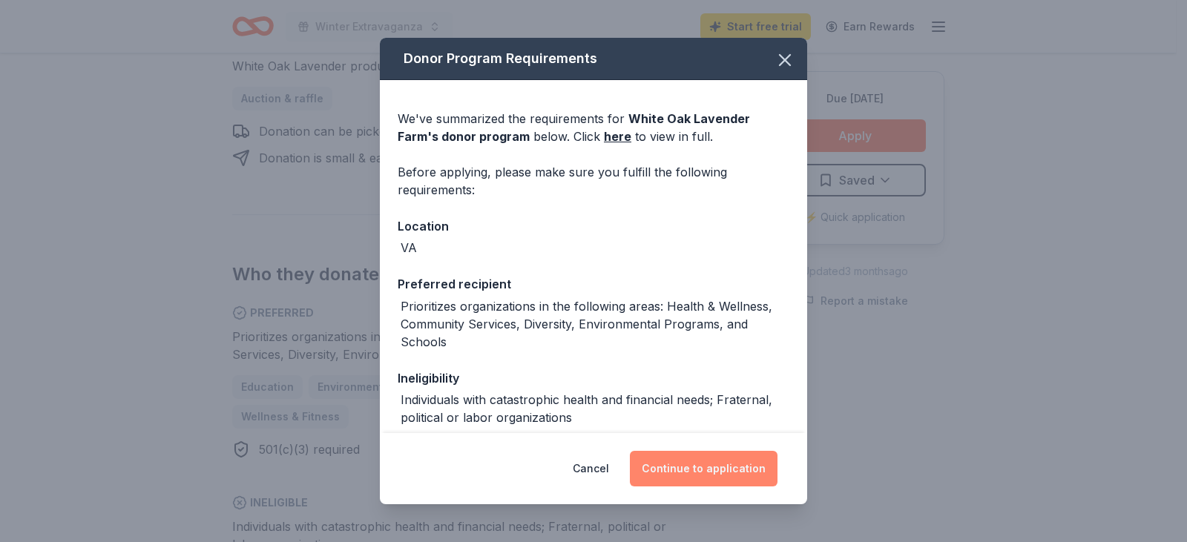
click at [720, 471] on button "Continue to application" at bounding box center [704, 469] width 148 height 36
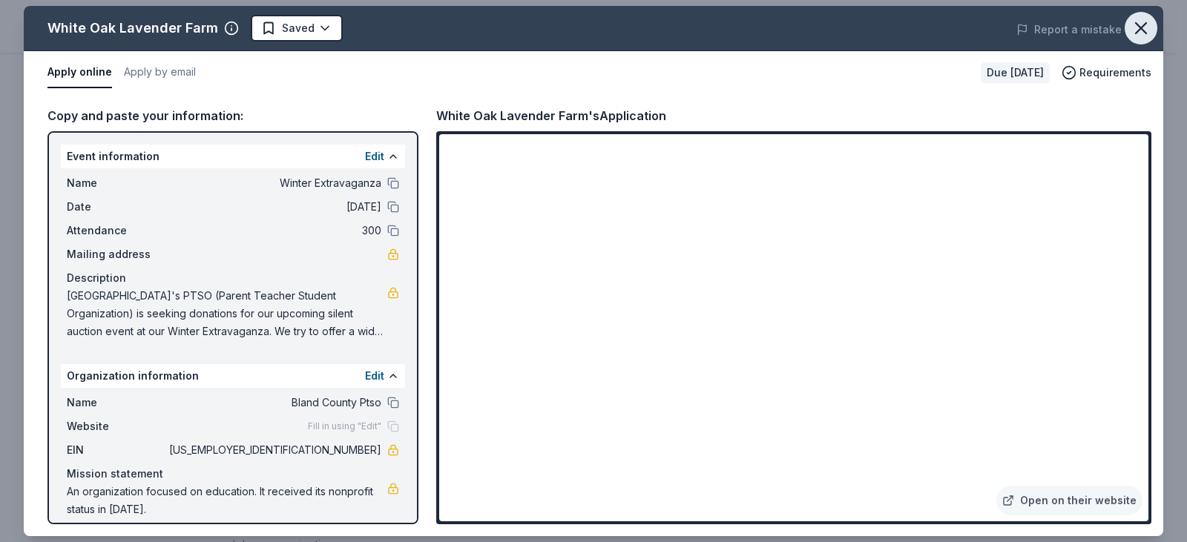
click at [1150, 24] on icon "button" at bounding box center [1141, 28] width 21 height 21
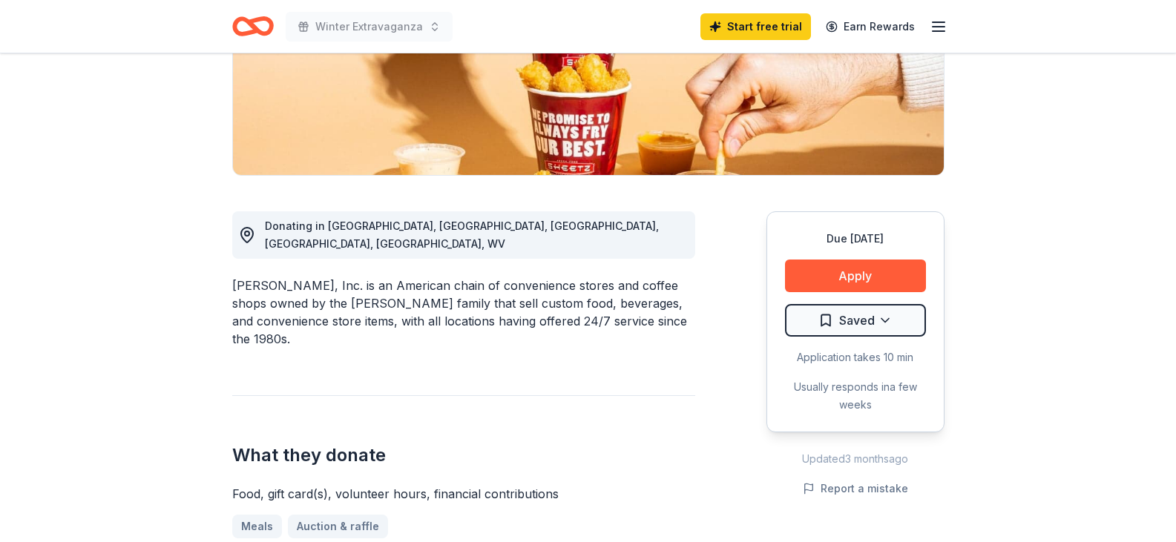
scroll to position [297, 0]
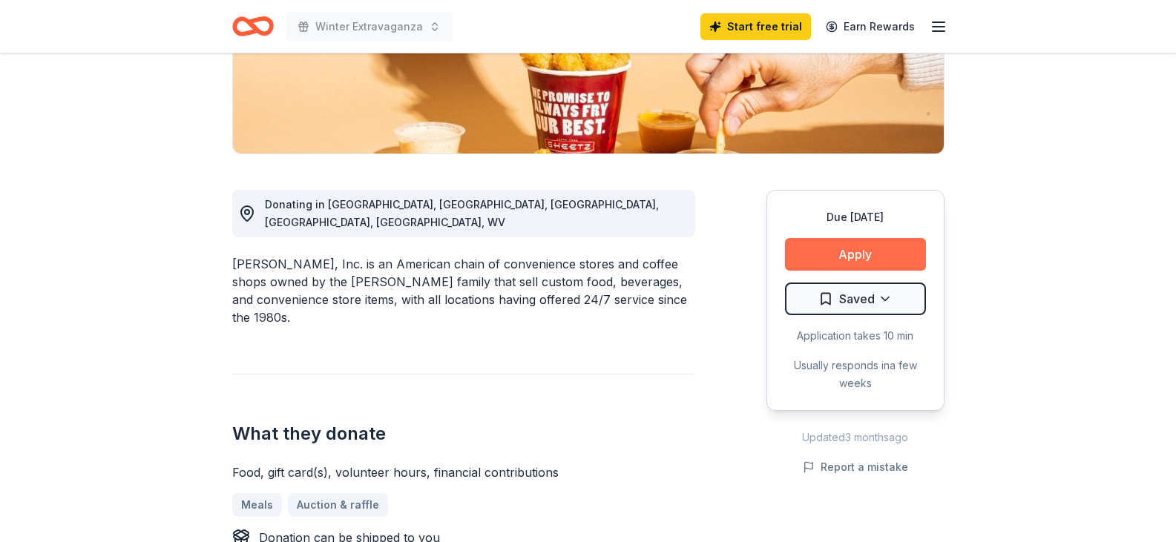
click at [898, 269] on button "Apply" at bounding box center [855, 254] width 141 height 33
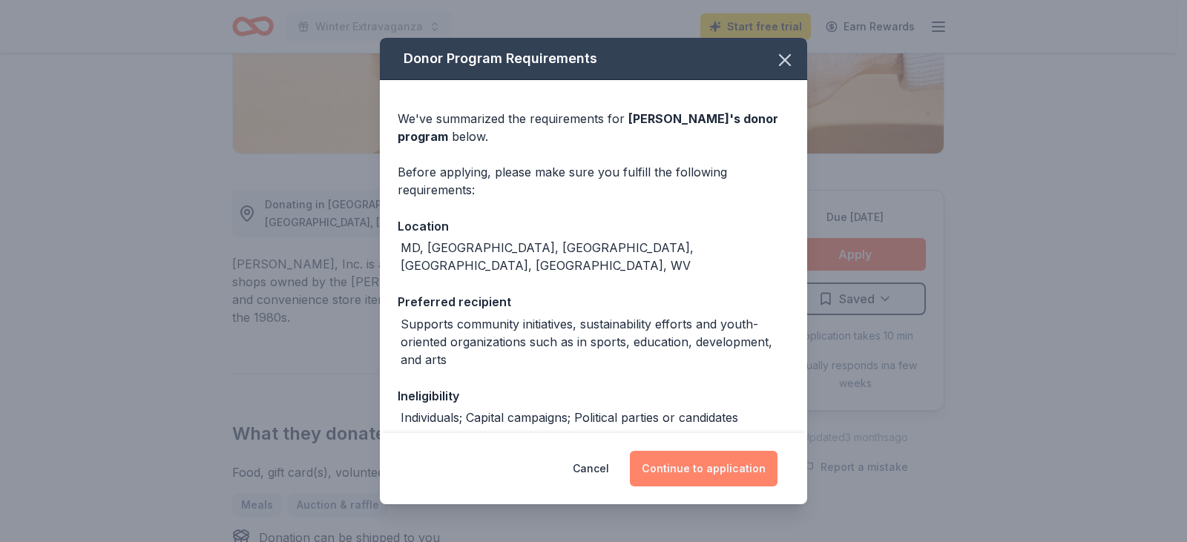
click at [720, 469] on button "Continue to application" at bounding box center [704, 469] width 148 height 36
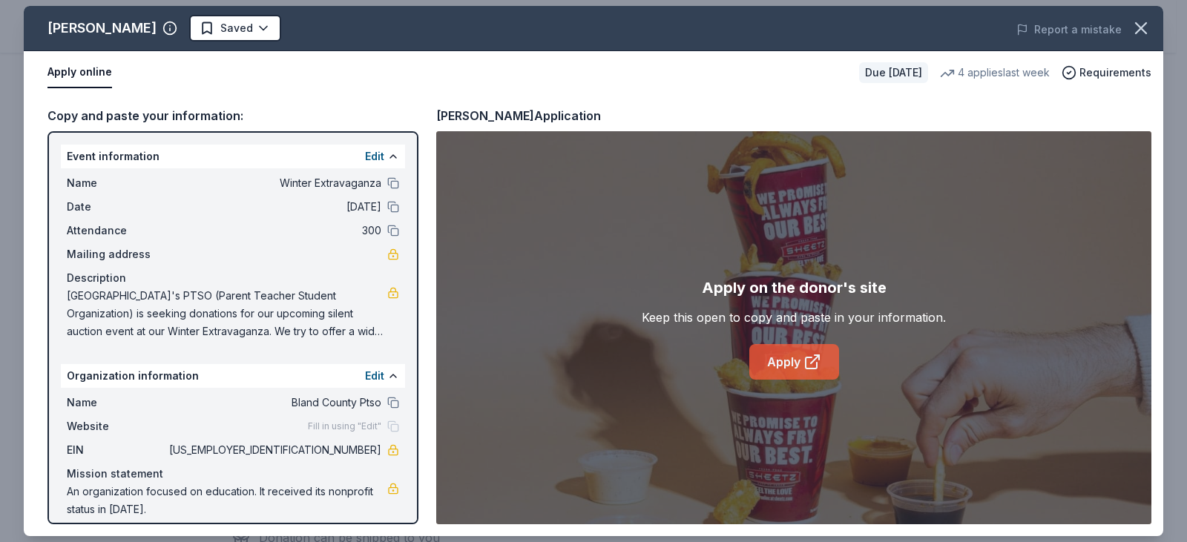
click at [768, 356] on link "Apply" at bounding box center [794, 362] width 90 height 36
click at [1132, 30] on icon "button" at bounding box center [1141, 28] width 21 height 21
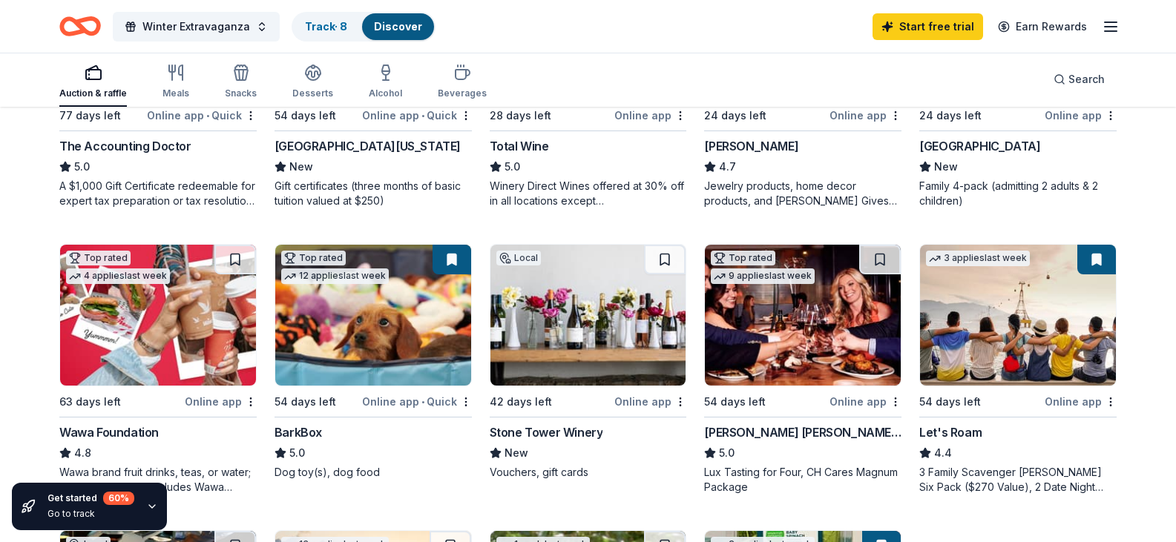
scroll to position [575, 0]
